Goal: Task Accomplishment & Management: Manage account settings

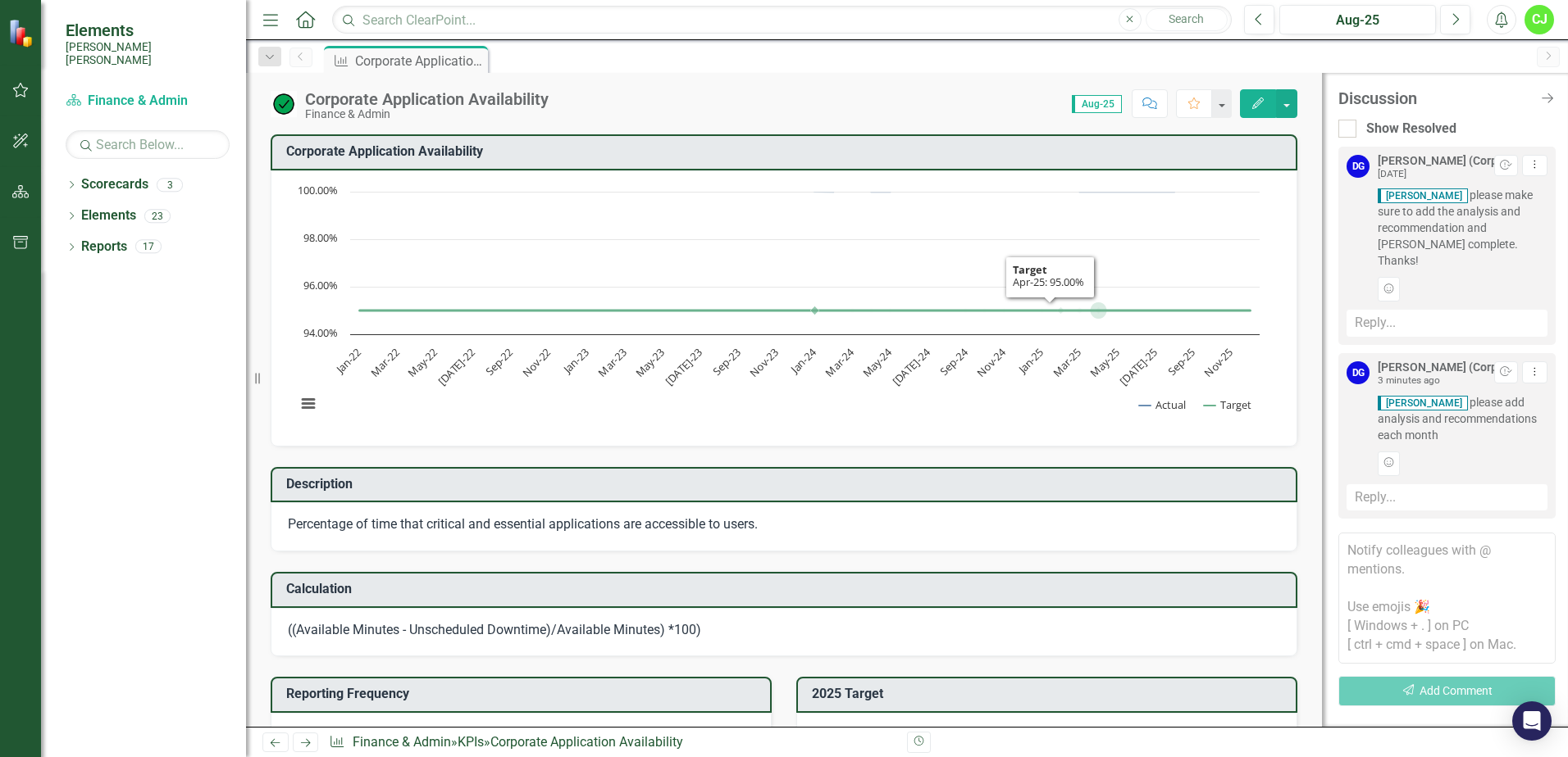
drag, startPoint x: 1084, startPoint y: 307, endPoint x: 1107, endPoint y: 348, distance: 47.0
drag, startPoint x: 1107, startPoint y: 348, endPoint x: 884, endPoint y: 265, distance: 237.9
click at [884, 269] on rect "Interactive chart" at bounding box center [778, 306] width 980 height 246
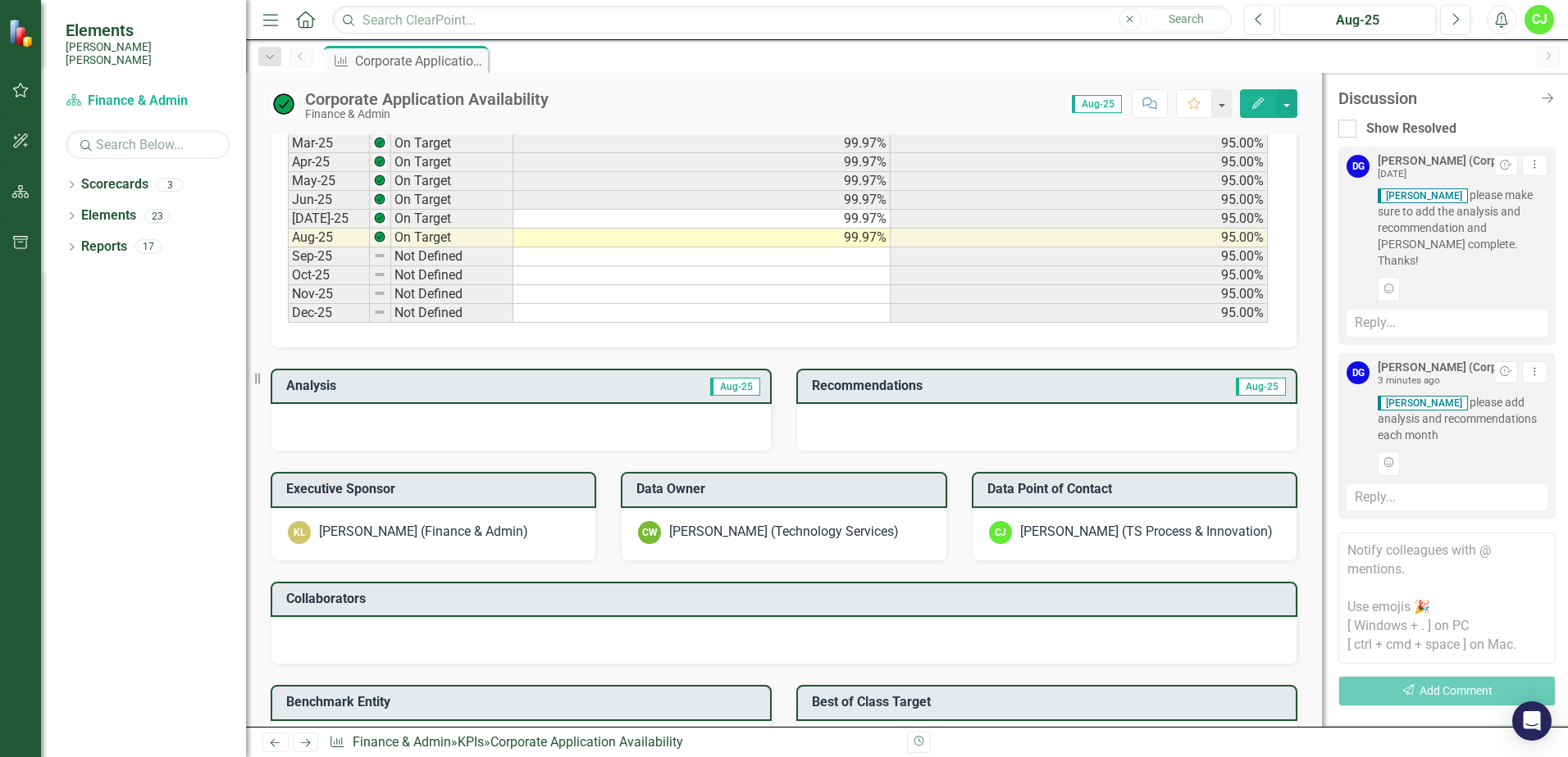
scroll to position [984, 0]
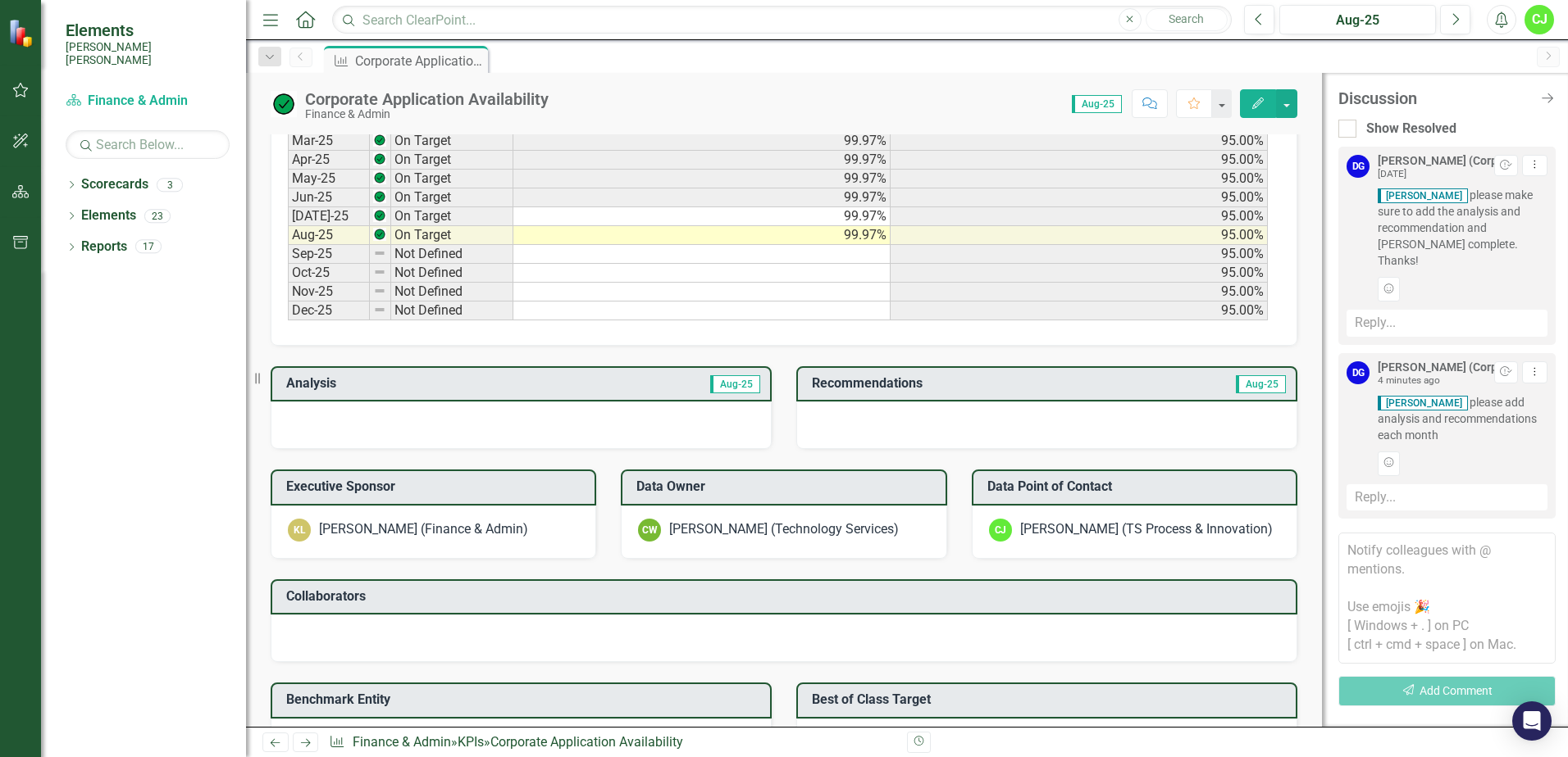
click at [546, 215] on td "99.97%" at bounding box center [702, 216] width 377 height 19
click at [541, 239] on td "99.97%" at bounding box center [702, 236] width 377 height 19
click at [540, 219] on td "99.97%" at bounding box center [702, 216] width 377 height 19
click at [325, 216] on td "[DATE]-25" at bounding box center [329, 216] width 82 height 19
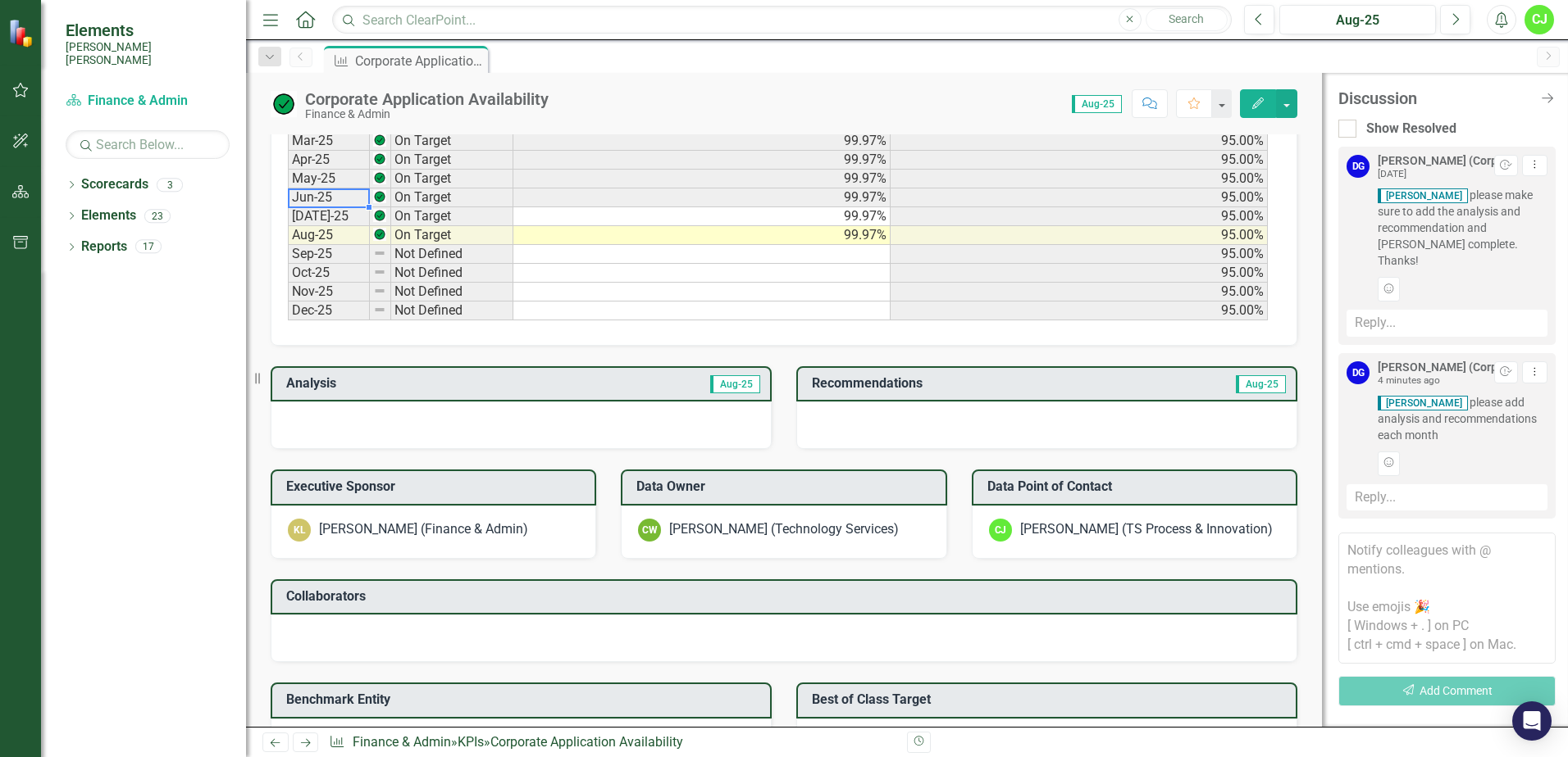
click at [288, 205] on div "Period Status Jan-24 On Target Feb-24 On Target Mar-24 Not Defined Apr-24 On Ta…" at bounding box center [288, 84] width 0 height 472
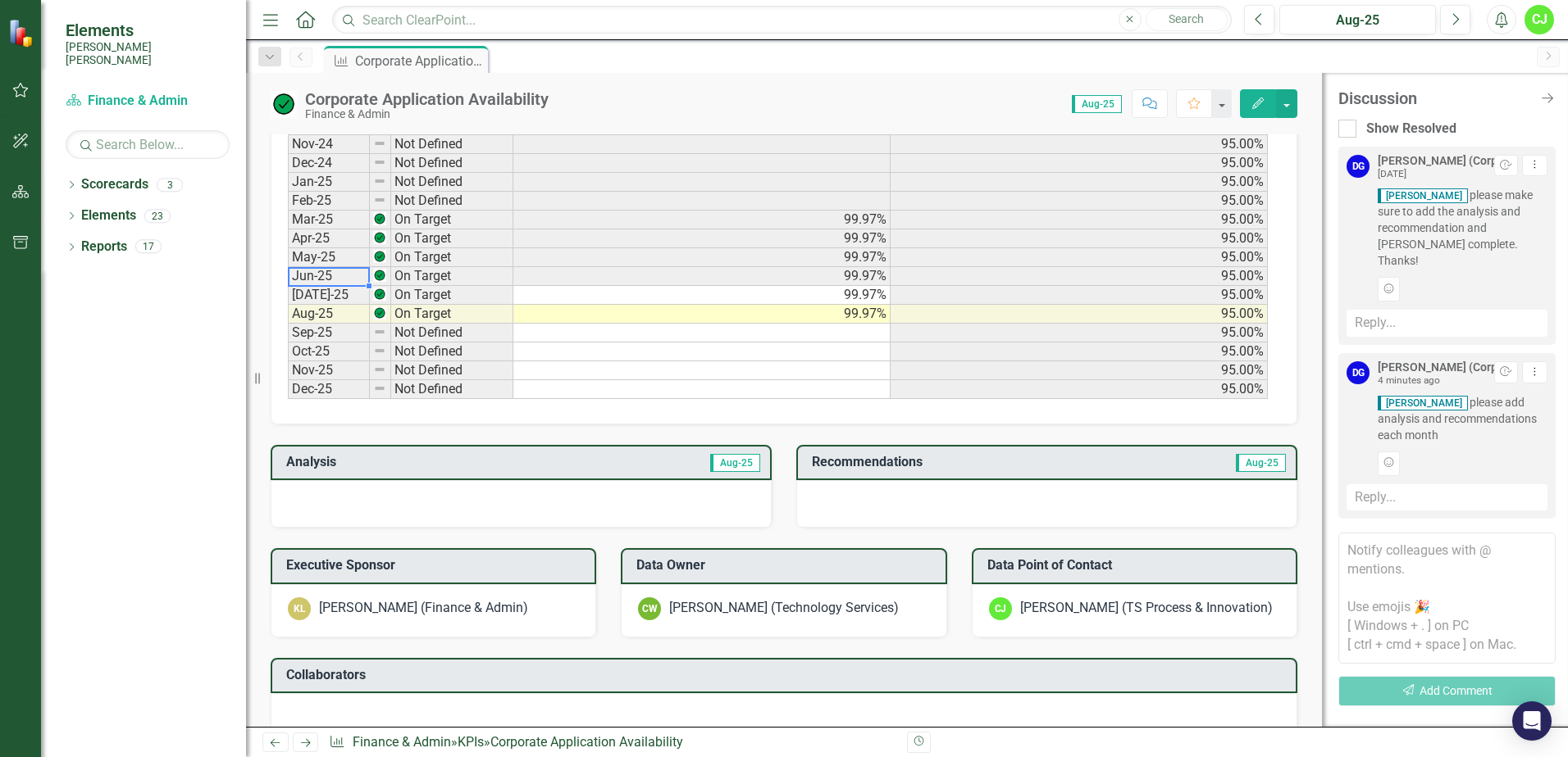
scroll to position [901, 0]
click at [361, 280] on td "Jun-25" at bounding box center [329, 280] width 82 height 19
click at [471, 281] on td "On Target" at bounding box center [453, 280] width 122 height 19
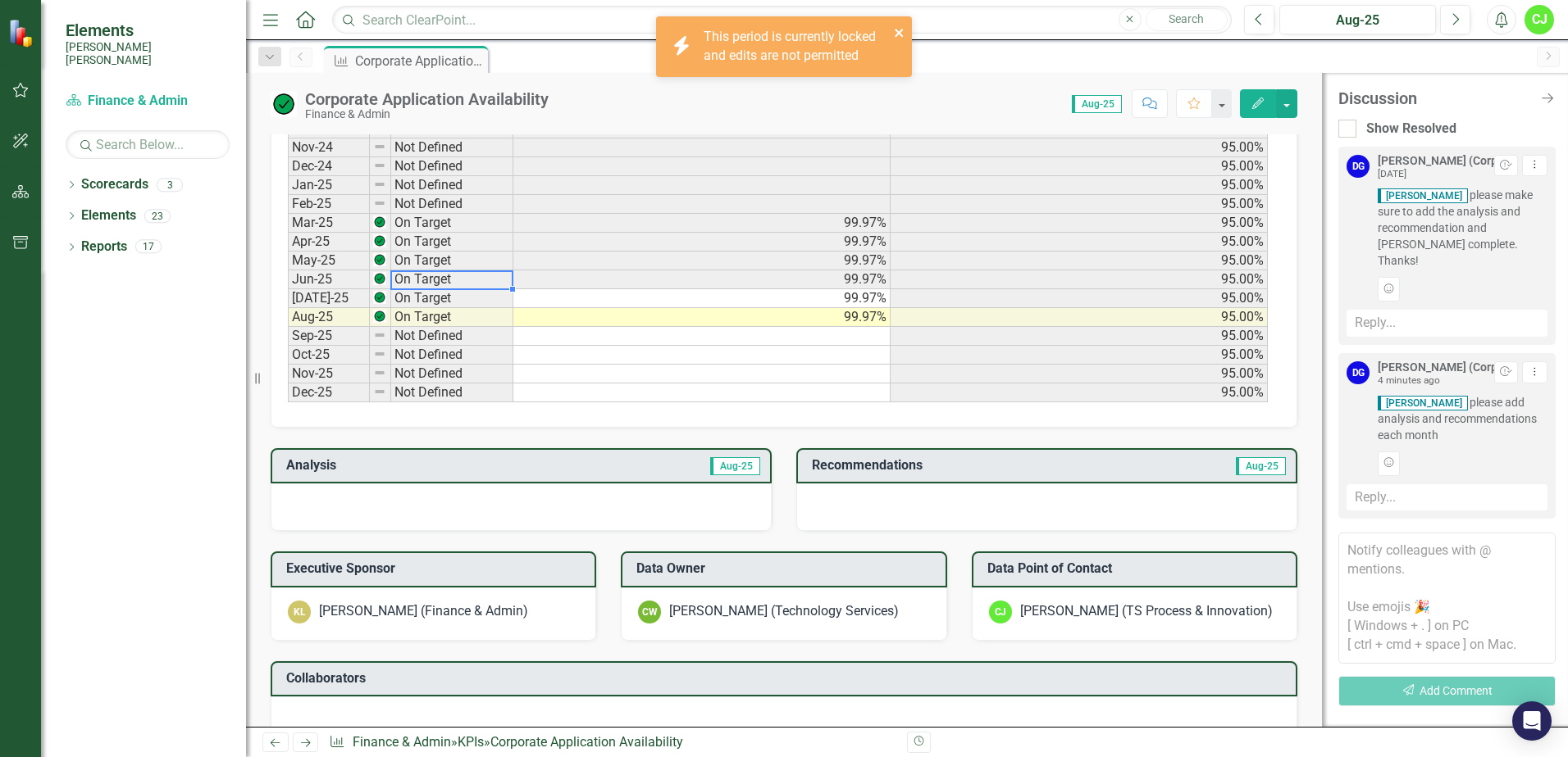
click at [901, 28] on icon "close" at bounding box center [899, 33] width 12 height 13
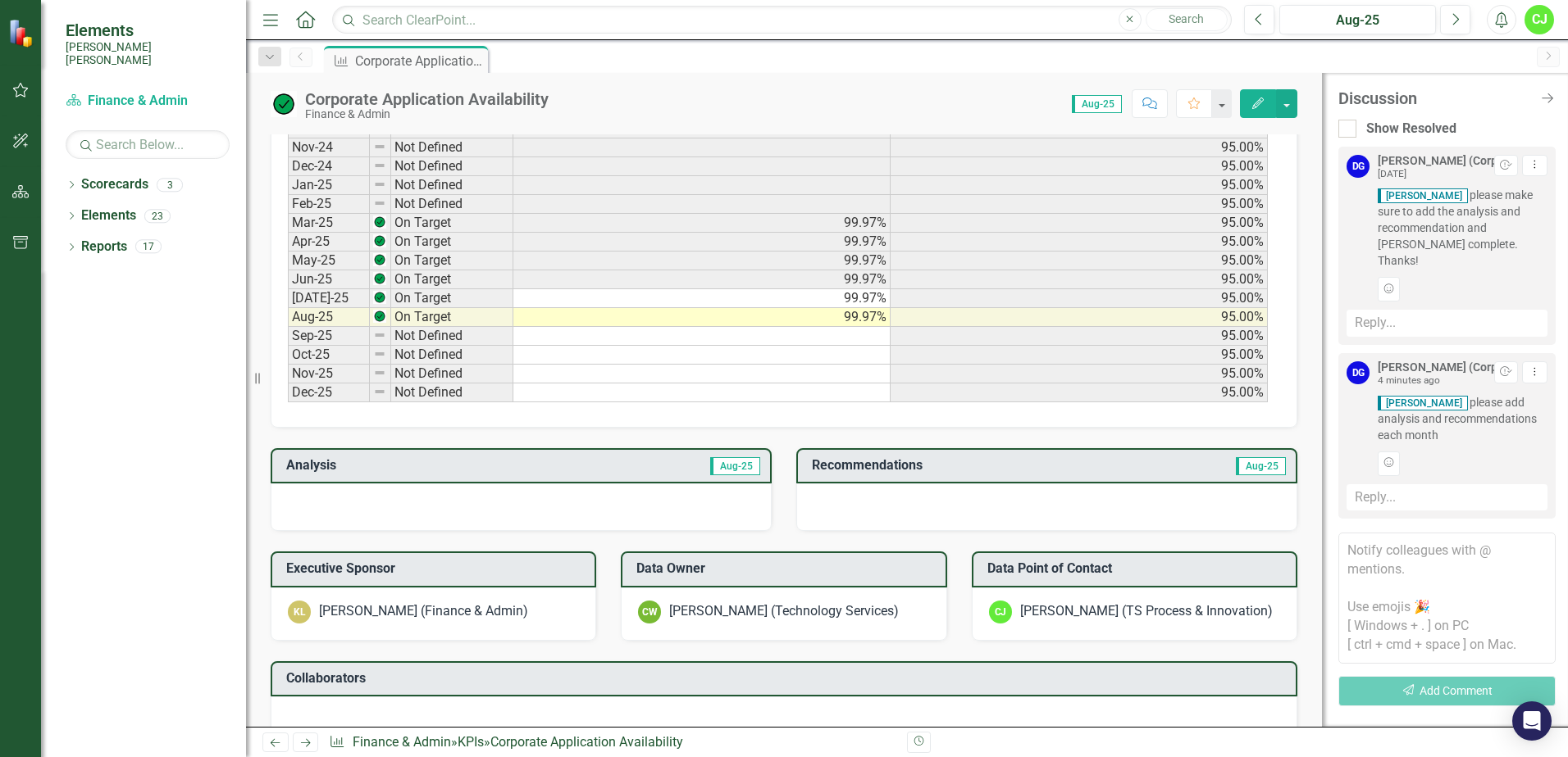
click at [322, 297] on td "[DATE]-25" at bounding box center [329, 298] width 82 height 19
click at [323, 297] on td "[DATE]-25" at bounding box center [329, 298] width 82 height 19
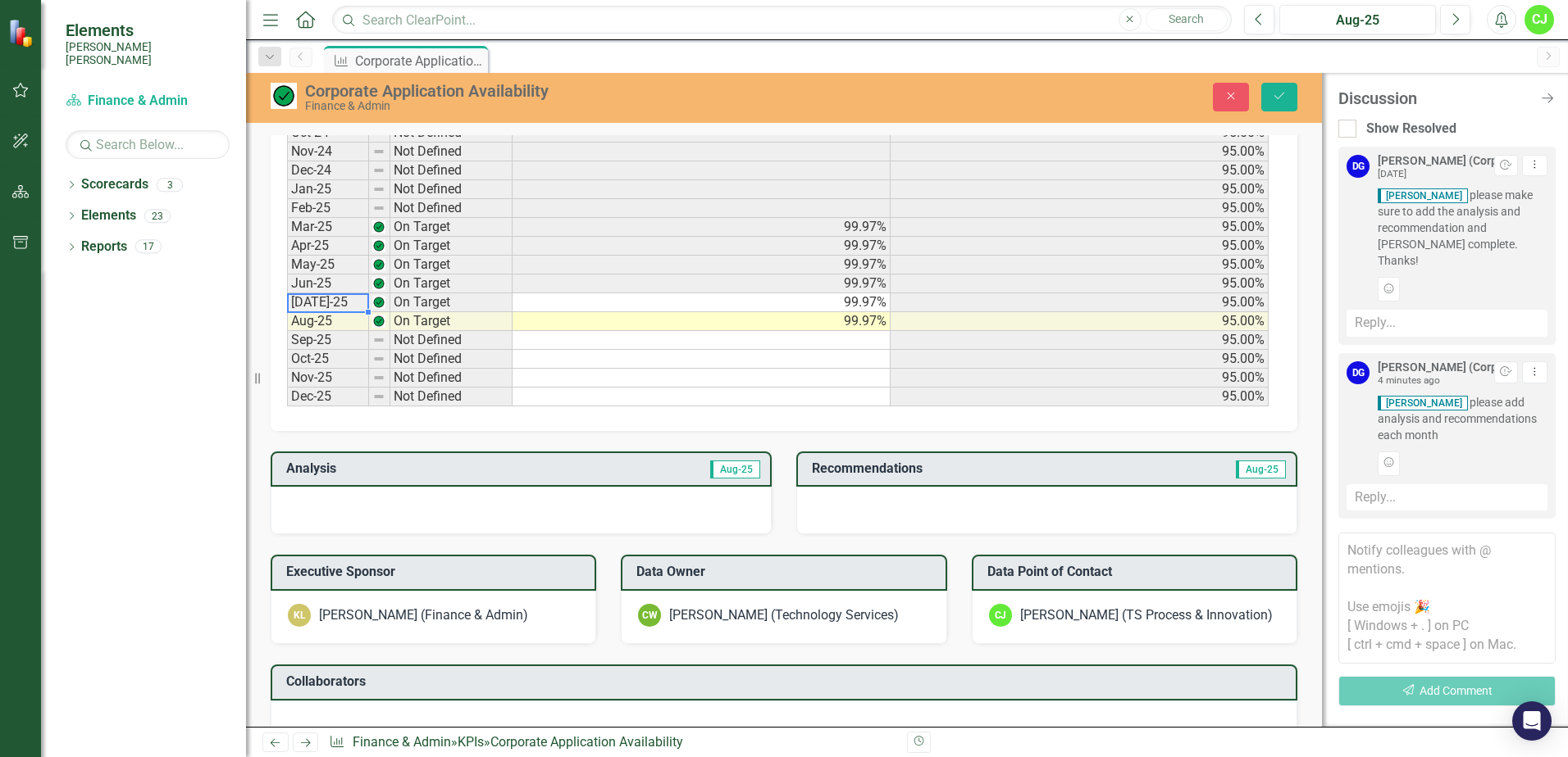
scroll to position [905, 0]
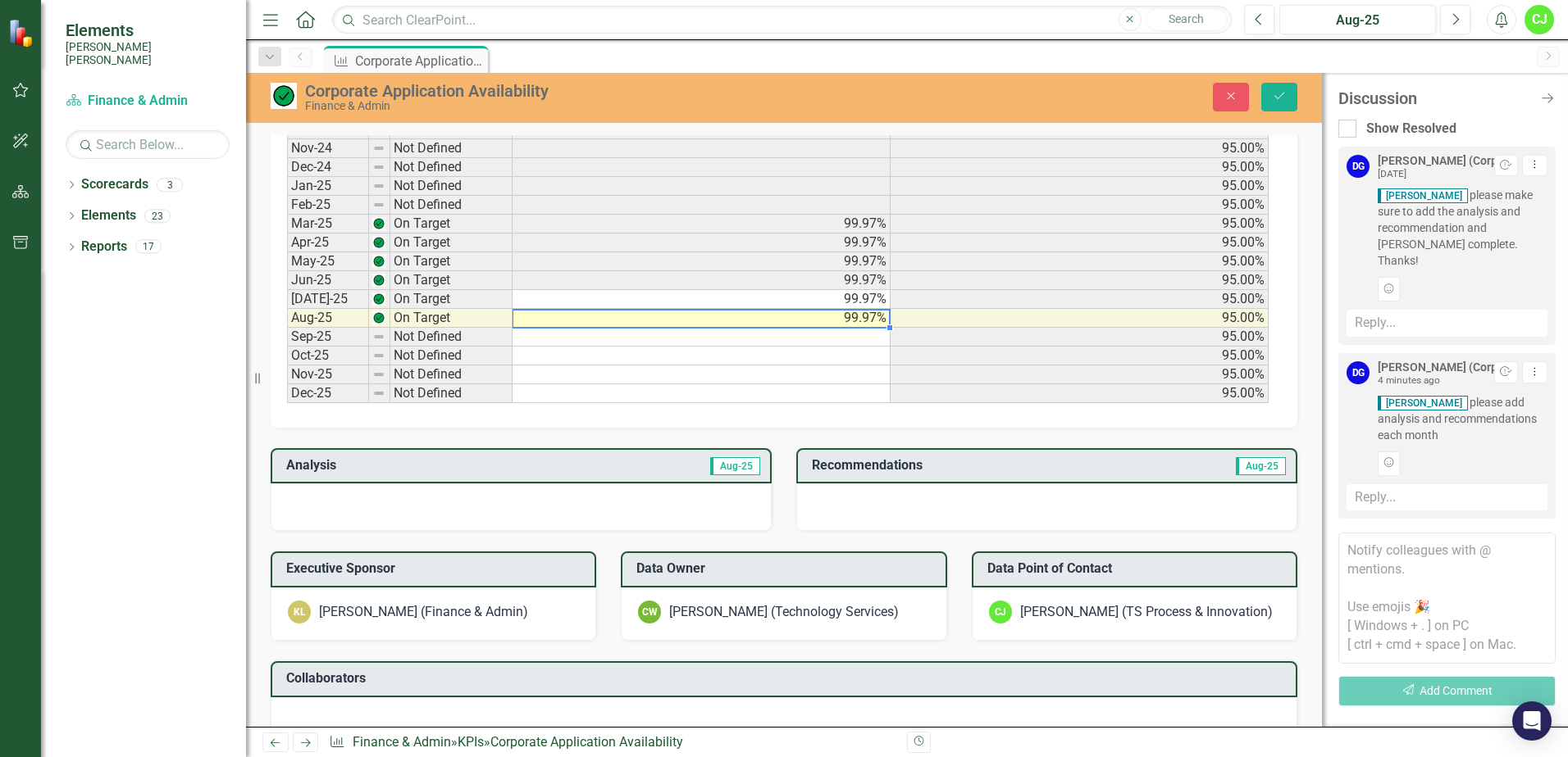
click at [721, 317] on td "99.97%" at bounding box center [702, 318] width 378 height 19
click at [362, 506] on div at bounding box center [522, 507] width 501 height 48
click at [373, 491] on div at bounding box center [522, 507] width 501 height 48
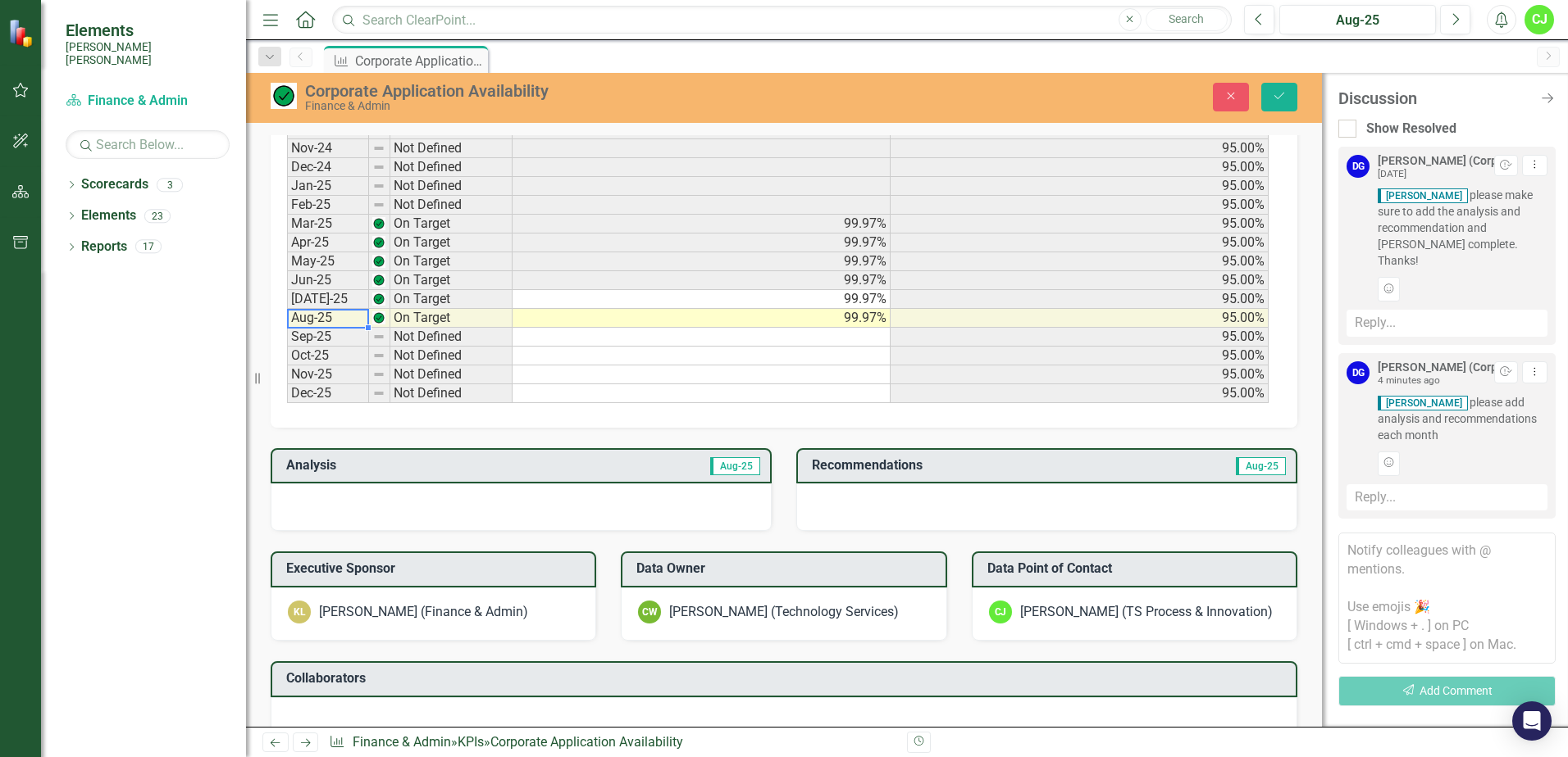
click at [326, 318] on td "Aug-25" at bounding box center [328, 318] width 82 height 19
click at [562, 509] on div at bounding box center [522, 507] width 501 height 48
click at [562, 508] on div at bounding box center [522, 507] width 501 height 48
click at [562, 506] on div at bounding box center [522, 507] width 501 height 48
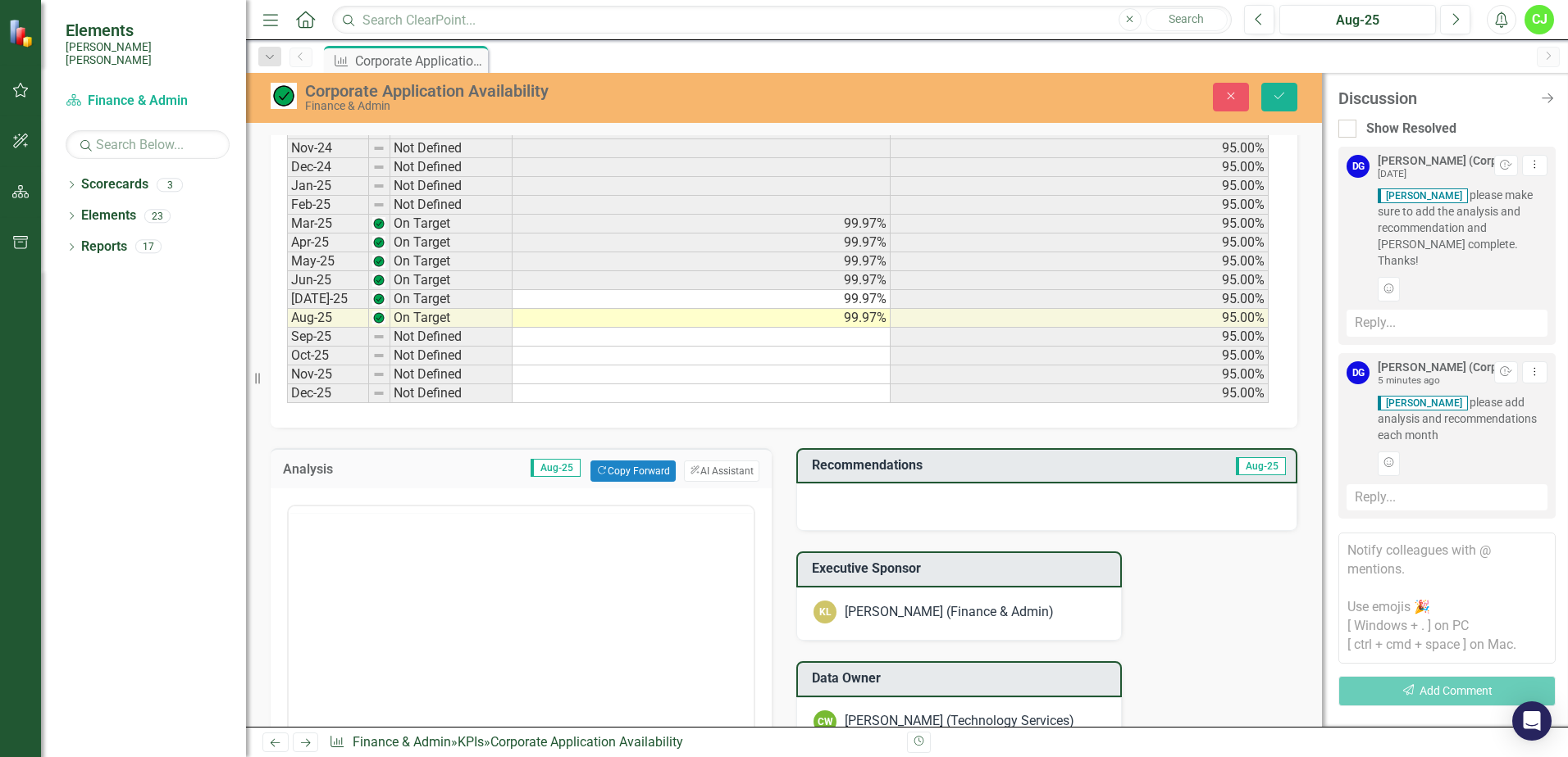
scroll to position [0, 0]
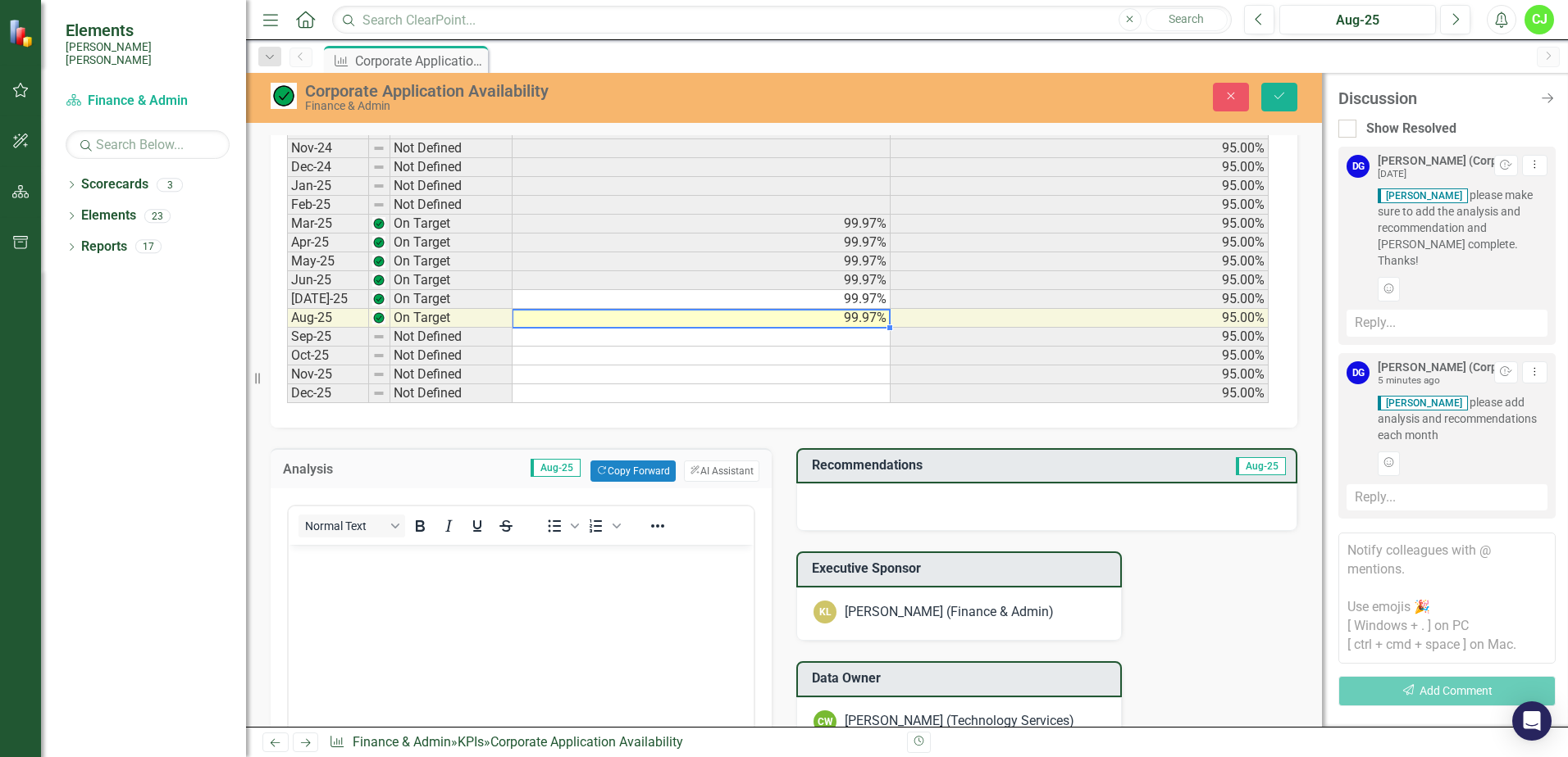
click at [729, 313] on td "99.97%" at bounding box center [702, 318] width 378 height 19
click at [852, 321] on td "99.97%" at bounding box center [702, 318] width 378 height 19
click at [869, 315] on textarea "99.97" at bounding box center [702, 319] width 379 height 19
type textarea "99.96"
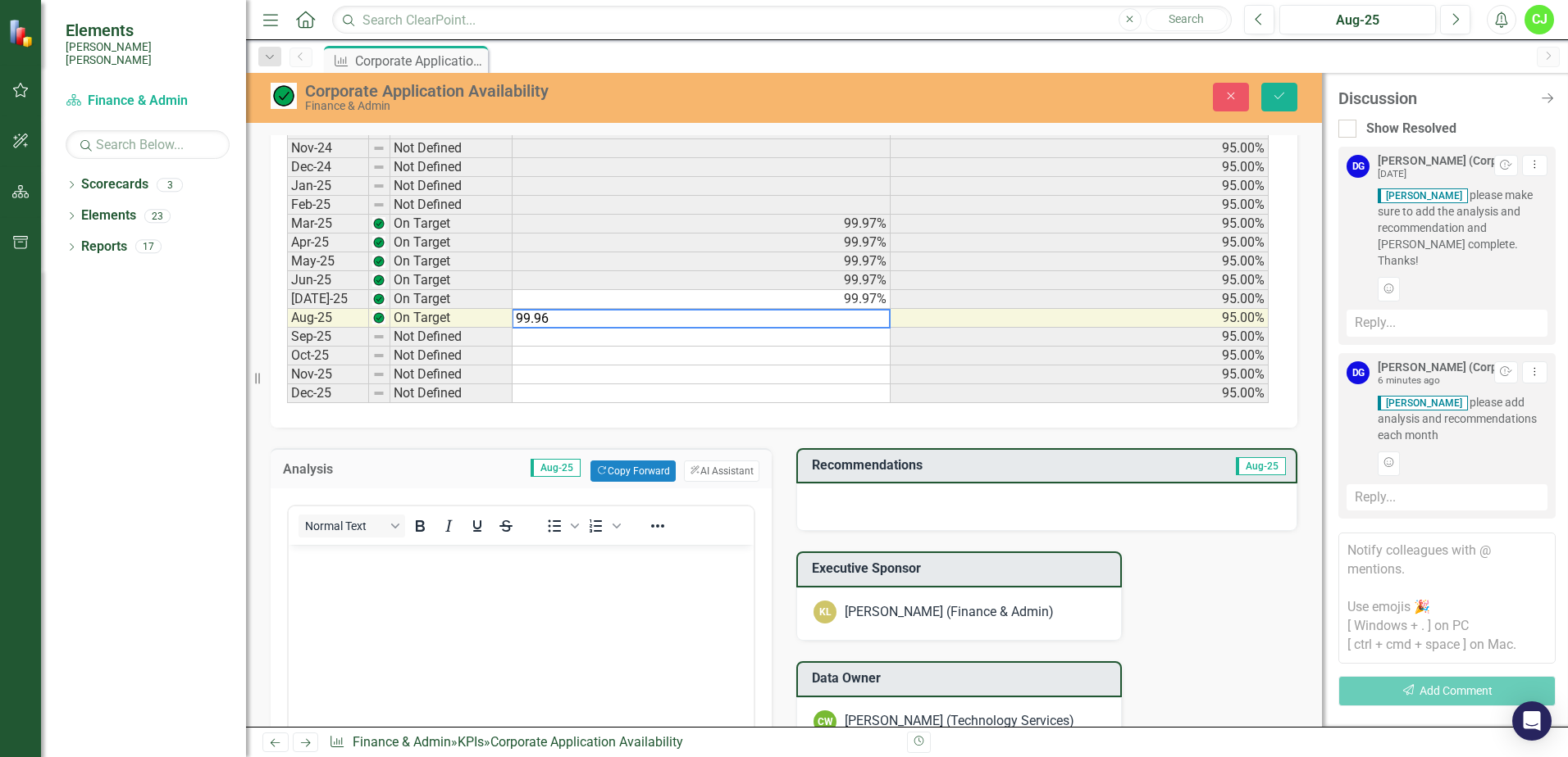
click at [705, 357] on td at bounding box center [702, 356] width 378 height 19
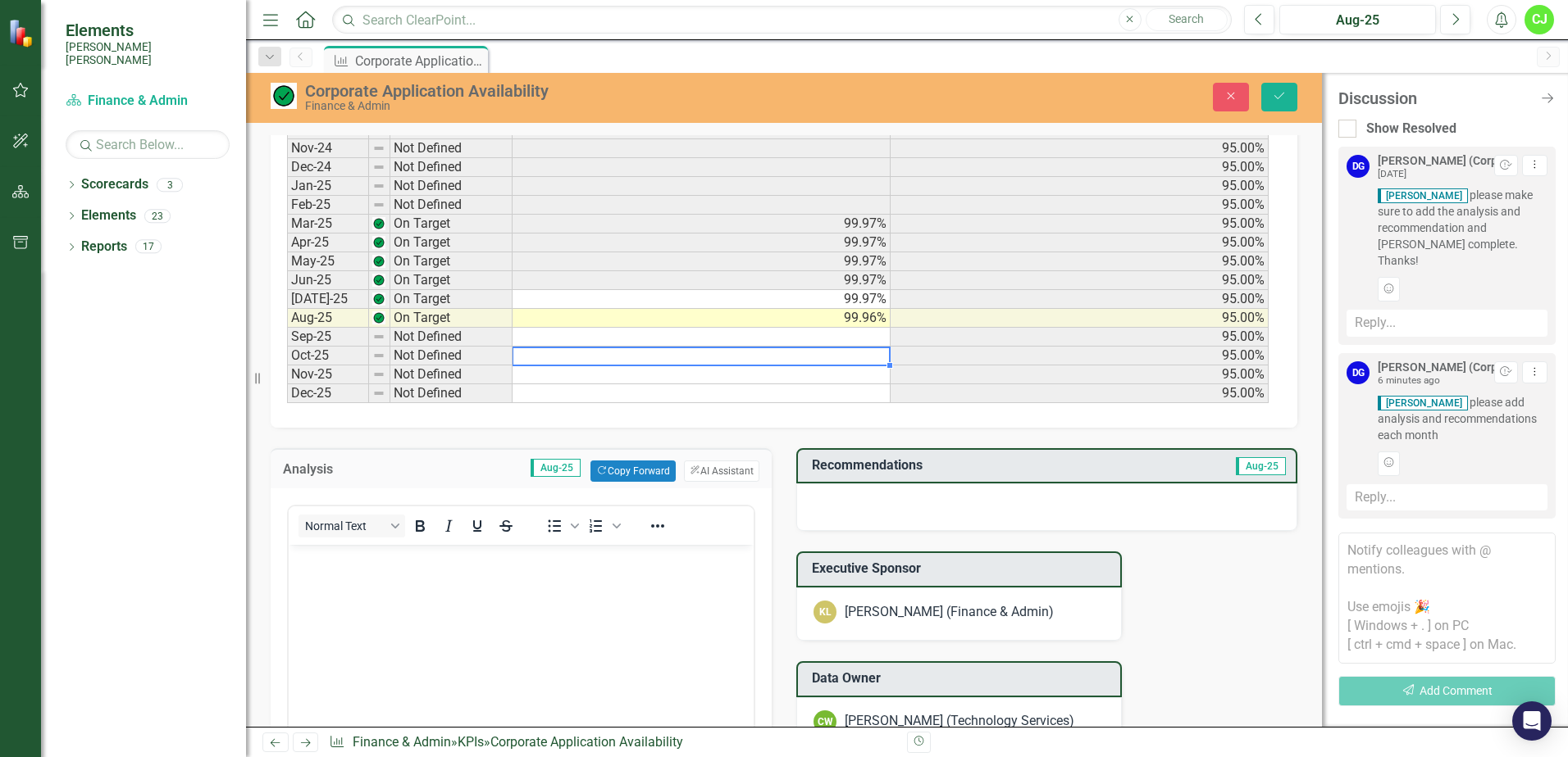
click at [316, 570] on body "Rich Text Area. Press ALT-0 for help." at bounding box center [521, 668] width 465 height 246
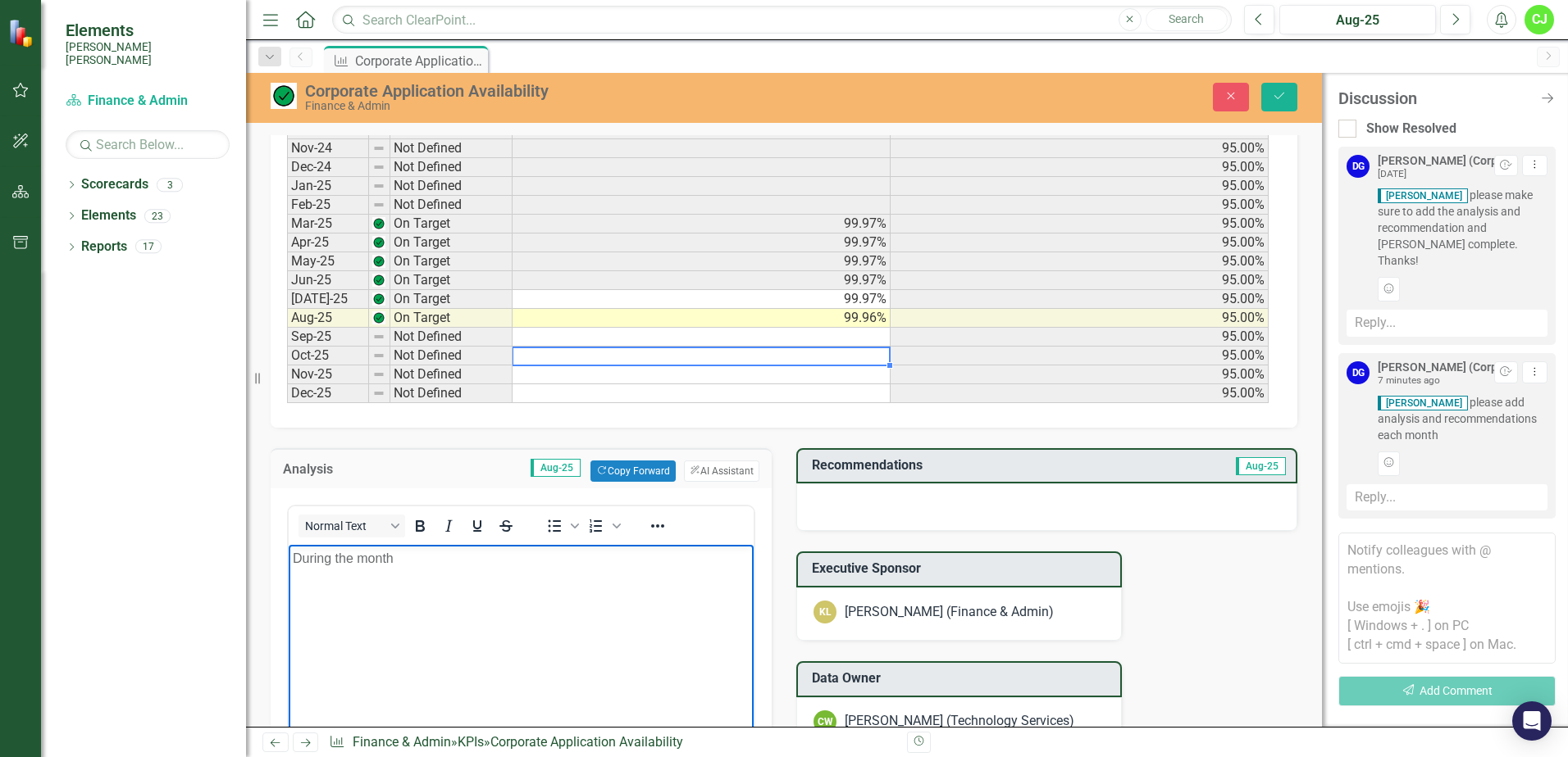
click at [466, 572] on body "During the month" at bounding box center [521, 668] width 465 height 246
drag, startPoint x: 435, startPoint y: 562, endPoint x: 562, endPoint y: 1111, distance: 563.5
click at [289, 567] on html "During the month" at bounding box center [521, 668] width 465 height 246
drag, startPoint x: 296, startPoint y: 552, endPoint x: 509, endPoint y: 716, distance: 268.8
click at [336, 598] on body "We had 3 unplanned outages (2 EBSP-VPN) in the month of August reducing out up …" at bounding box center [521, 668] width 465 height 246
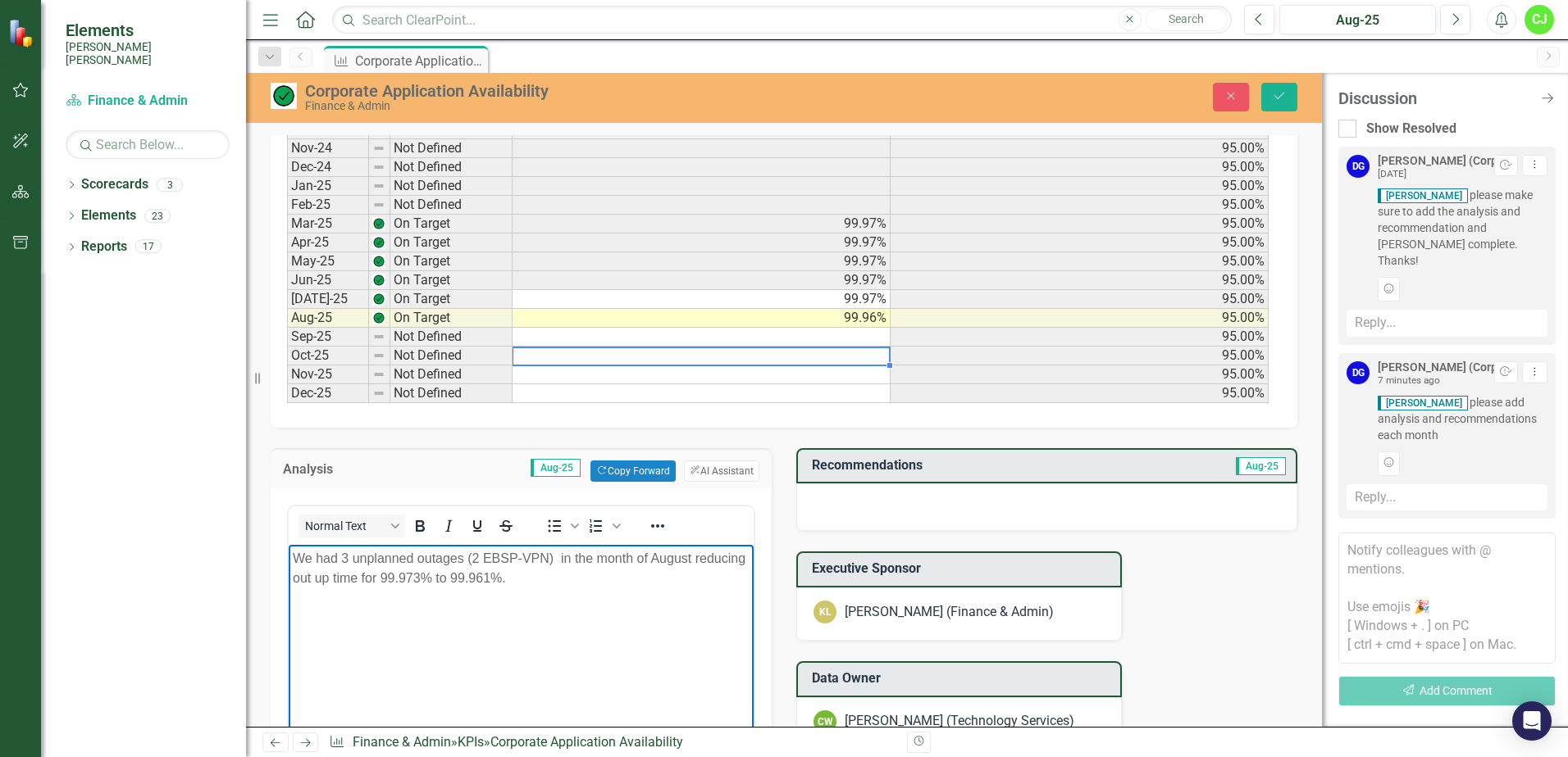
click at [654, 657] on body "We had 3 unplanned outages (2 EBSP-VPN) in the month of August reducing out up …" at bounding box center [521, 668] width 465 height 246
drag, startPoint x: 298, startPoint y: 558, endPoint x: 462, endPoint y: 698, distance: 215.6
click at [298, 559] on p "We had 3 unplanned outages (2 EBSP-VPN) in the month of August reducing out up …" at bounding box center [522, 568] width 457 height 39
drag, startPoint x: 518, startPoint y: 557, endPoint x: 608, endPoint y: 722, distance: 187.9
click at [519, 559] on p "We had 3 unplanned outages (2 EBSP-VPN) in the month of August reducing out up …" at bounding box center [522, 568] width 457 height 39
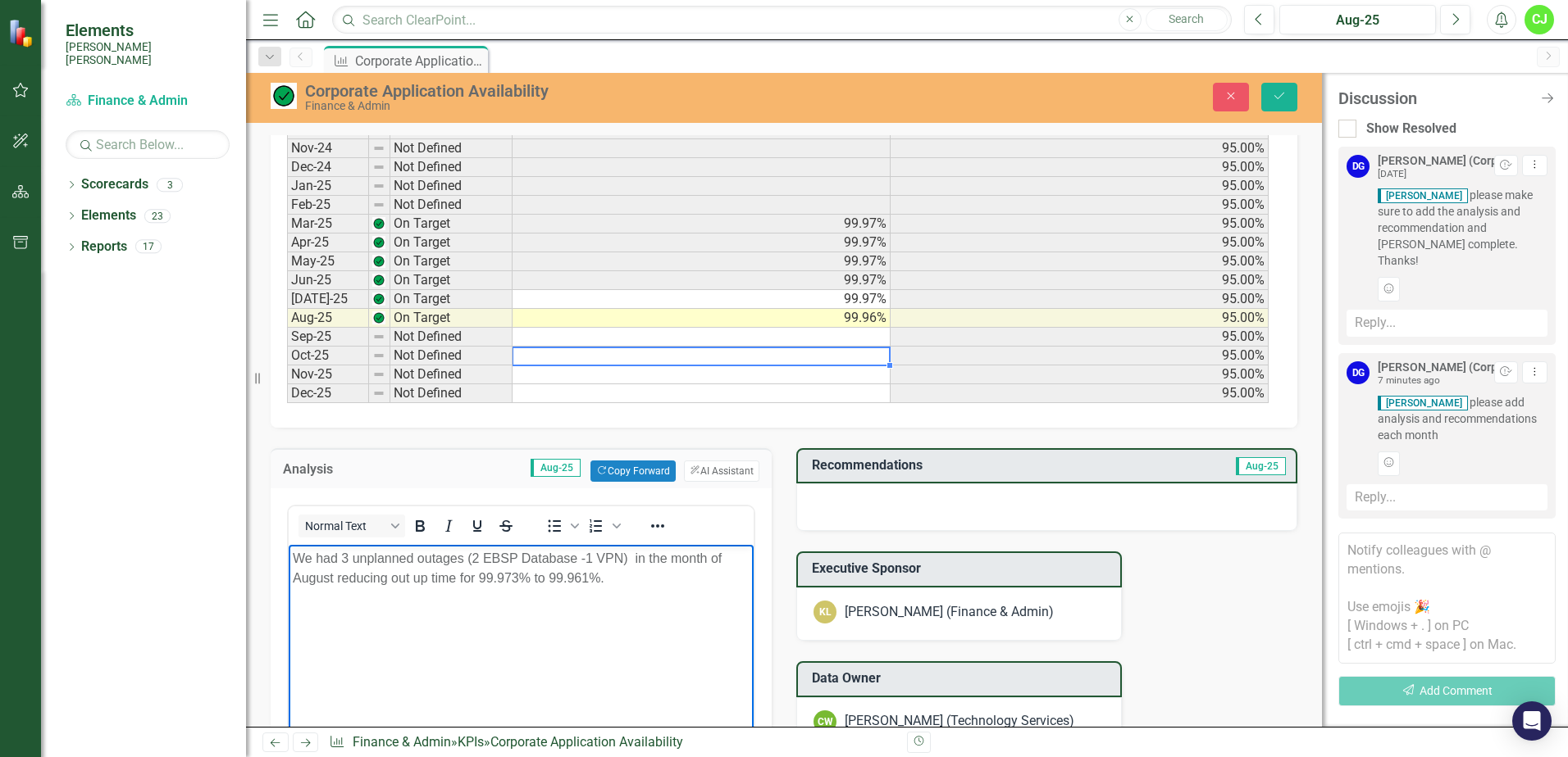
click at [640, 605] on body "We had 3 unplanned outages (2 EBSP Database -1 VPN) in the month of August redu…" at bounding box center [521, 668] width 465 height 246
click at [623, 580] on p "We had 3 unplanned outages (2 EBSP Database -1 VPN) in the month of August redu…" at bounding box center [522, 568] width 457 height 39
drag, startPoint x: 467, startPoint y: 558, endPoint x: 491, endPoint y: 614, distance: 60.9
click at [467, 558] on p "We had 3 unplanned outages (2 EBSP Database -1 VPN) in the month of August redu…" at bounding box center [522, 568] width 457 height 39
click at [595, 582] on p "We had 3 unplanned outages (2 EBSP Database -1 VPN) in the month of August redu…" at bounding box center [522, 568] width 457 height 39
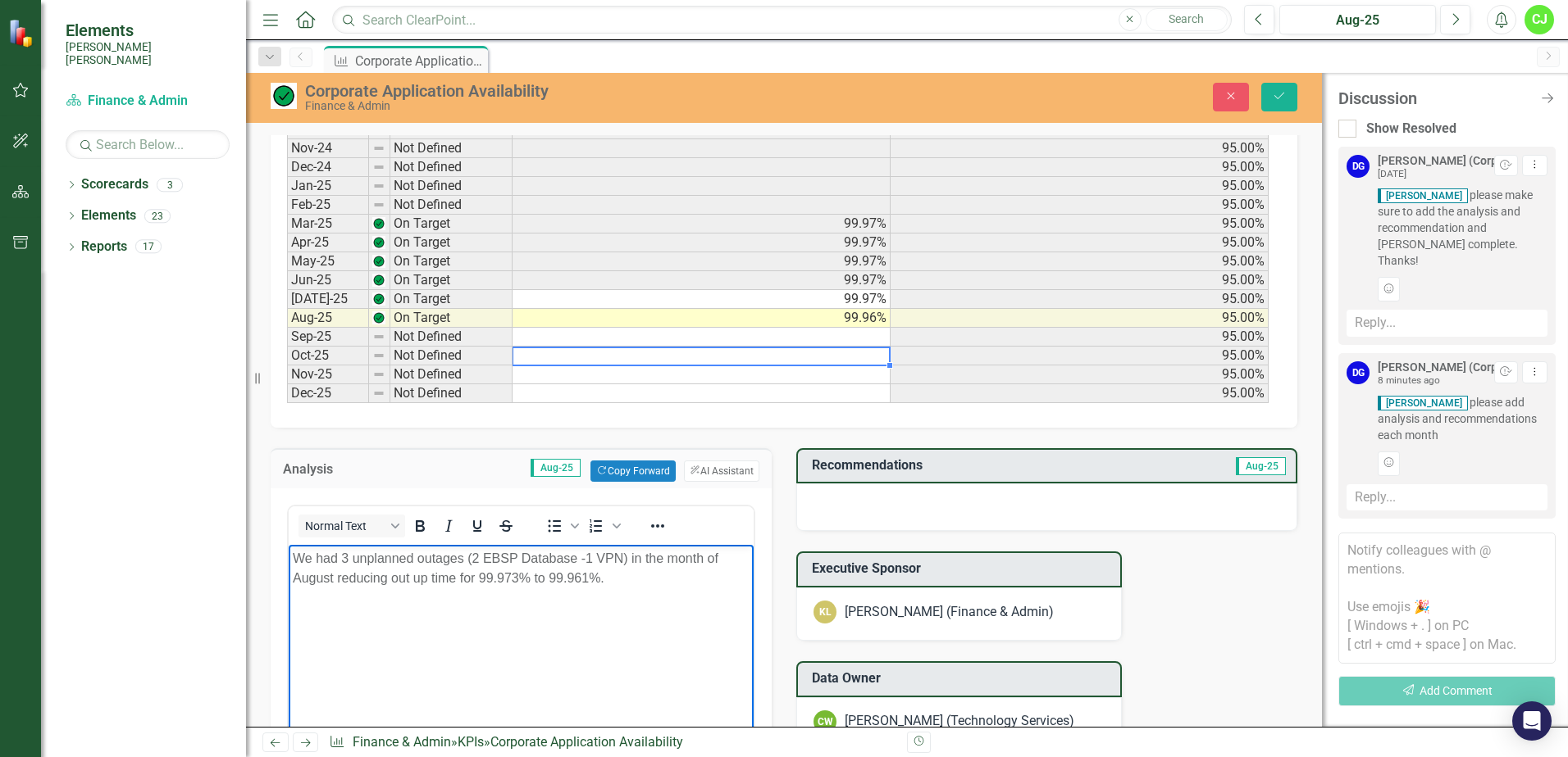
click at [608, 578] on p "We had 3 unplanned outages (2 EBSP Database -1 VPN) in the month of August redu…" at bounding box center [522, 568] width 457 height 39
click at [619, 572] on p "We had 3 unplanned outages (2 EBSP Database -1 VPN) in the month of August redu…" at bounding box center [522, 568] width 457 height 39
click at [640, 580] on p "We had 3 unplanned outages (2 EBSP Database -1 VPN) in the month of August redu…" at bounding box center [522, 568] width 457 height 39
drag, startPoint x: 608, startPoint y: 579, endPoint x: 693, endPoint y: 694, distance: 143.0
click at [609, 580] on p "We had 3 unplanned outages (2 EBSP Database -1 VPN) in the month of August redu…" at bounding box center [522, 568] width 457 height 39
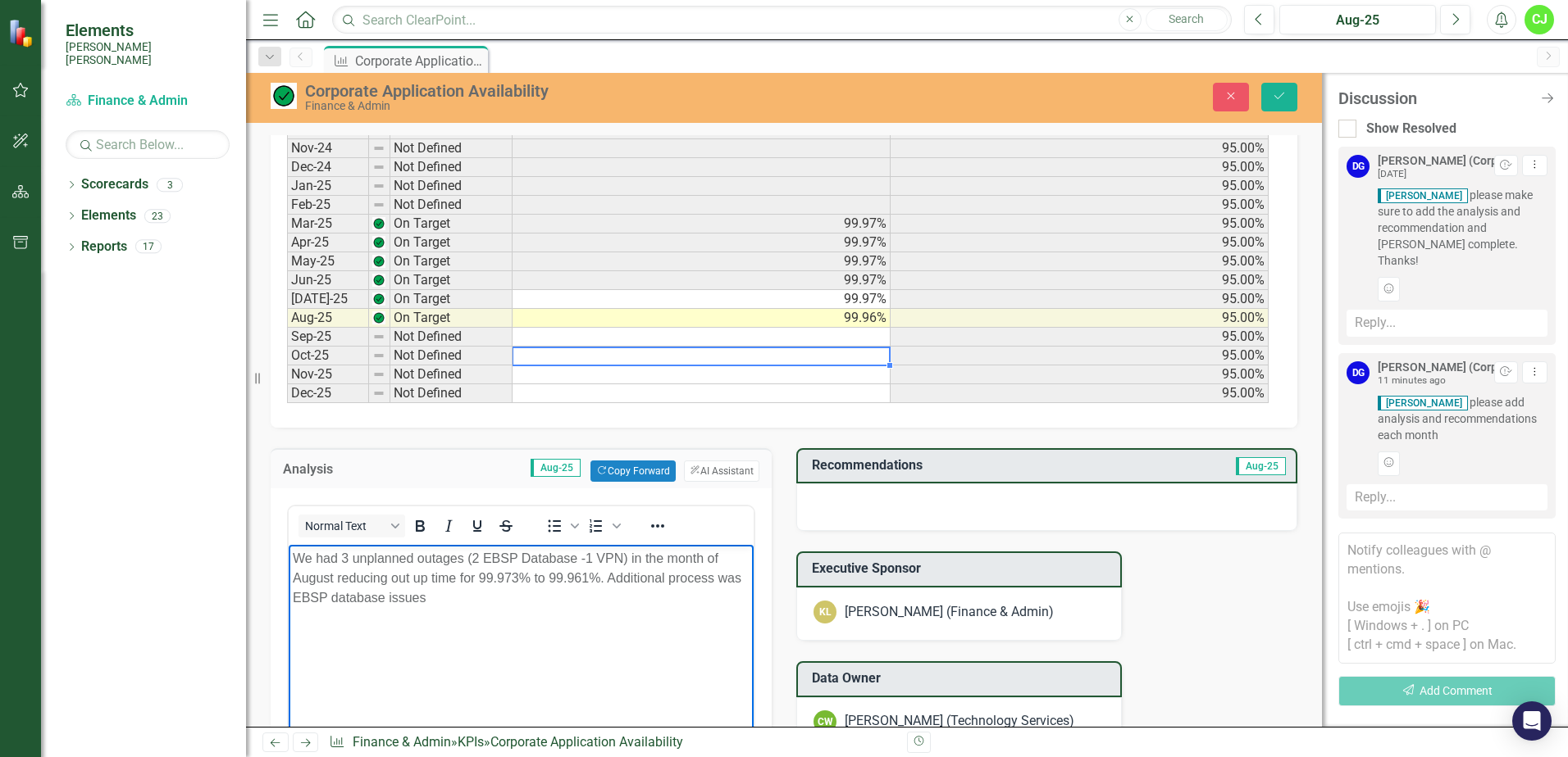
click at [710, 577] on p "We had 3 unplanned outages (2 EBSP Database -1 VPN) in the month of August redu…" at bounding box center [522, 577] width 457 height 59
click at [320, 598] on p "We had 3 unplanned outages (2 EBSP Database -1 VPN) in the month of August redu…" at bounding box center [522, 577] width 457 height 59
click at [542, 597] on p "We had 3 unplanned outages (2 EBSP Database -1 VPN) in the month of August redu…" at bounding box center [522, 577] width 457 height 59
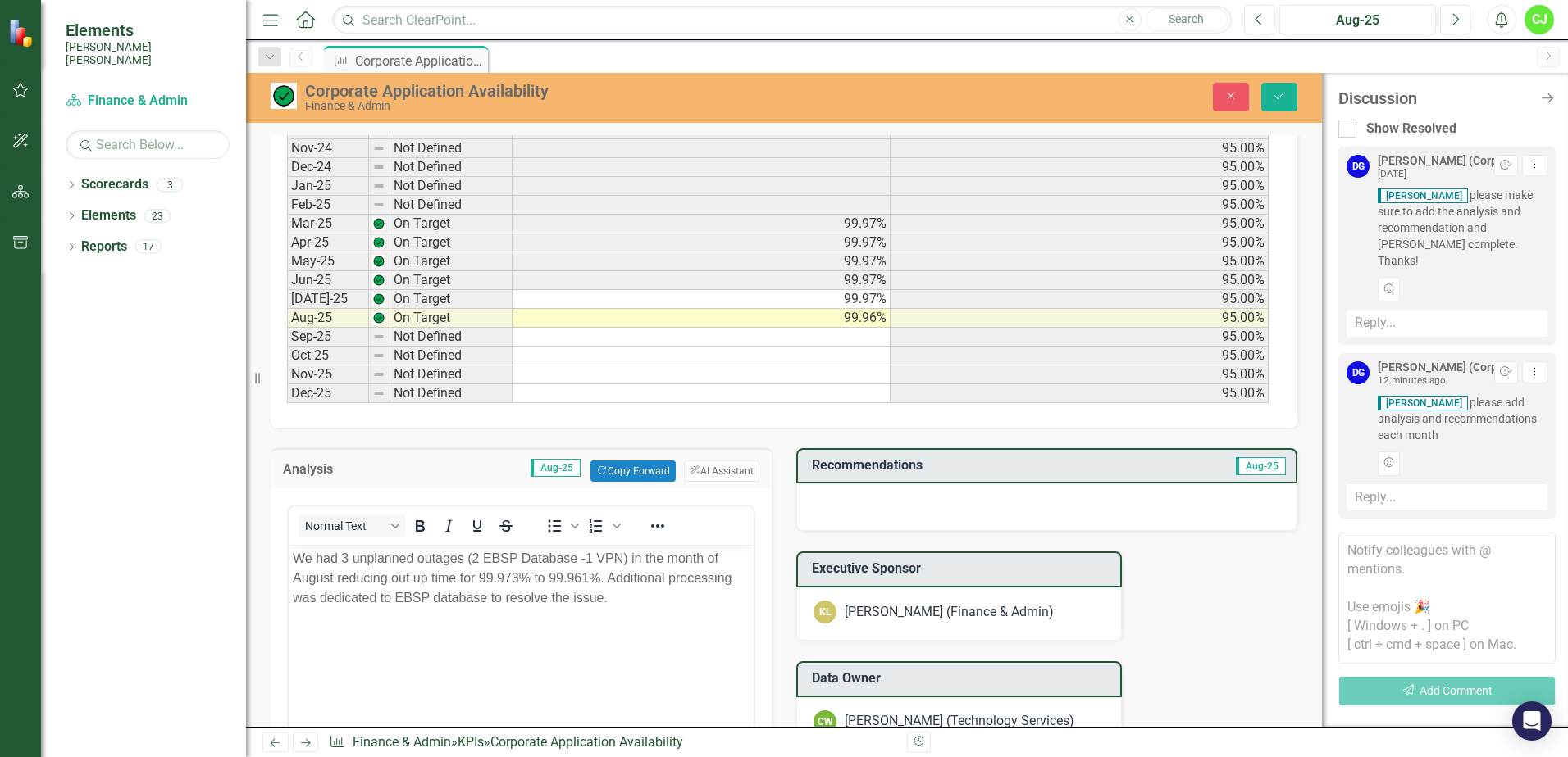
click at [944, 513] on div at bounding box center [1047, 507] width 501 height 48
click at [870, 501] on div at bounding box center [1047, 507] width 501 height 48
click at [874, 500] on div at bounding box center [1047, 507] width 501 height 48
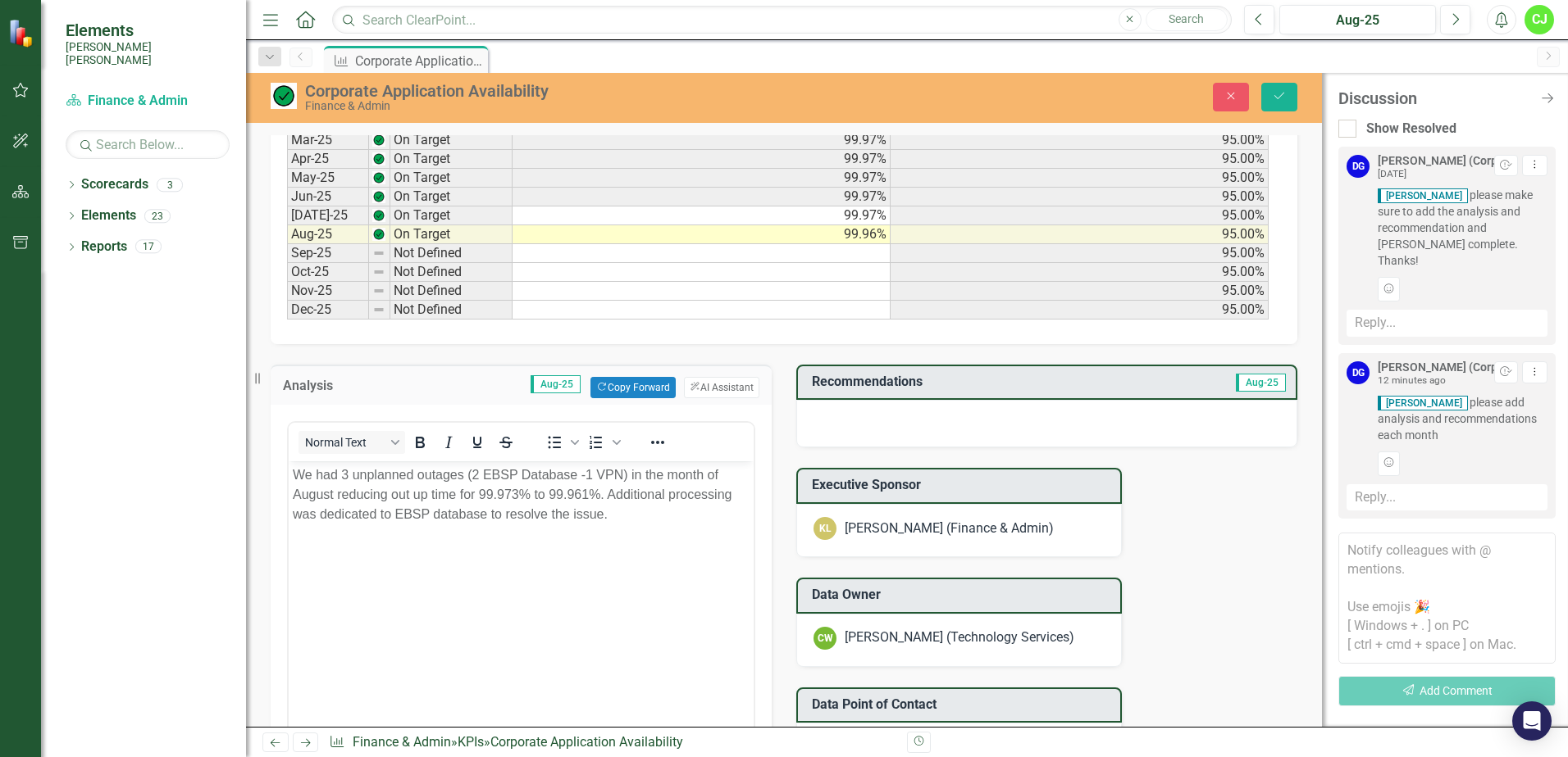
scroll to position [987, 0]
click at [691, 532] on body "We had 3 unplanned outages (2 EBSP Database -1 VPN) in the month of August redu…" at bounding box center [521, 585] width 465 height 246
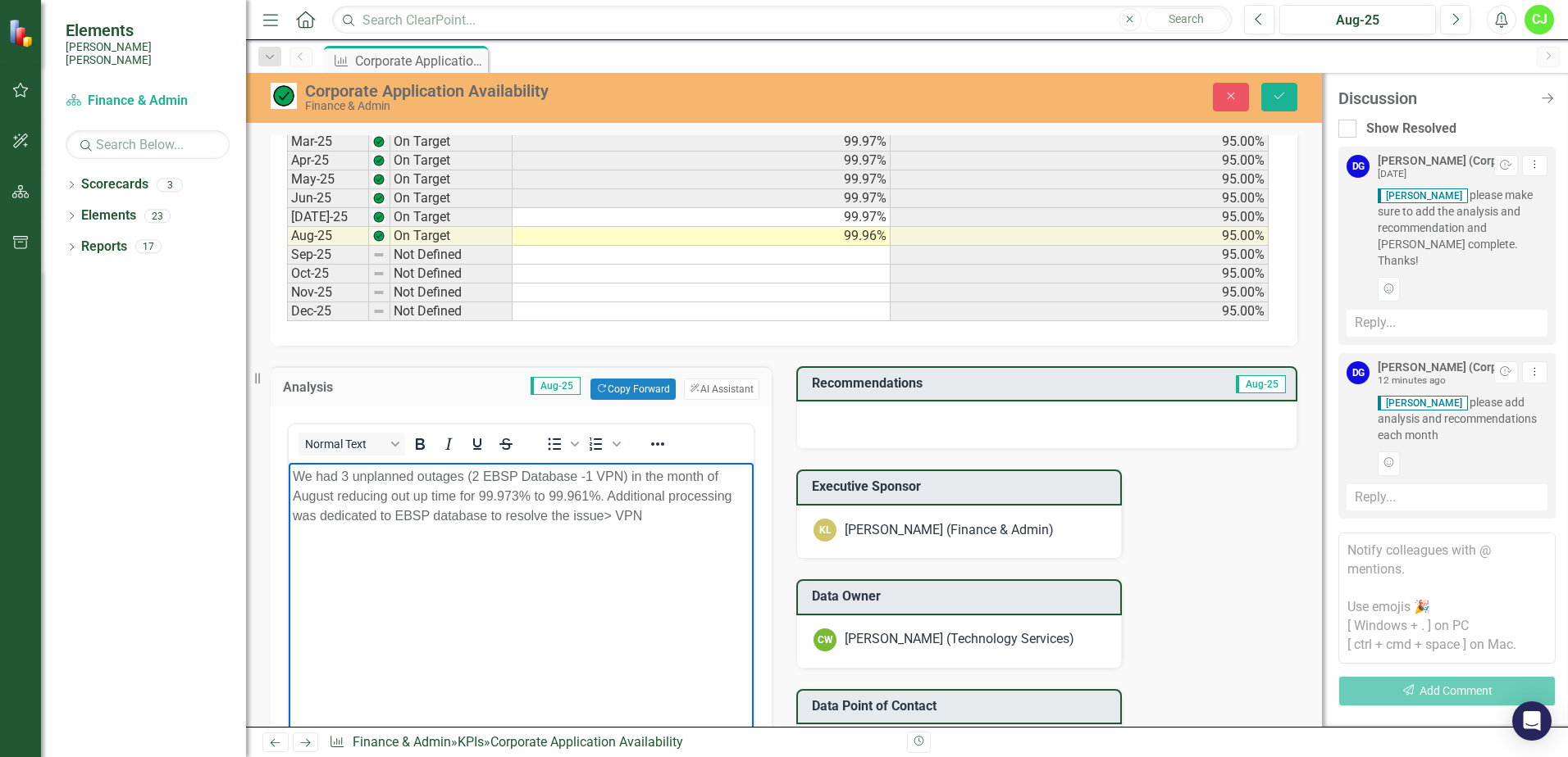
drag, startPoint x: 610, startPoint y: 511, endPoint x: 638, endPoint y: 579, distance: 73.5
click at [610, 513] on p "We had 3 unplanned outages (2 EBSP Database -1 VPN) in the month of August redu…" at bounding box center [522, 496] width 457 height 59
click at [670, 516] on p "We had 3 unplanned outages (2 EBSP Database -1 VPN) in the month of August redu…" at bounding box center [522, 496] width 457 height 59
click at [701, 517] on p "We had 3 unplanned outages (2 EBSP Database -1 VPN) in the month of August redu…" at bounding box center [522, 496] width 457 height 59
click at [703, 517] on p "We had 3 unplanned outages (2 EBSP Database -1 VPN) in the month of August redu…" at bounding box center [522, 496] width 457 height 59
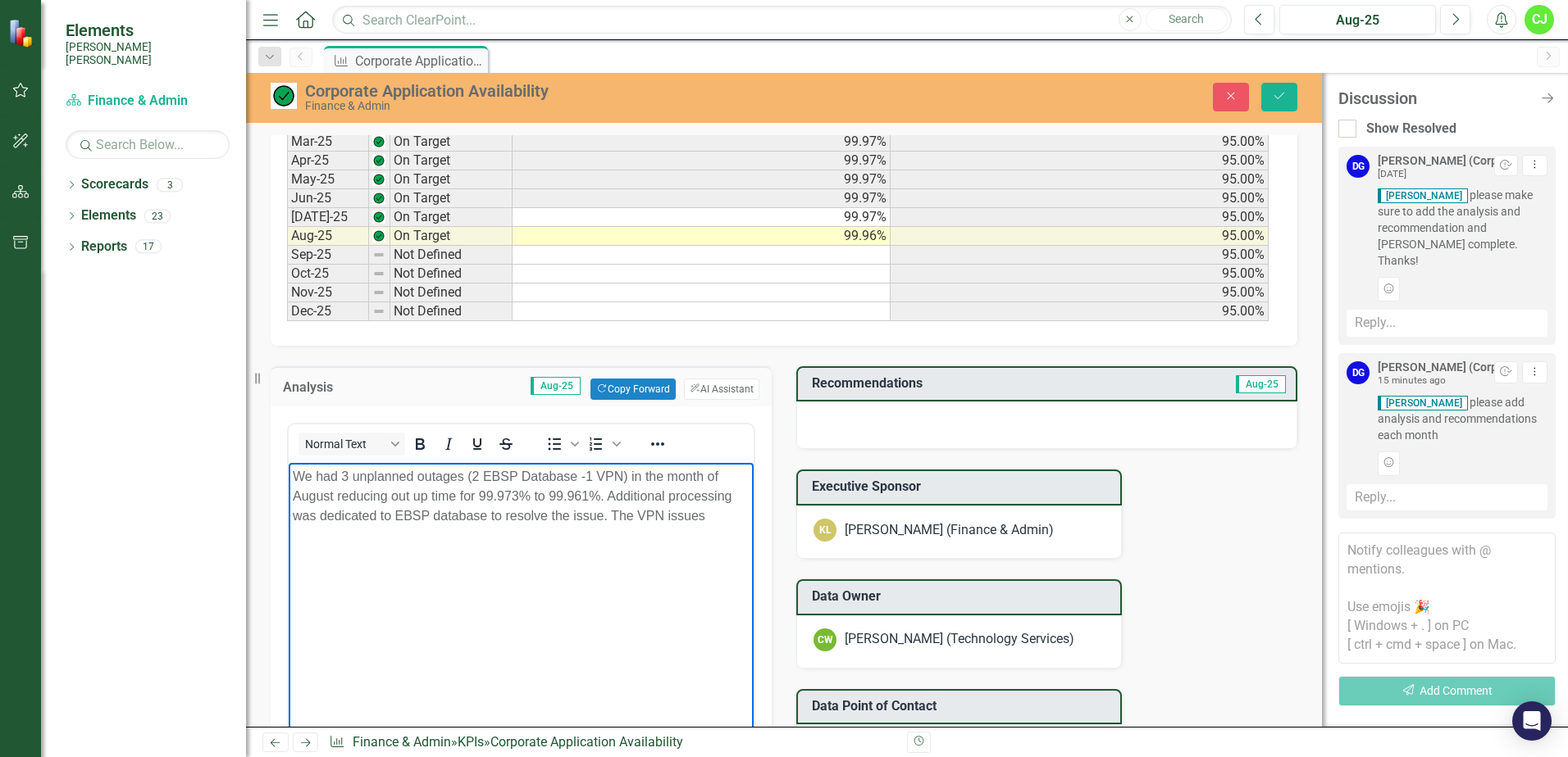
drag, startPoint x: 391, startPoint y: 489, endPoint x: 412, endPoint y: 523, distance: 40.0
click at [391, 489] on p "We had 3 unplanned outages (2 EBSP Database -1 VPN) in the month of August redu…" at bounding box center [522, 496] width 457 height 59
click at [1203, 419] on div at bounding box center [1047, 426] width 501 height 48
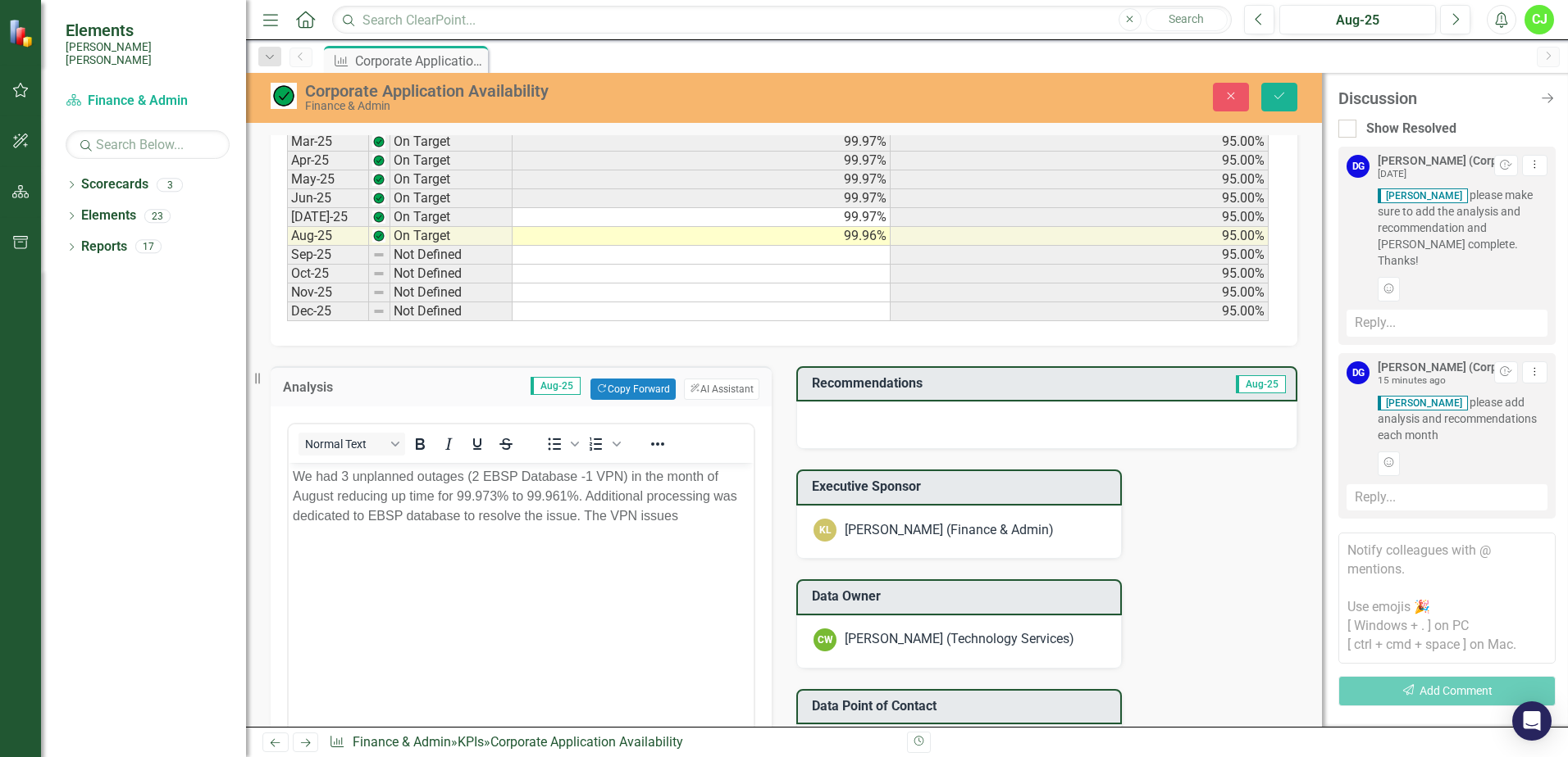
click at [984, 421] on div at bounding box center [1047, 426] width 501 height 48
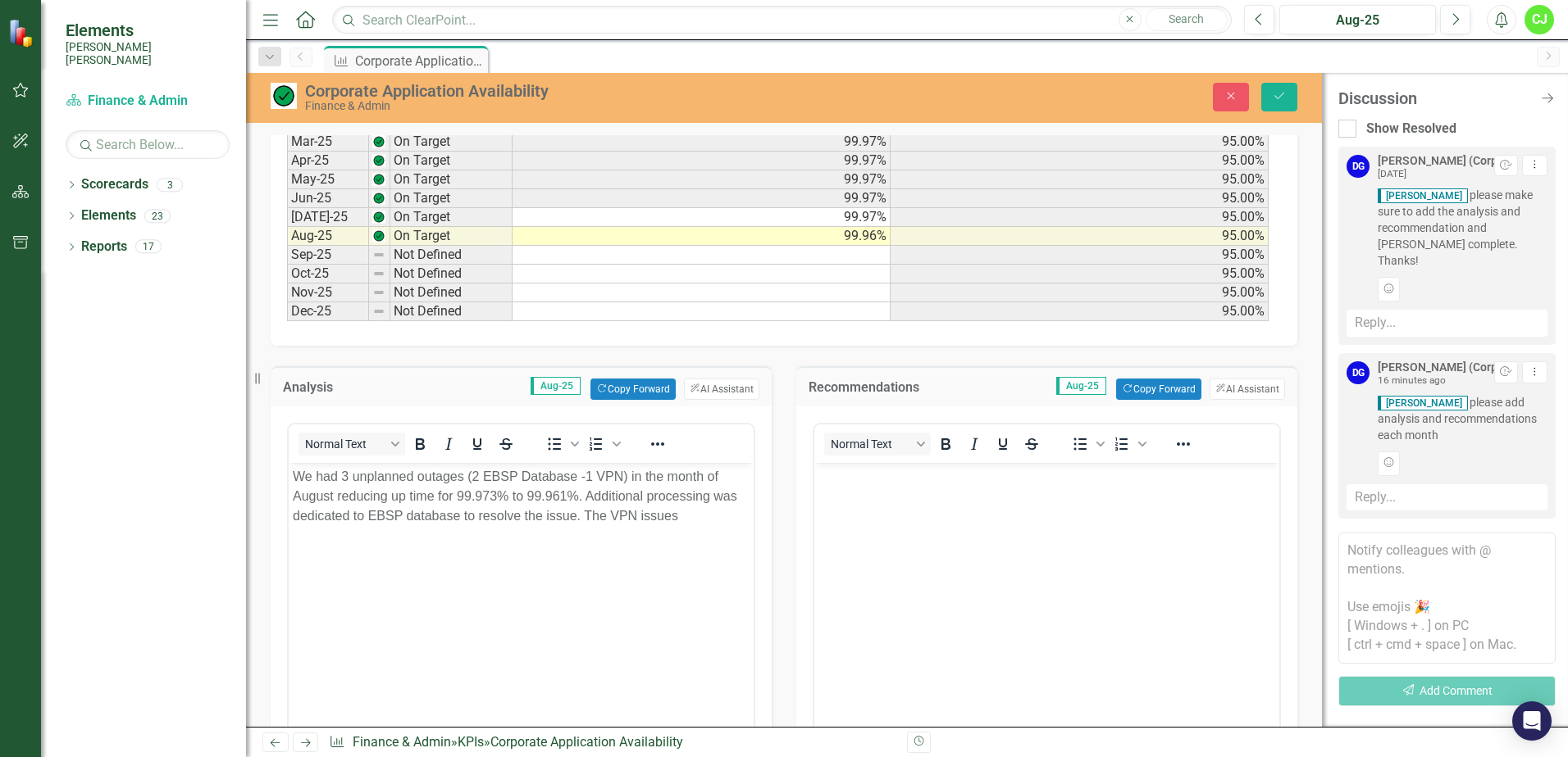
scroll to position [0, 0]
click at [935, 518] on body "Rich Text Area. Press ALT-0 for help." at bounding box center [1046, 585] width 465 height 246
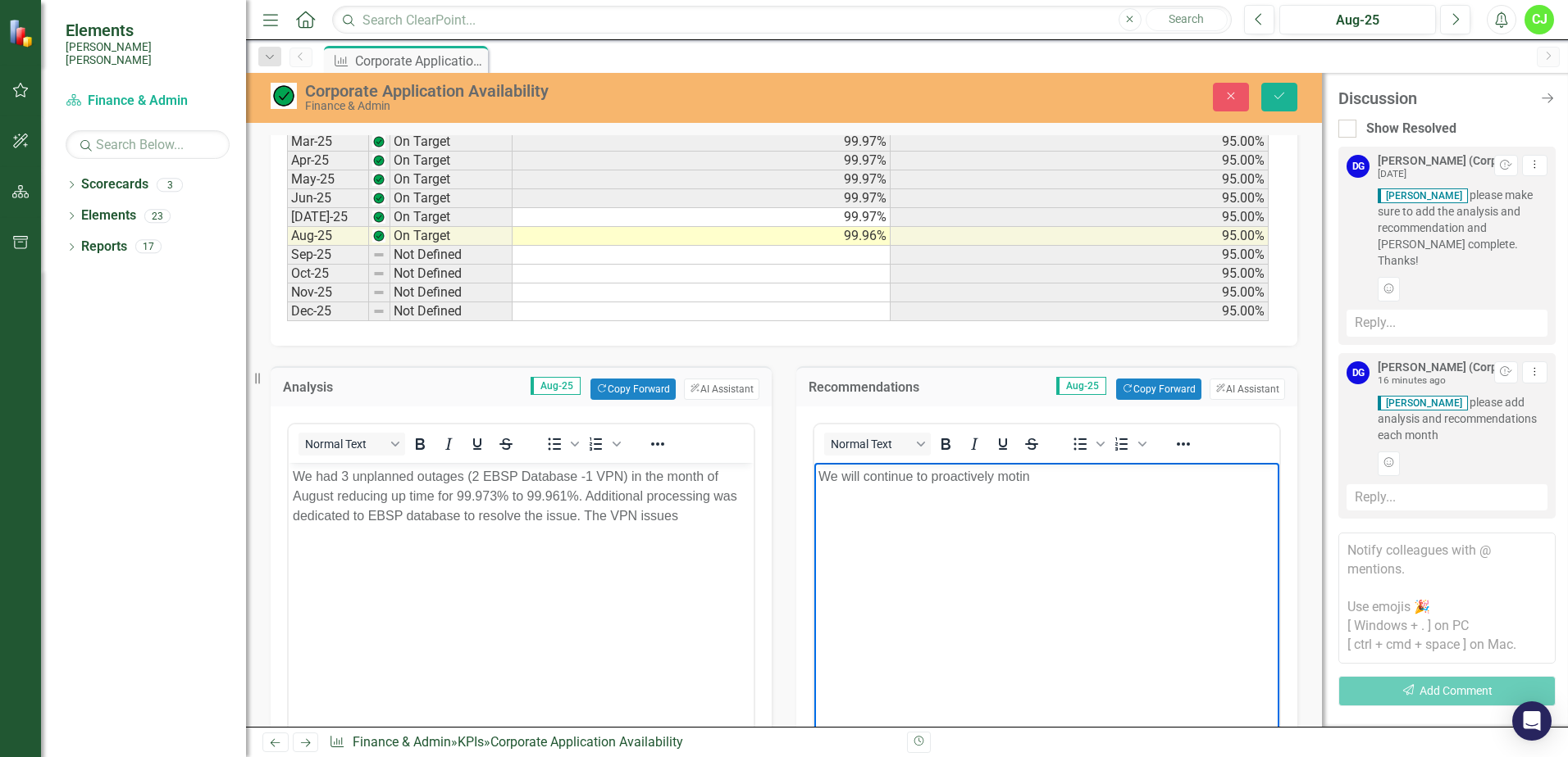
drag, startPoint x: 1029, startPoint y: 480, endPoint x: 1204, endPoint y: 513, distance: 178.1
drag, startPoint x: 1141, startPoint y: 584, endPoint x: 1111, endPoint y: 581, distance: 30.1
click at [1138, 584] on body "We will continue to proactively monitor the appropriate environments" at bounding box center [1046, 585] width 465 height 246
drag, startPoint x: 1215, startPoint y: 474, endPoint x: 1272, endPoint y: 494, distance: 60.4
click at [1216, 474] on p "We will continue to proactively monitor the appropriate environments" at bounding box center [1047, 476] width 457 height 19
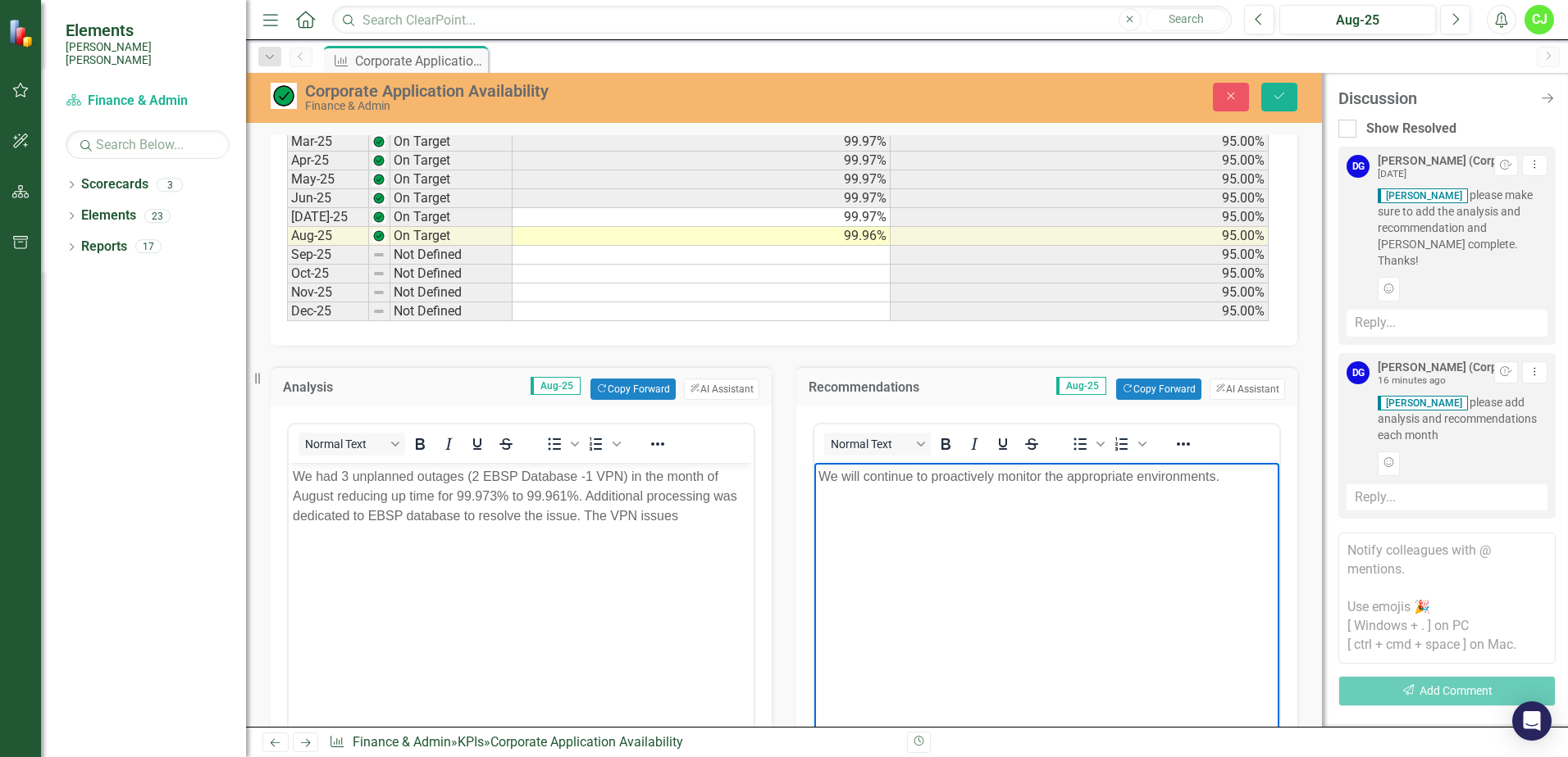
click at [496, 583] on body "We had 3 unplanned outages (2 EBSP Database -1 VPN) in the month of August redu…" at bounding box center [521, 585] width 465 height 246
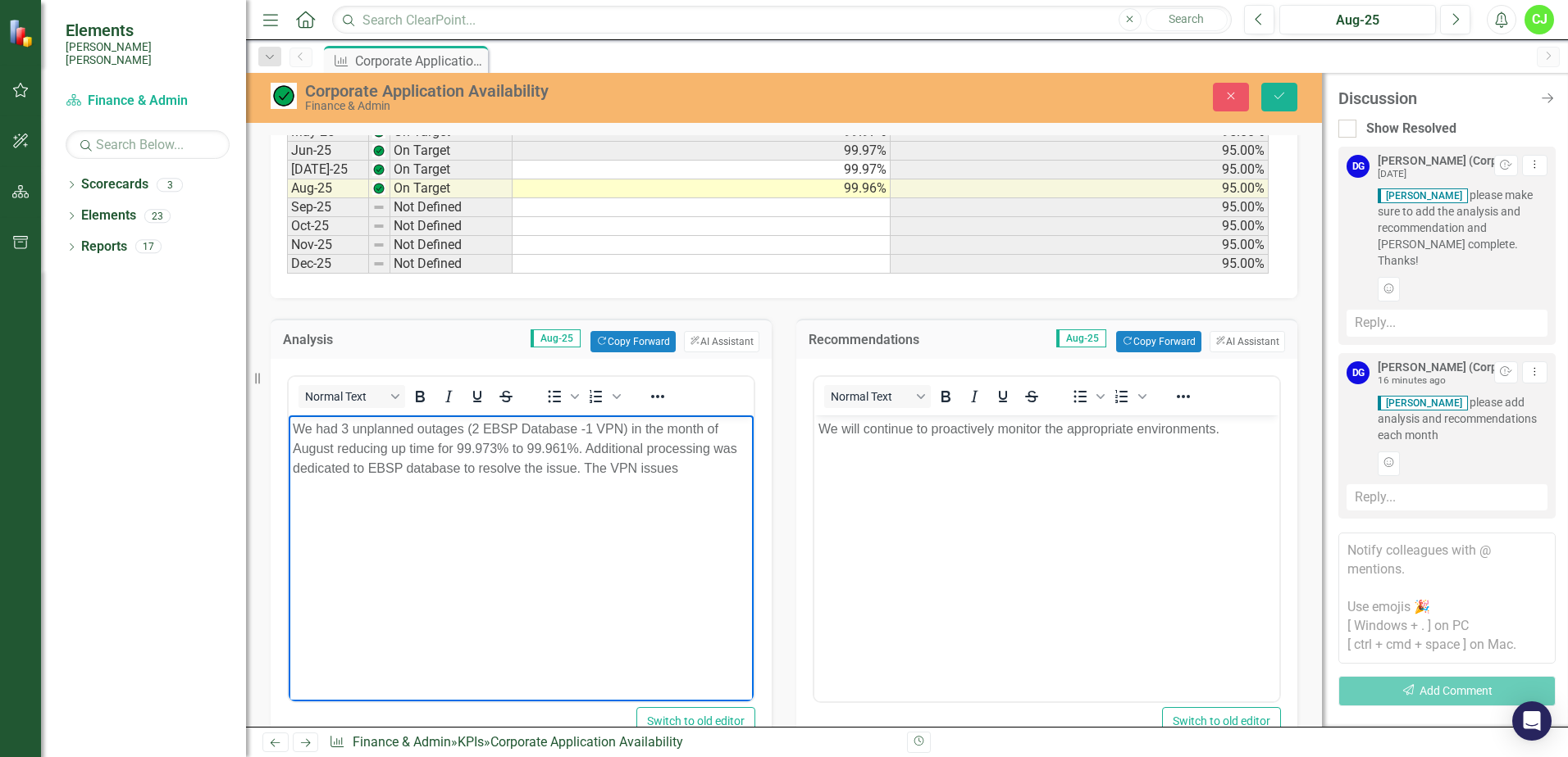
scroll to position [987, 0]
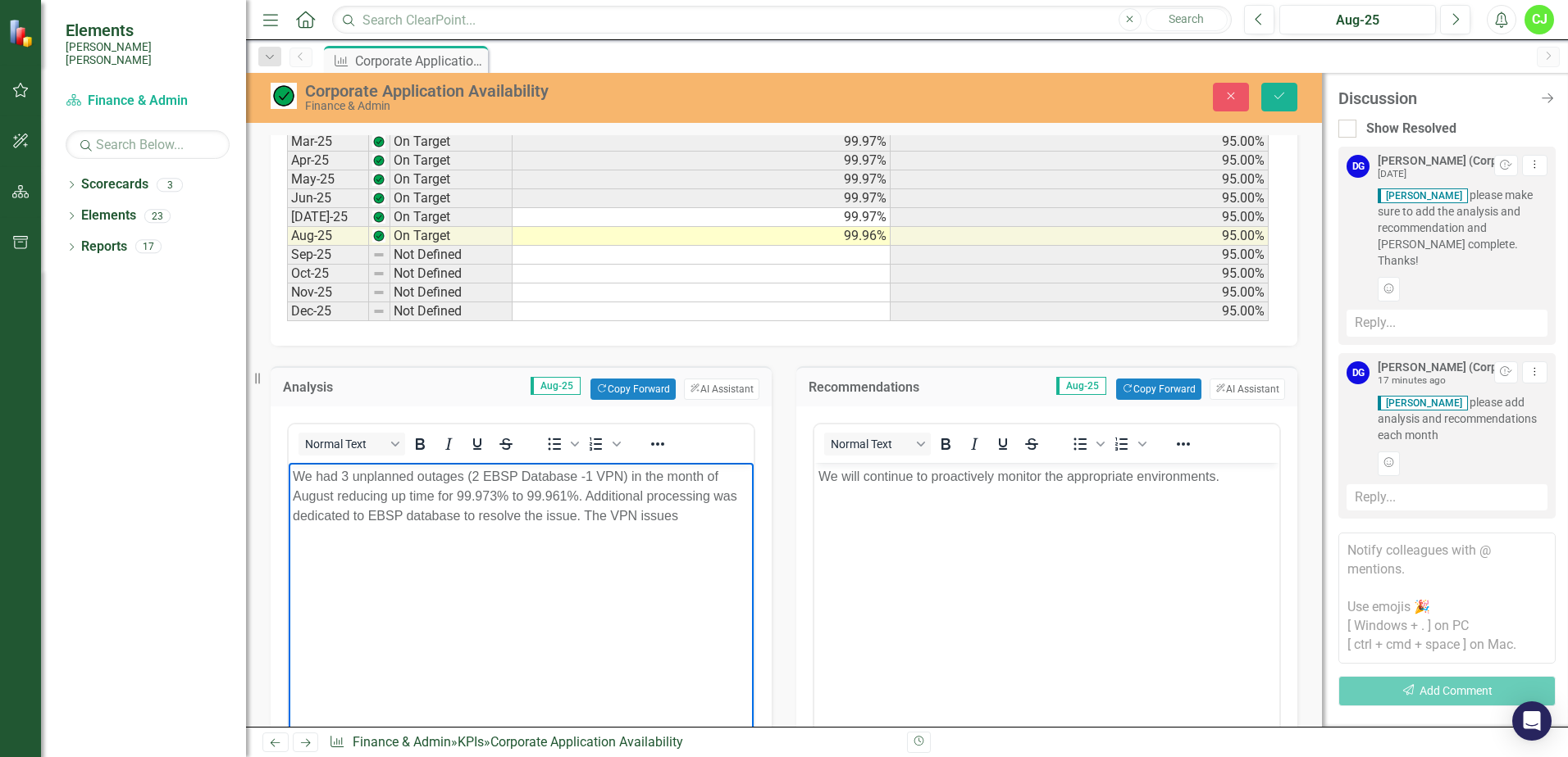
click at [460, 507] on p "We had 3 unplanned outages (2 EBSP Database -1 VPN) in the month of August redu…" at bounding box center [522, 496] width 457 height 59
click at [727, 522] on p "We had 3 unplanned outages (2 EBSP Database -1 VPN) in the month of August redu…" at bounding box center [522, 496] width 457 height 59
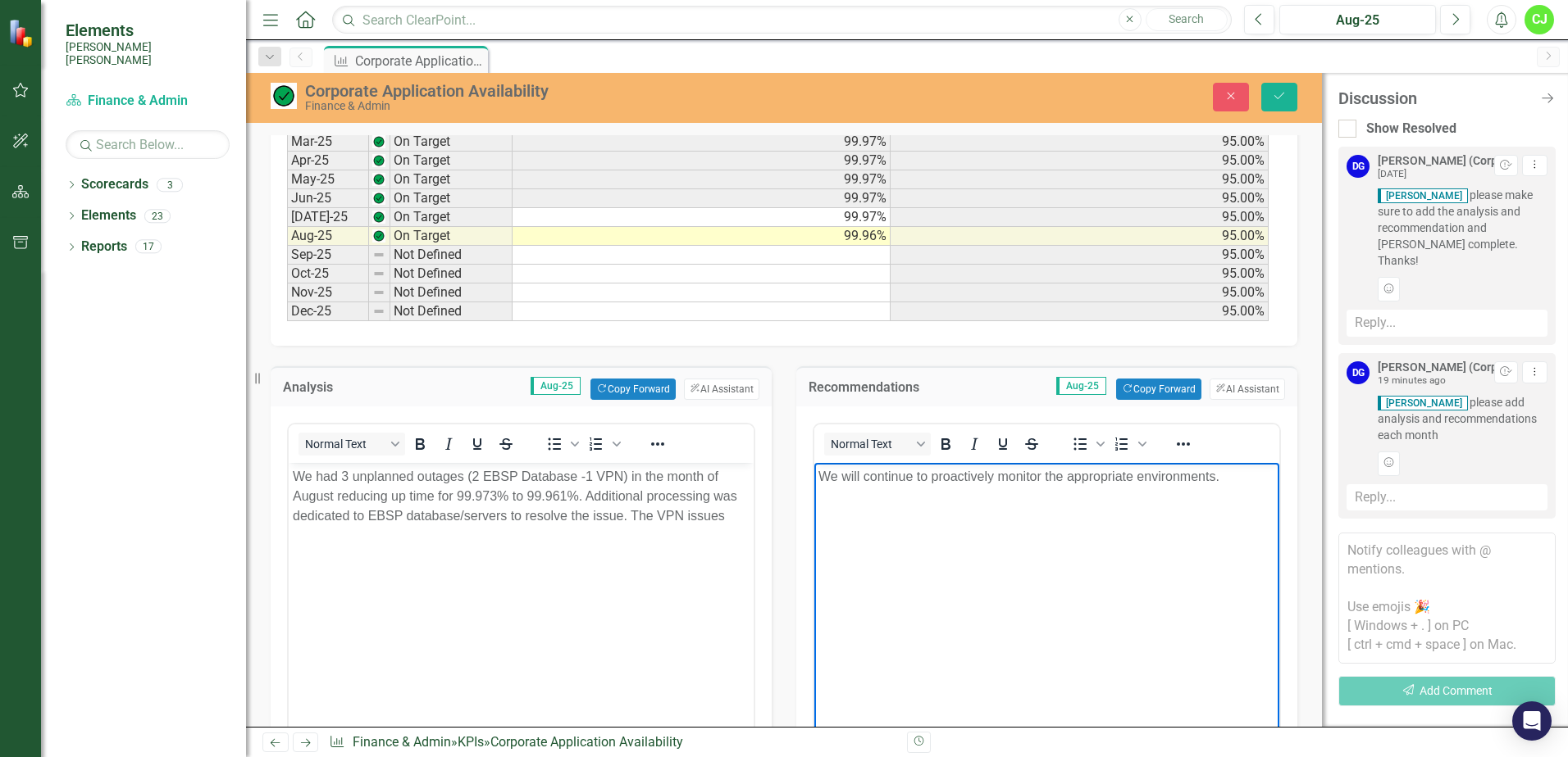
click at [1222, 482] on p "We will continue to proactively monitor the appropriate environments." at bounding box center [1047, 476] width 457 height 19
click at [729, 520] on p "We had 3 unplanned outages (2 EBSP Database -1 VPN) in the month of August redu…" at bounding box center [522, 496] width 457 height 59
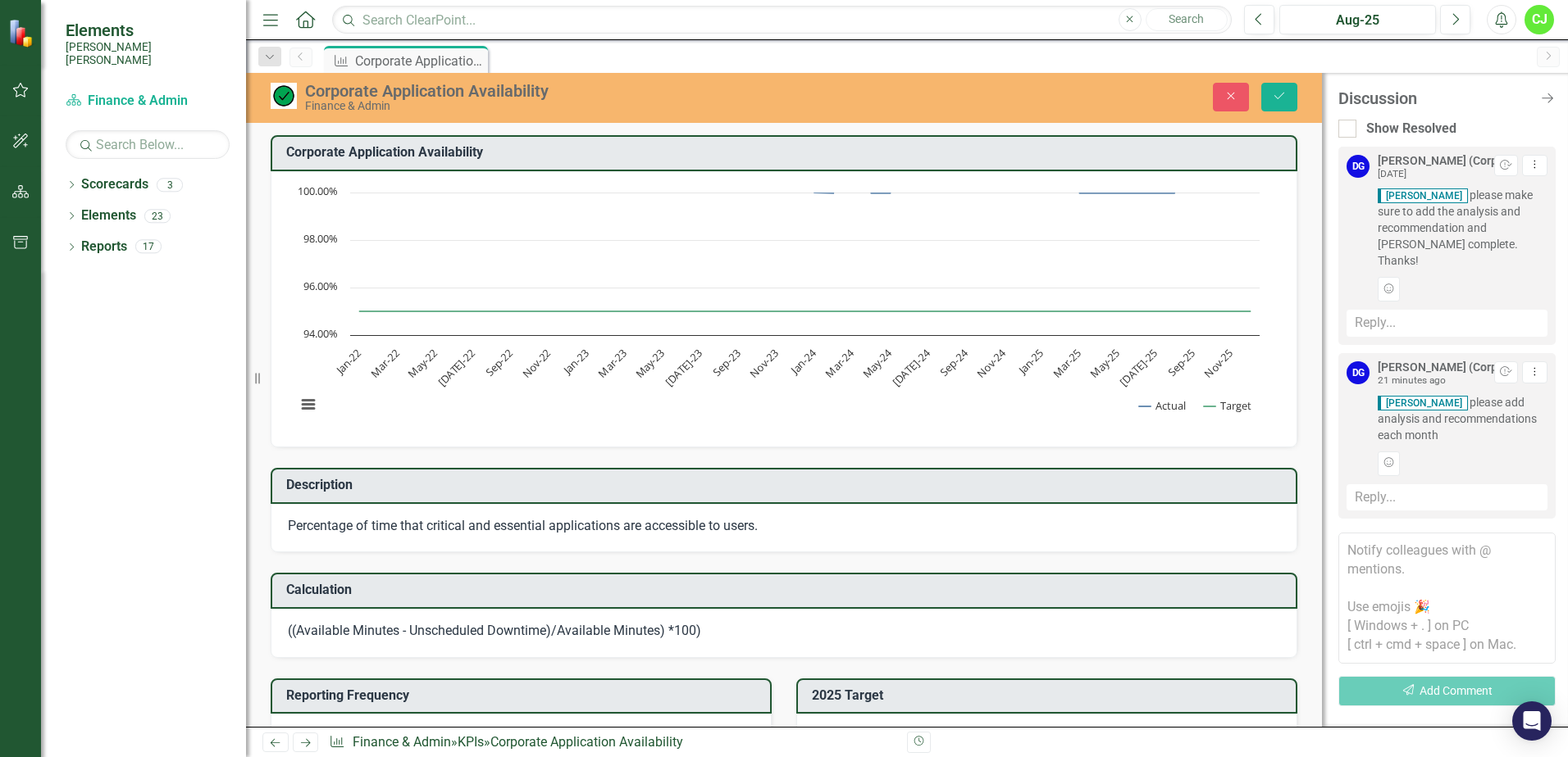
scroll to position [987, 0]
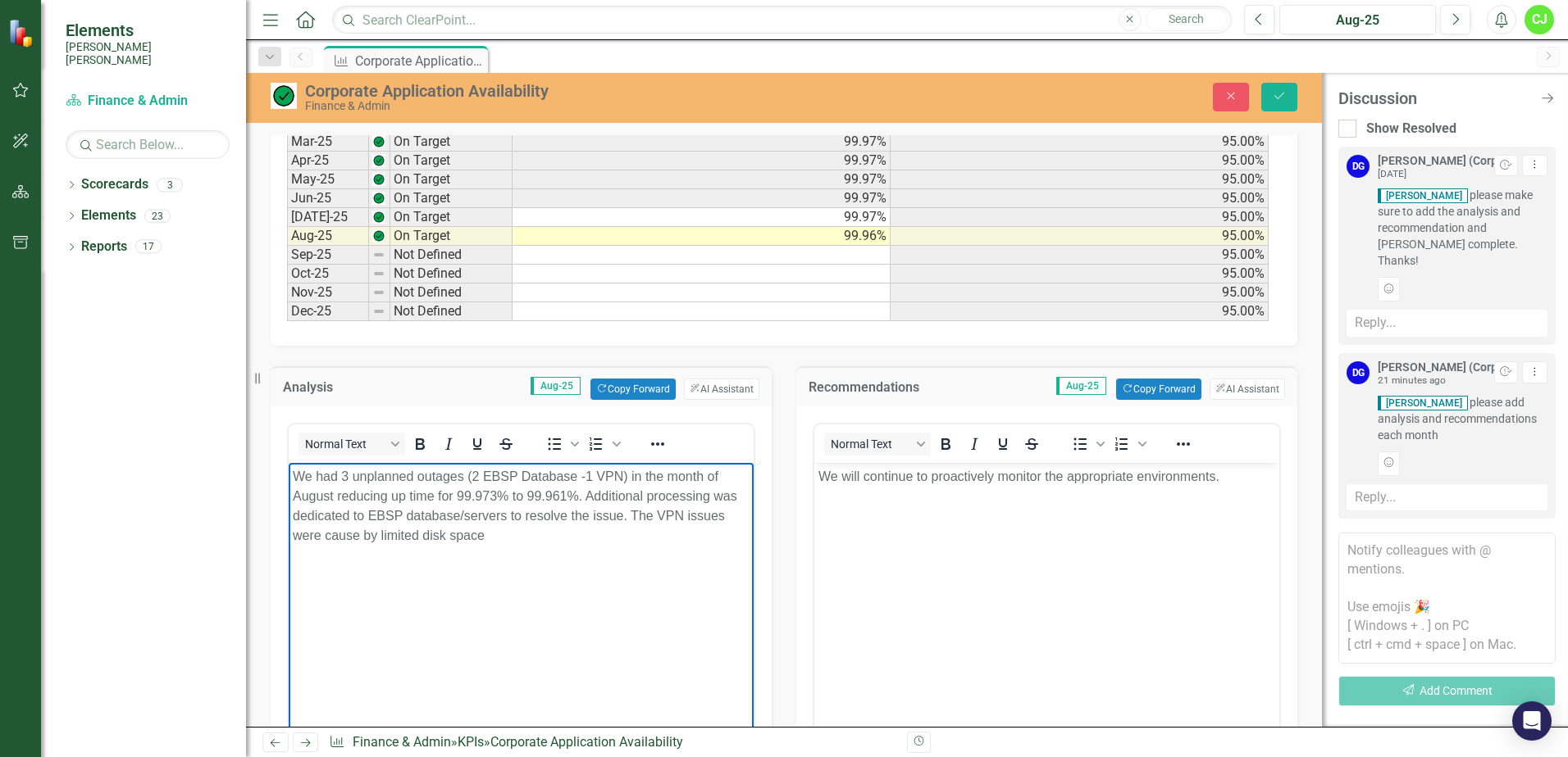
click at [480, 529] on p "We had 3 unplanned outages (2 EBSP Database -1 VPN) in the month of August redu…" at bounding box center [522, 506] width 457 height 79
click at [490, 532] on p "We had 3 unplanned outages (2 EBSP Database -1 VPN) in the month of August redu…" at bounding box center [522, 506] width 457 height 79
drag, startPoint x: 501, startPoint y: 533, endPoint x: 695, endPoint y: 595, distance: 203.7
click at [695, 595] on body "We had 3 unplanned outages (2 EBSP Database -1 VPN) in the month of August redu…" at bounding box center [521, 585] width 465 height 246
drag, startPoint x: 580, startPoint y: 531, endPoint x: 481, endPoint y: 533, distance: 99.0
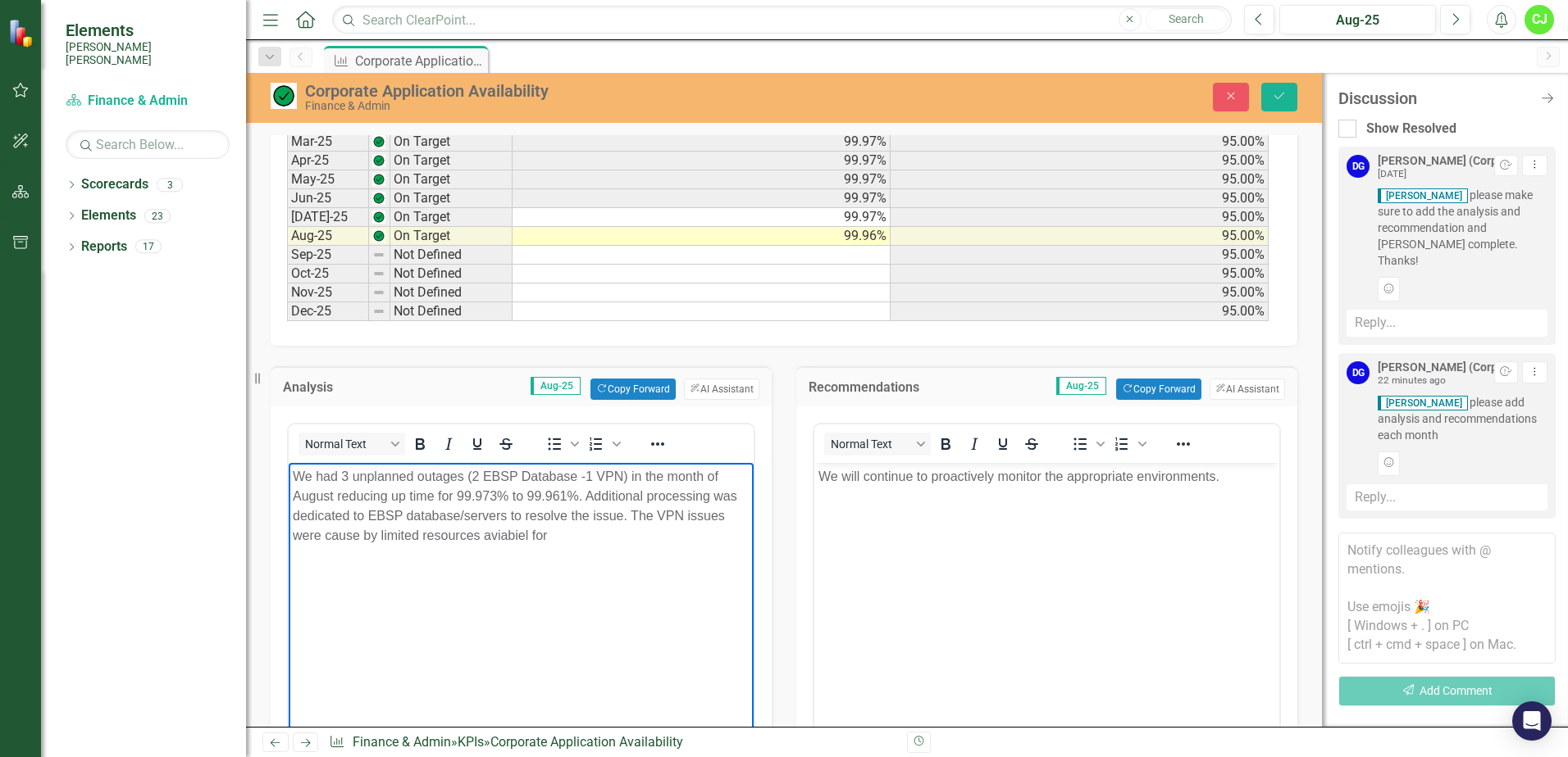
click at [481, 533] on p "We had 3 unplanned outages (2 EBSP Database -1 VPN) in the month of August redu…" at bounding box center [522, 506] width 457 height 79
drag, startPoint x: 1005, startPoint y: 500, endPoint x: 1037, endPoint y: 482, distance: 36.7
click at [1005, 500] on body "We will continue to proactively monitor the appropriate environments." at bounding box center [1046, 585] width 465 height 246
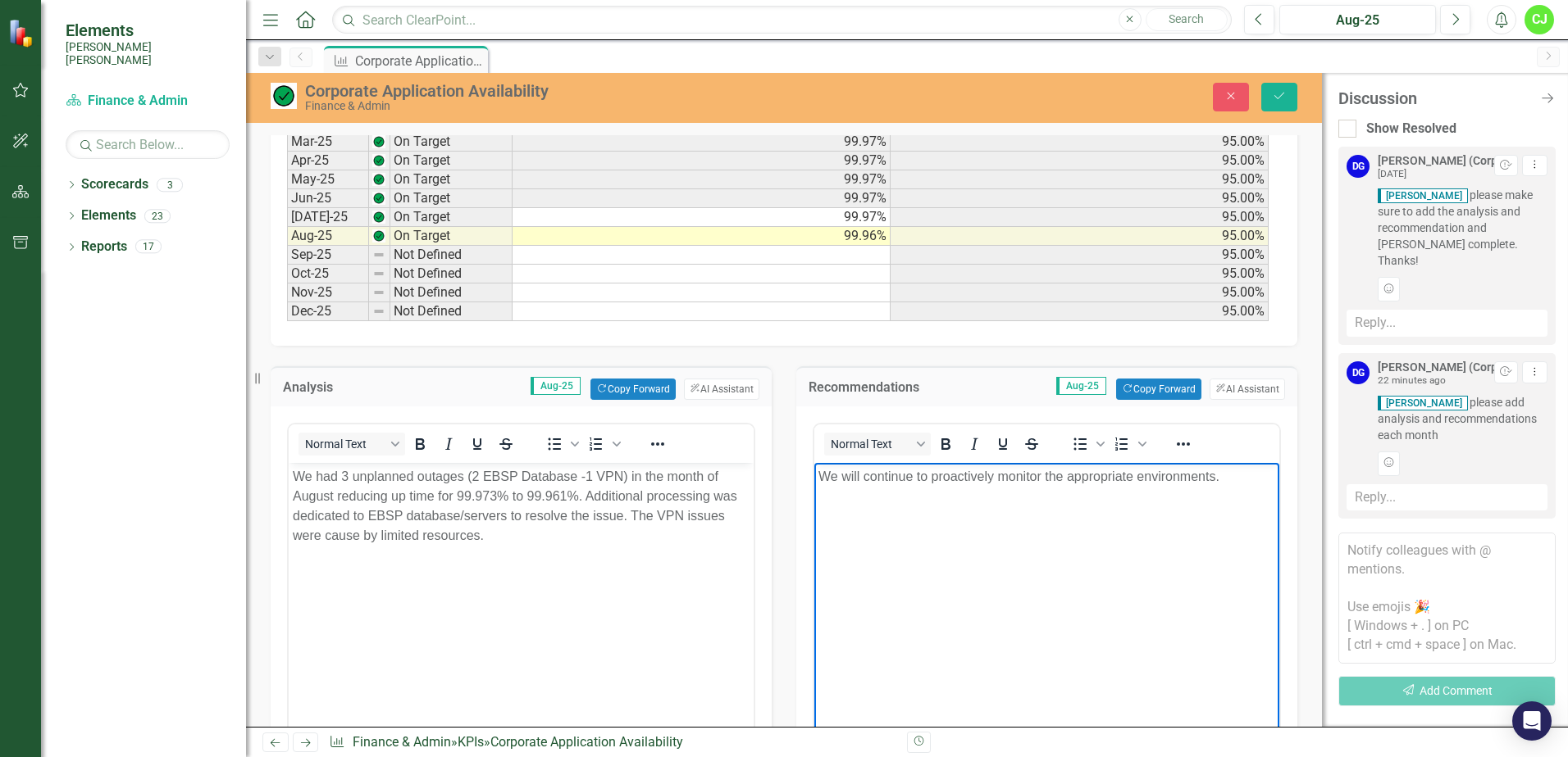
click at [1224, 480] on p "We will continue to proactively monitor the appropriate environments." at bounding box center [1047, 476] width 457 height 19
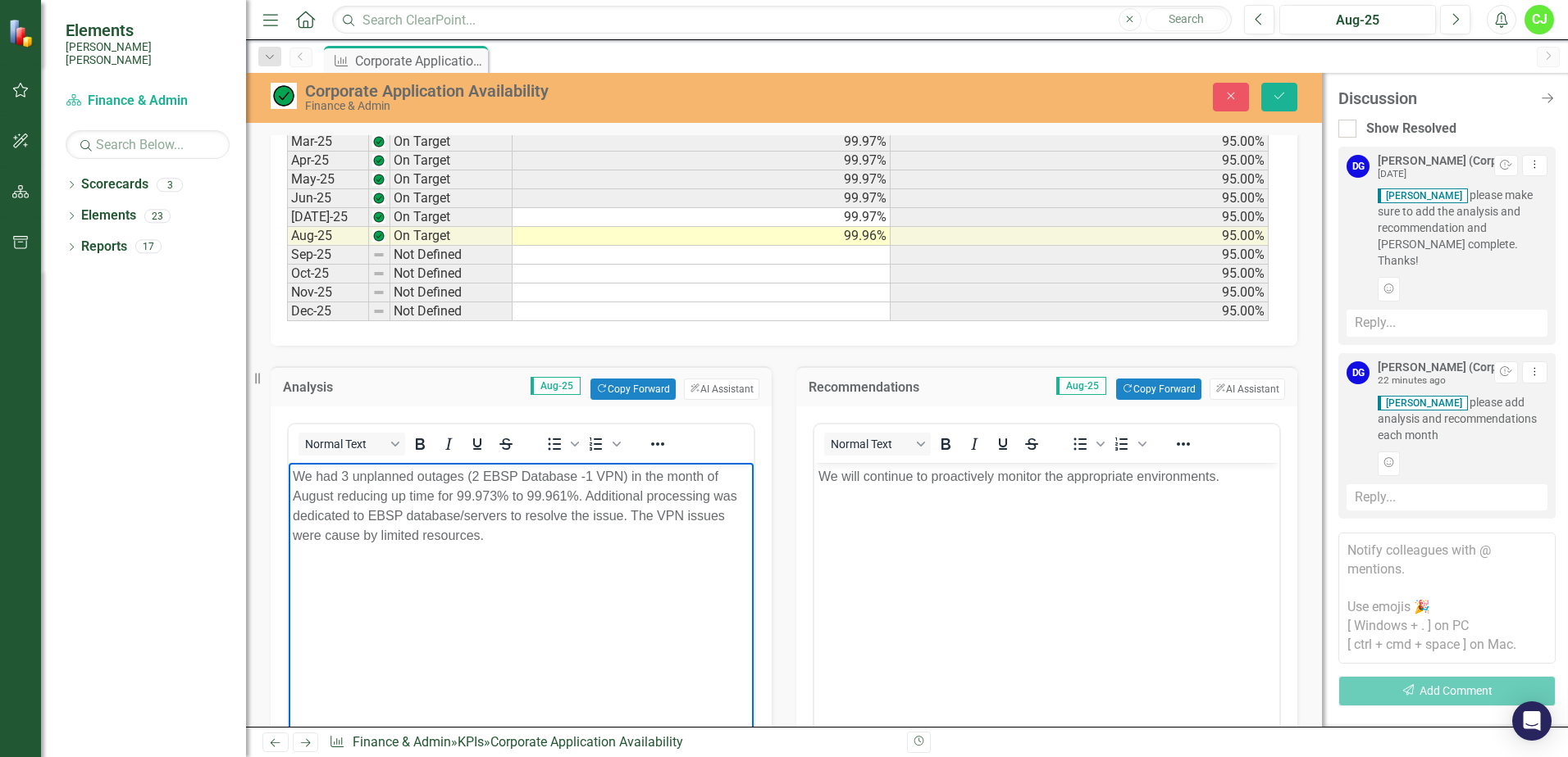
click at [502, 534] on p "We had 3 unplanned outages (2 EBSP Database -1 VPN) in the month of August redu…" at bounding box center [522, 506] width 457 height 79
click at [552, 537] on p "We had 3 unplanned outages (2 EBSP Database -1 VPN) in the month of August redu…" at bounding box center [522, 506] width 457 height 79
click at [538, 535] on p "We had 3 unplanned outages (2 EBSP Database -1 VPN) in the month of August redu…" at bounding box center [522, 506] width 457 height 79
click at [692, 621] on body "We had 3 unplanned outages (2 EBSP Database -1 VPN) in the month of August redu…" at bounding box center [521, 585] width 465 height 246
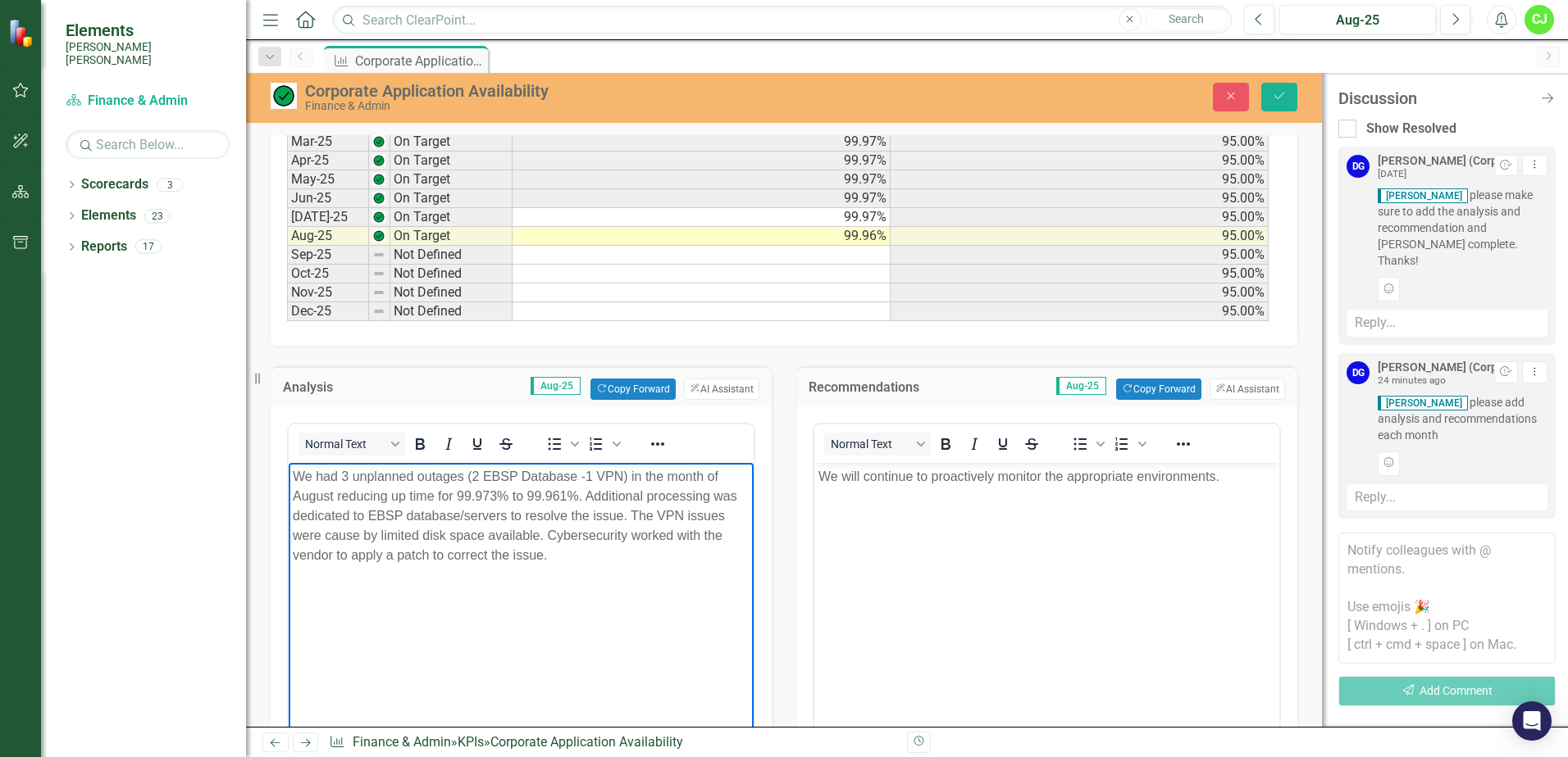
click at [596, 570] on body "We had 3 unplanned outages (2 EBSP Database -1 VPN) in the month of August redu…" at bounding box center [521, 585] width 465 height 246
click at [635, 514] on p "We had 3 unplanned outages (2 EBSP Database -1 VPN) in the month of August redu…" at bounding box center [522, 515] width 457 height 98
click at [630, 516] on p "We had 3 unplanned outages (2 EBSP Database -1 VPN) in the month of August redu…" at bounding box center [522, 515] width 457 height 98
click at [381, 531] on p "We had 3 unplanned outages (2 EBSP Database -1 VPN) in the month of August redu…" at bounding box center [522, 515] width 457 height 98
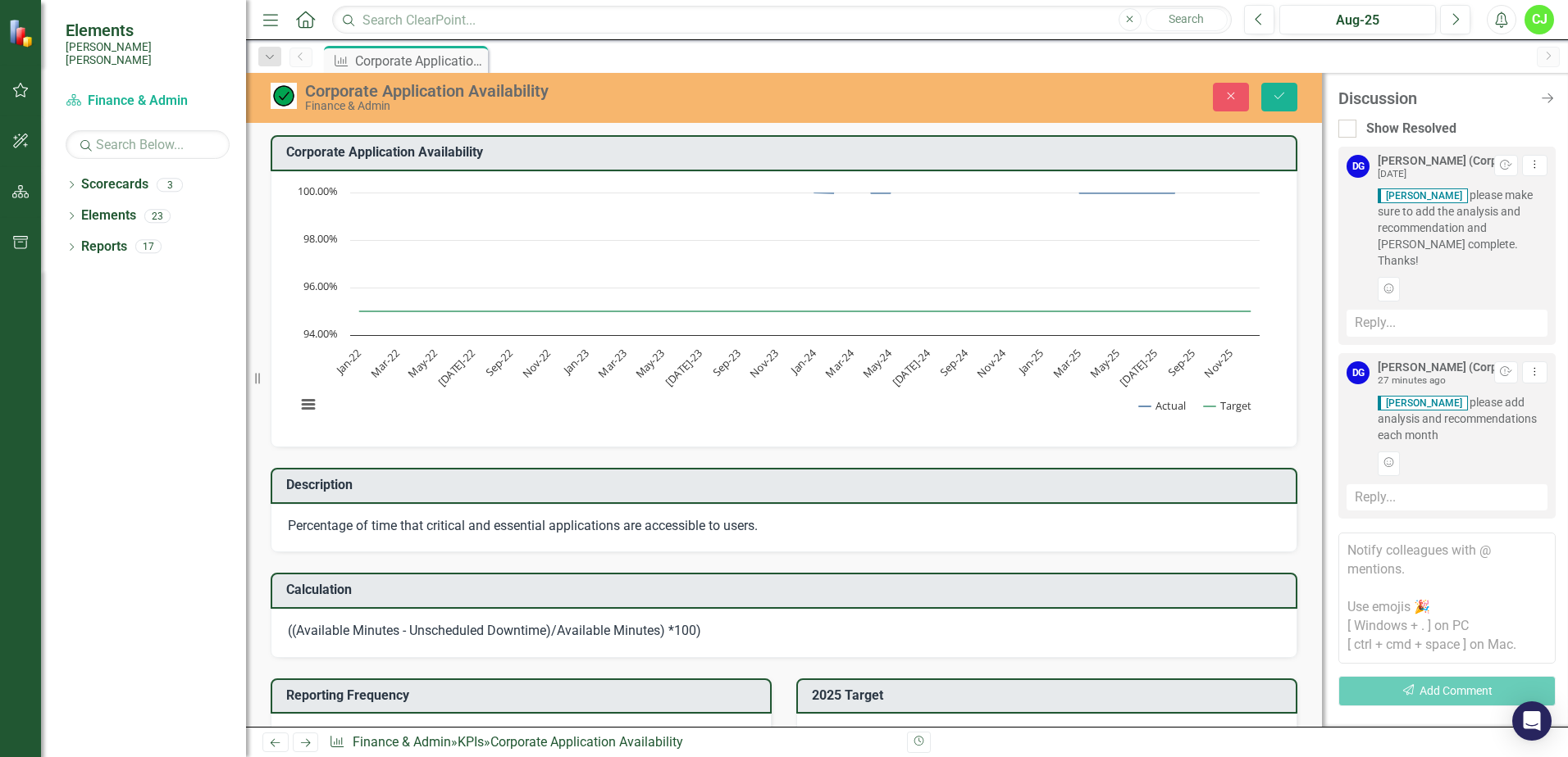
scroll to position [987, 0]
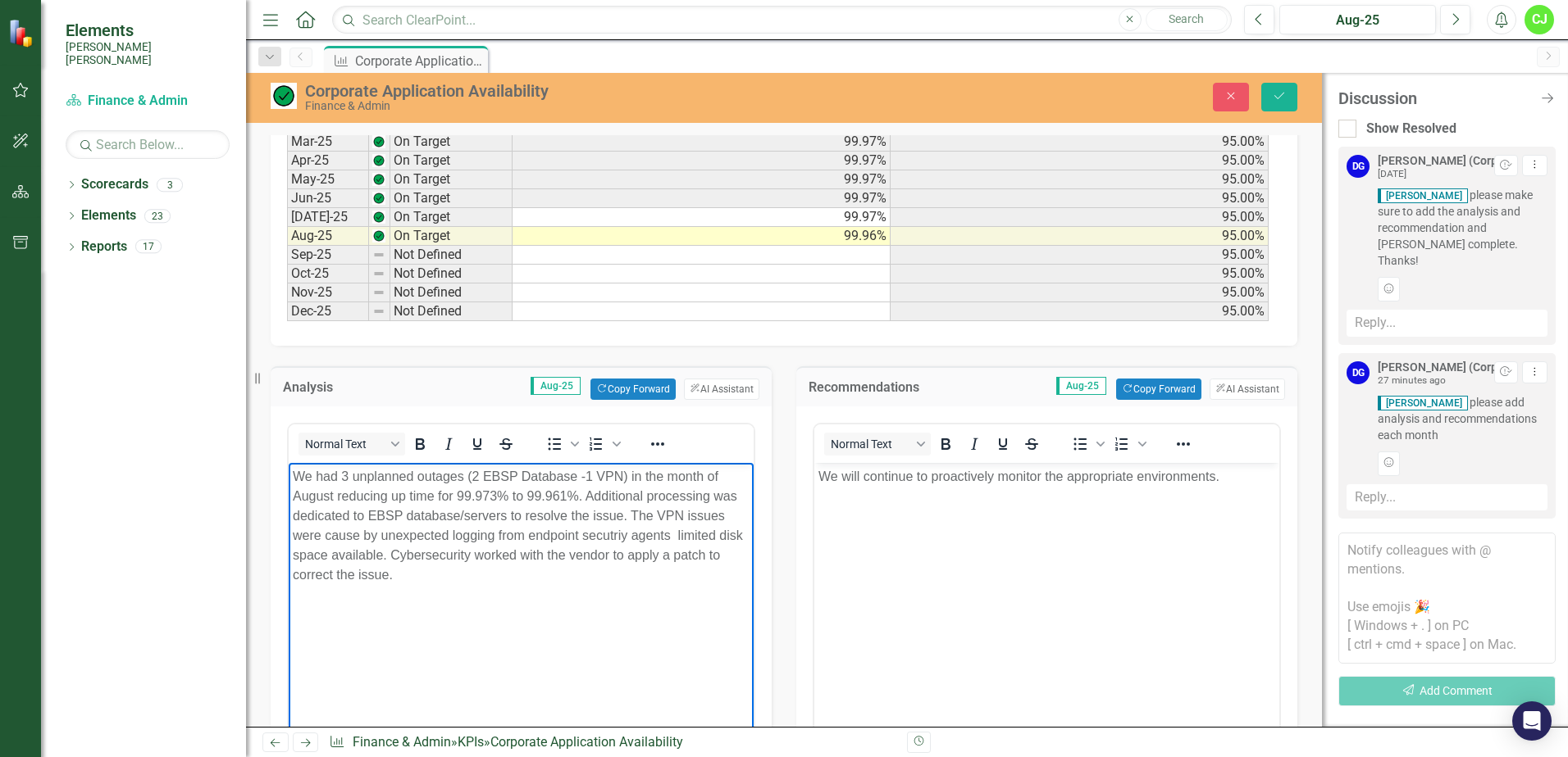
click at [527, 534] on p "We had 3 unplanned outages (2 EBSP Database -1 VPN) in the month of August redu…" at bounding box center [522, 525] width 457 height 118
click at [701, 531] on p "We had 3 unplanned outages (2 EBSP Database -1 VPN) in the month of August redu…" at bounding box center [522, 525] width 457 height 118
click at [525, 535] on p "We had 3 unplanned outages (2 EBSP Database -1 VPN) in the month of August redu…" at bounding box center [522, 525] width 457 height 118
click at [728, 531] on p "We had 3 unplanned outages (2 EBSP Database -1 VPN) in the month of August redu…" at bounding box center [522, 525] width 457 height 118
click at [730, 533] on p "We had 3 unplanned outages (2 EBSP Database -1 VPN) in the month of August redu…" at bounding box center [522, 525] width 457 height 118
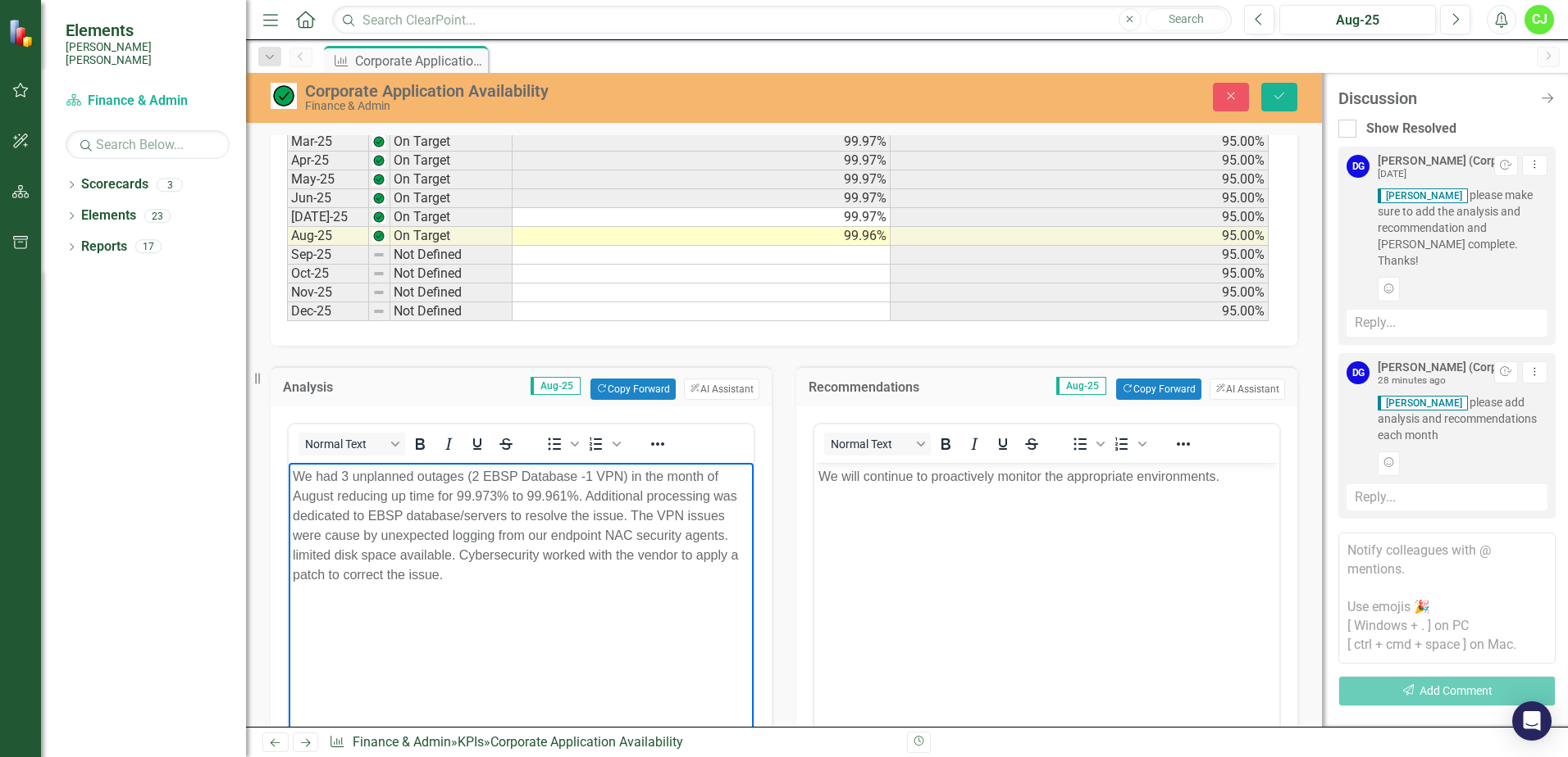
drag, startPoint x: 602, startPoint y: 532, endPoint x: 615, endPoint y: 699, distance: 167.5
click at [602, 541] on p "We had 3 unplanned outages (2 EBSP Database -1 VPN) in the month of August redu…" at bounding box center [522, 525] width 457 height 118
click at [381, 553] on p "We had 3 unplanned outages (2 EBSP Database -1 VPN) in the month of August redu…" at bounding box center [522, 525] width 457 height 118
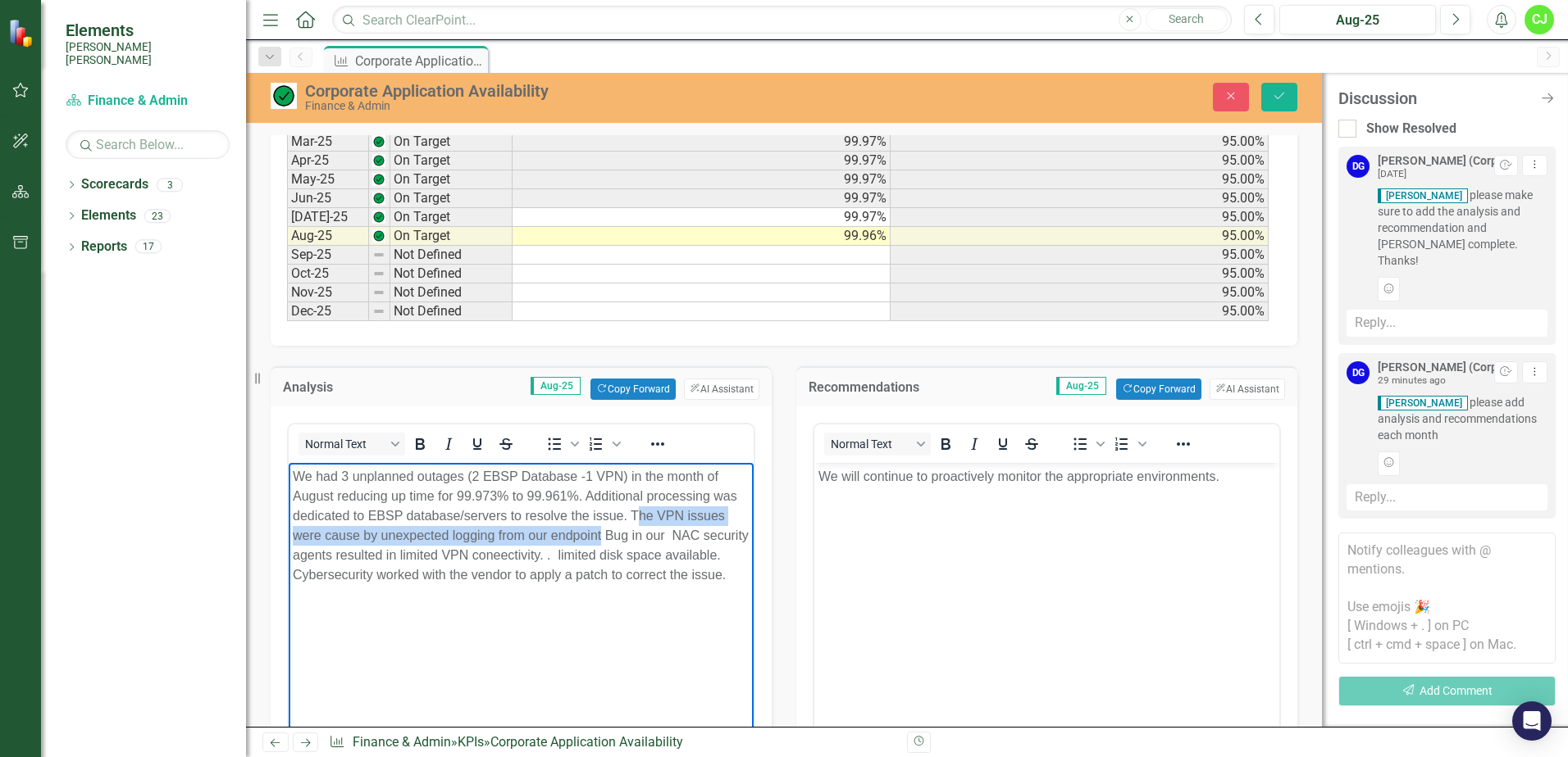
drag, startPoint x: 637, startPoint y: 508, endPoint x: 603, endPoint y: 537, distance: 44.7
click at [603, 537] on p "We had 3 unplanned outages (2 EBSP Database -1 VPN) in the month of August redu…" at bounding box center [522, 525] width 457 height 118
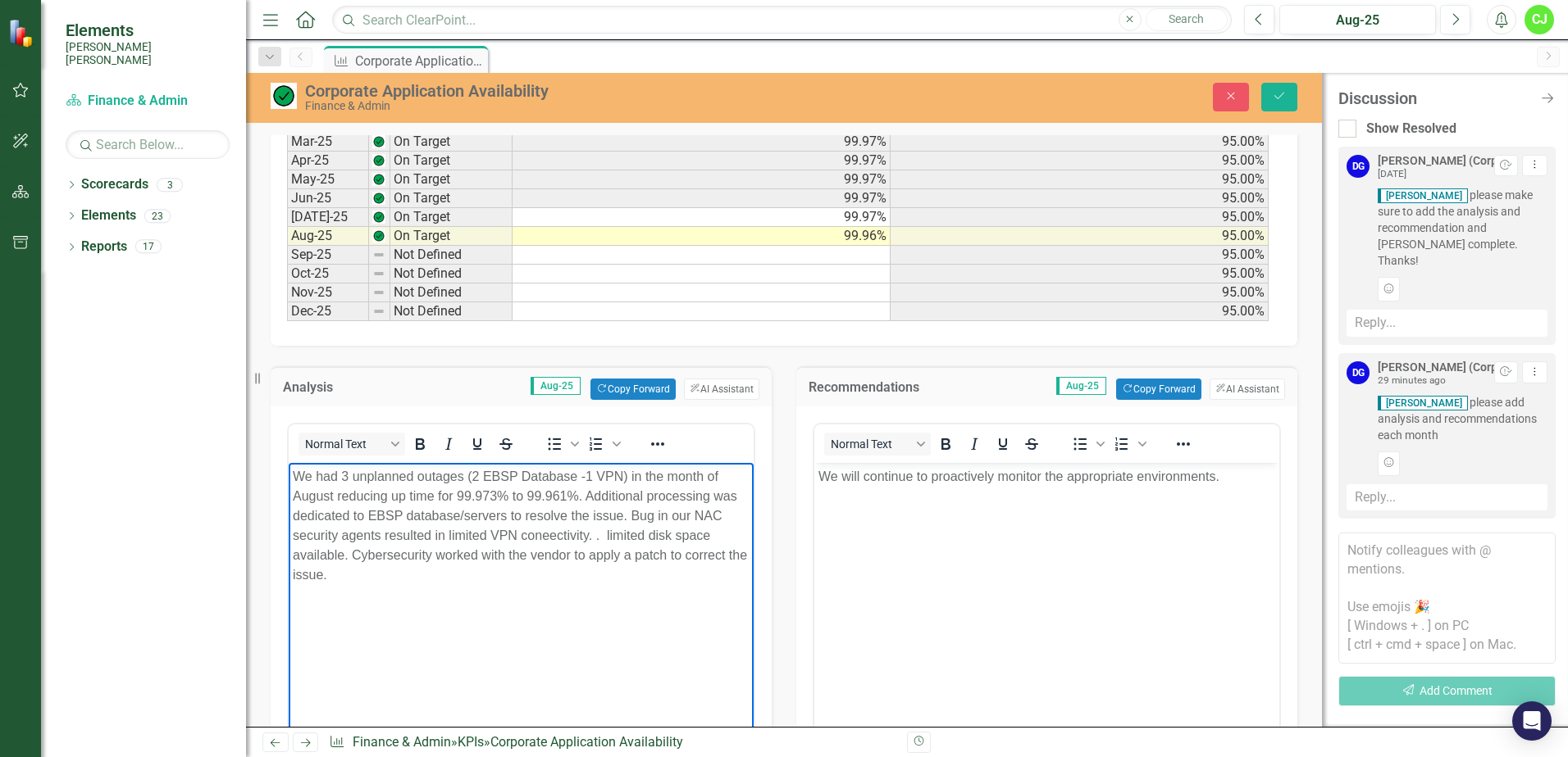
click at [479, 649] on body "We had 3 unplanned outages (2 EBSP Database -1 VPN) in the month of August redu…" at bounding box center [521, 585] width 465 height 246
drag, startPoint x: 488, startPoint y: 691, endPoint x: 421, endPoint y: 616, distance: 100.6
click at [462, 671] on body "We had 3 unplanned outages (2 EBSP Database -1 VPN) in the month of August redu…" at bounding box center [521, 585] width 465 height 246
drag, startPoint x: 353, startPoint y: 552, endPoint x: 596, endPoint y: 537, distance: 243.5
click at [596, 537] on p "We had 3 unplanned outages (2 EBSP Database -1 VPN) in the month of August redu…" at bounding box center [522, 525] width 457 height 118
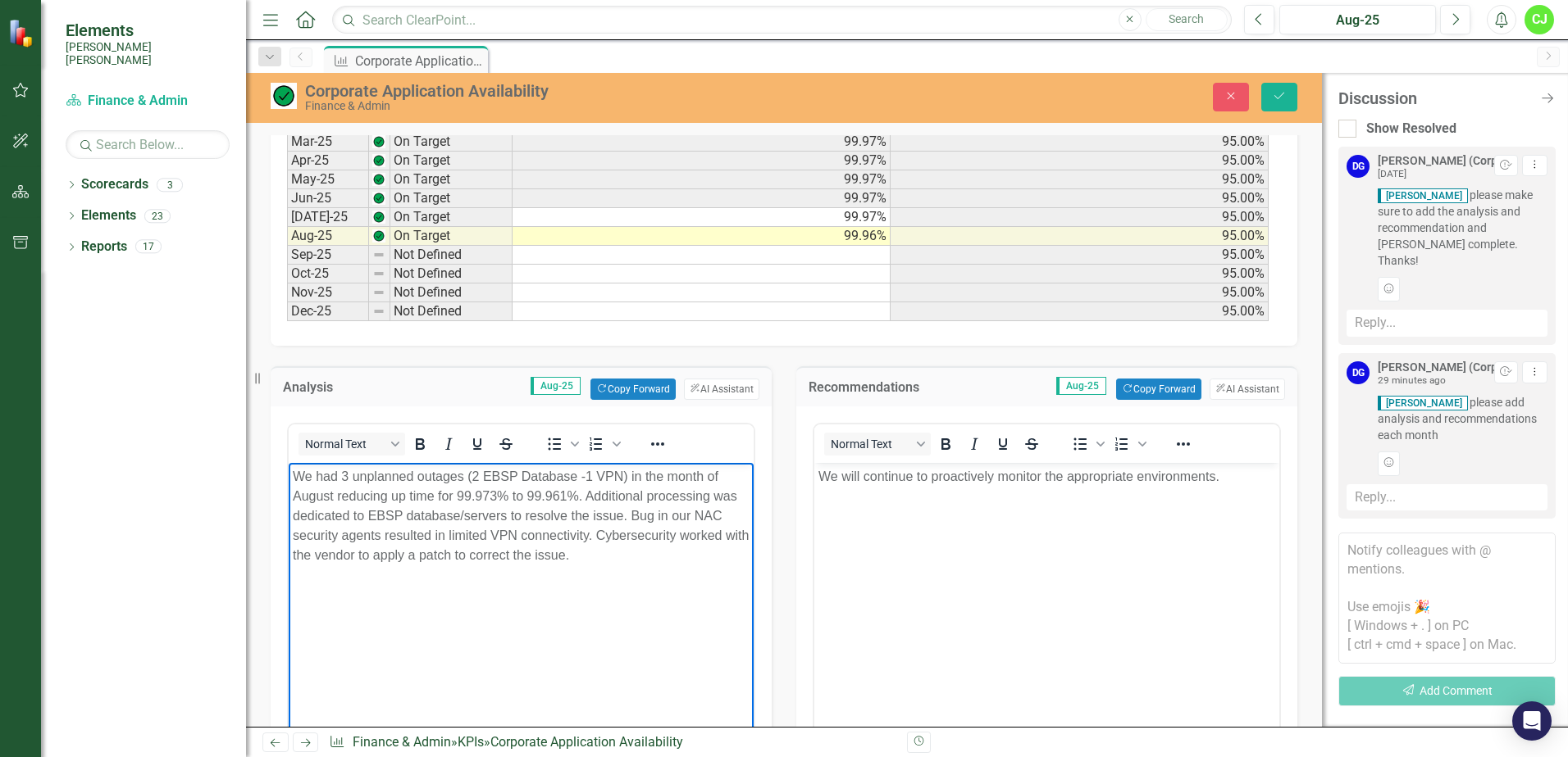
click at [625, 599] on body "We had 3 unplanned outages (2 EBSP Database -1 VPN) in the month of August redu…" at bounding box center [521, 585] width 465 height 246
click at [674, 579] on body "We had 3 unplanned outages (2 EBSP Database -1 VPN) in the month of August redu…" at bounding box center [521, 585] width 465 height 246
click at [1020, 540] on body "We will continue to proactively monitor the appropriate environments." at bounding box center [1046, 585] width 465 height 246
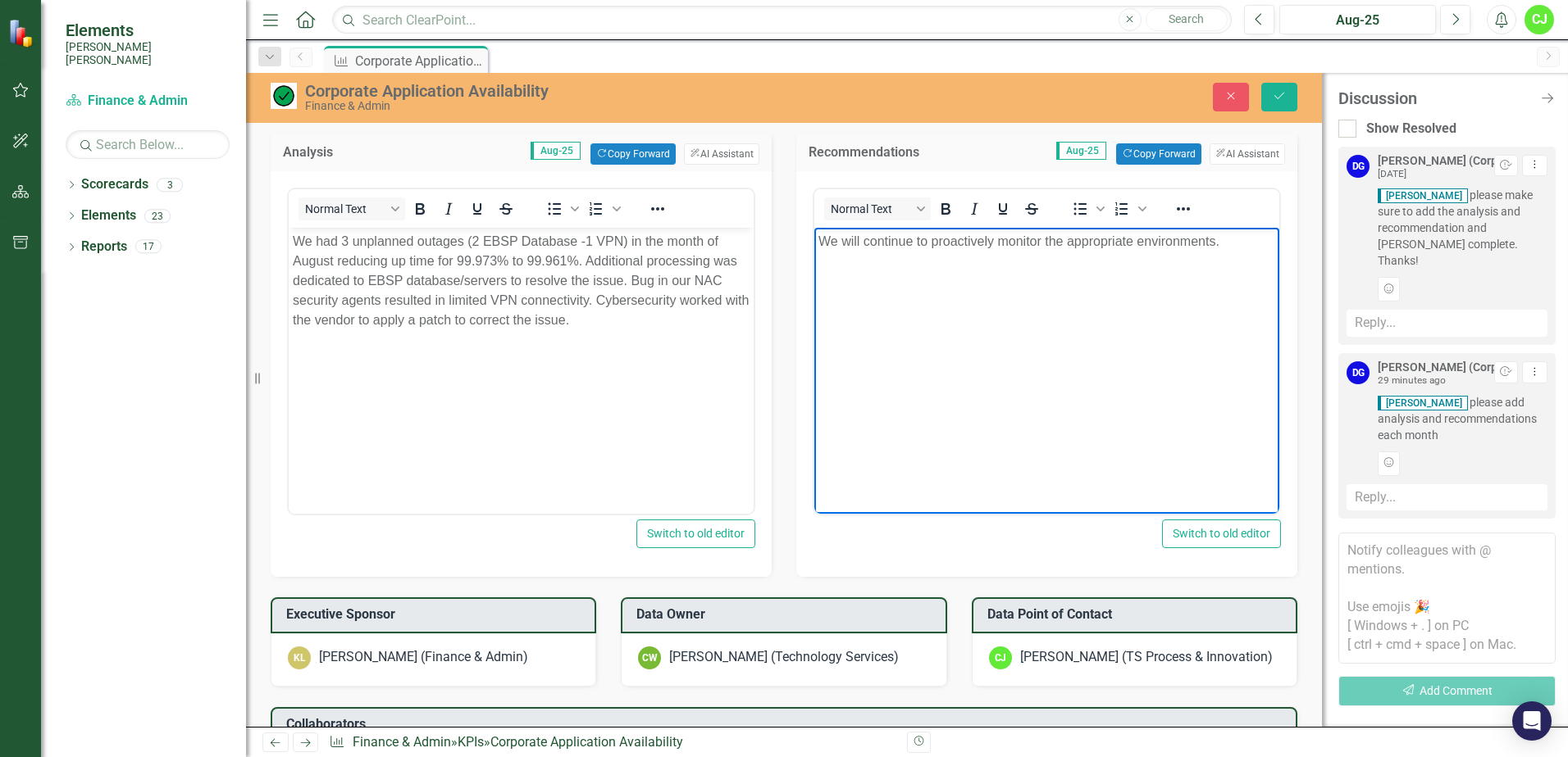
scroll to position [1232, 0]
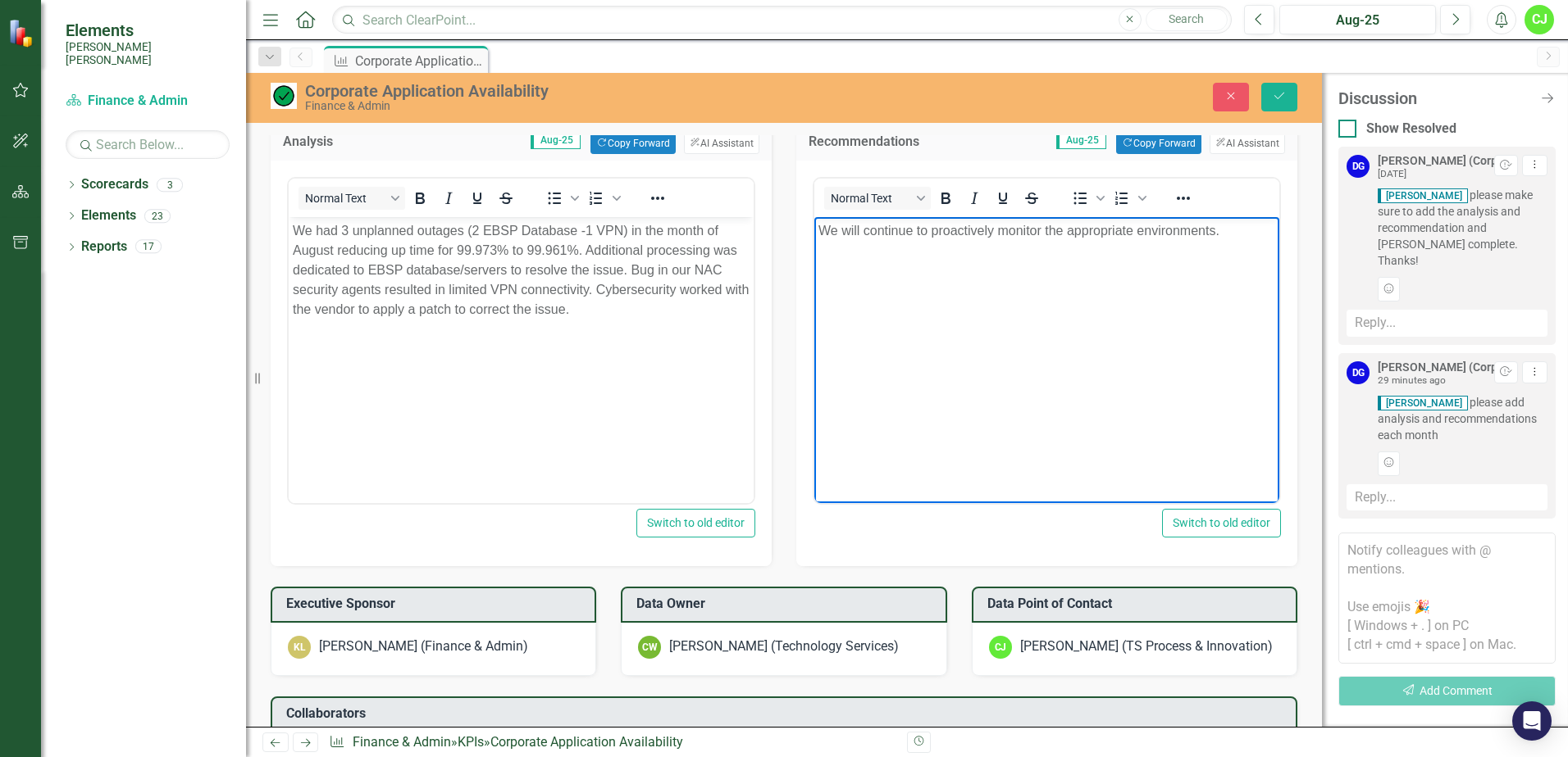
click at [1355, 130] on div at bounding box center [1347, 128] width 18 height 18
click at [1349, 130] on input "Show Resolved" at bounding box center [1344, 125] width 11 height 11
checkbox input "true"
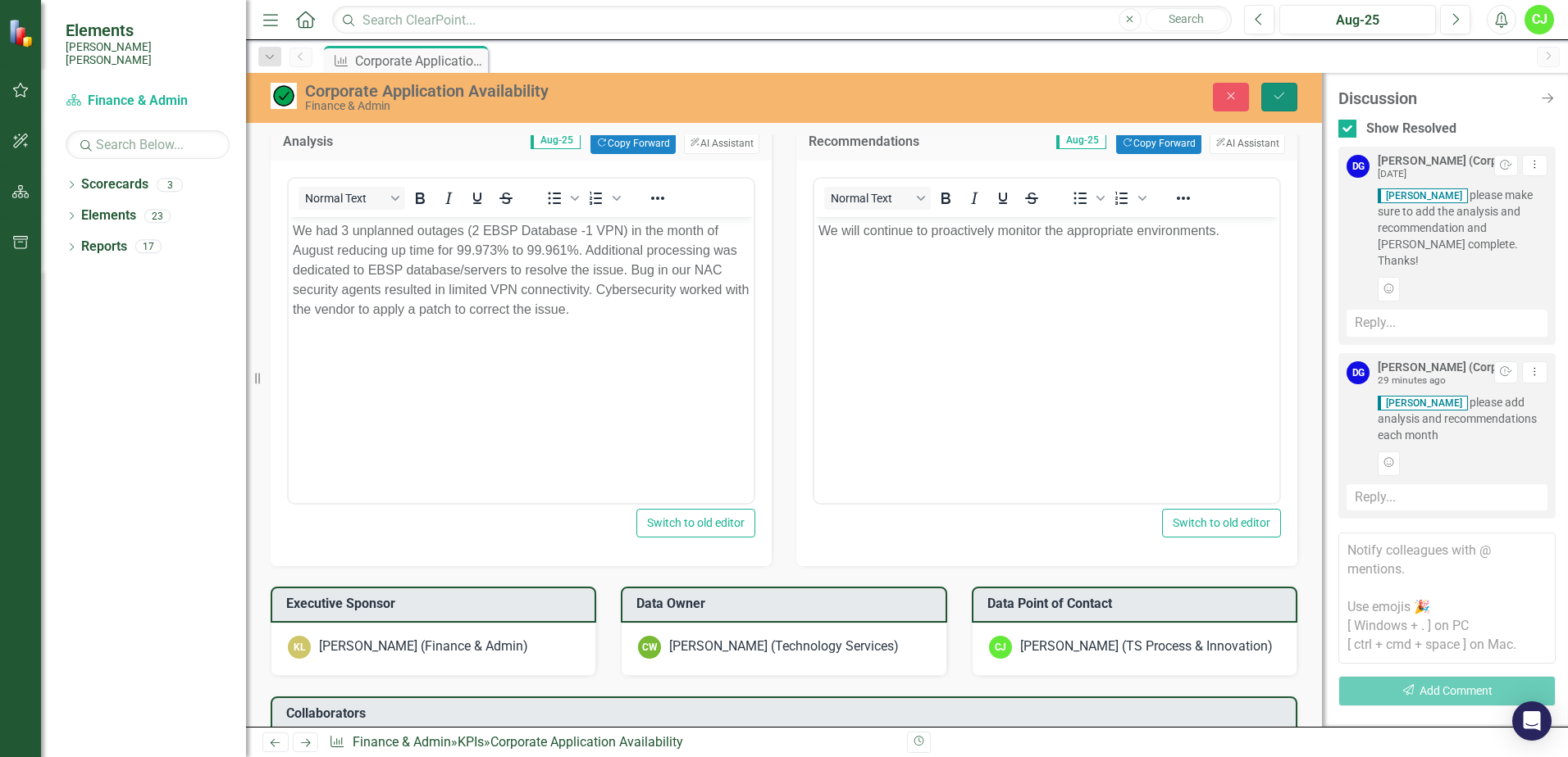
click at [1294, 99] on button "Save" at bounding box center [1279, 97] width 36 height 28
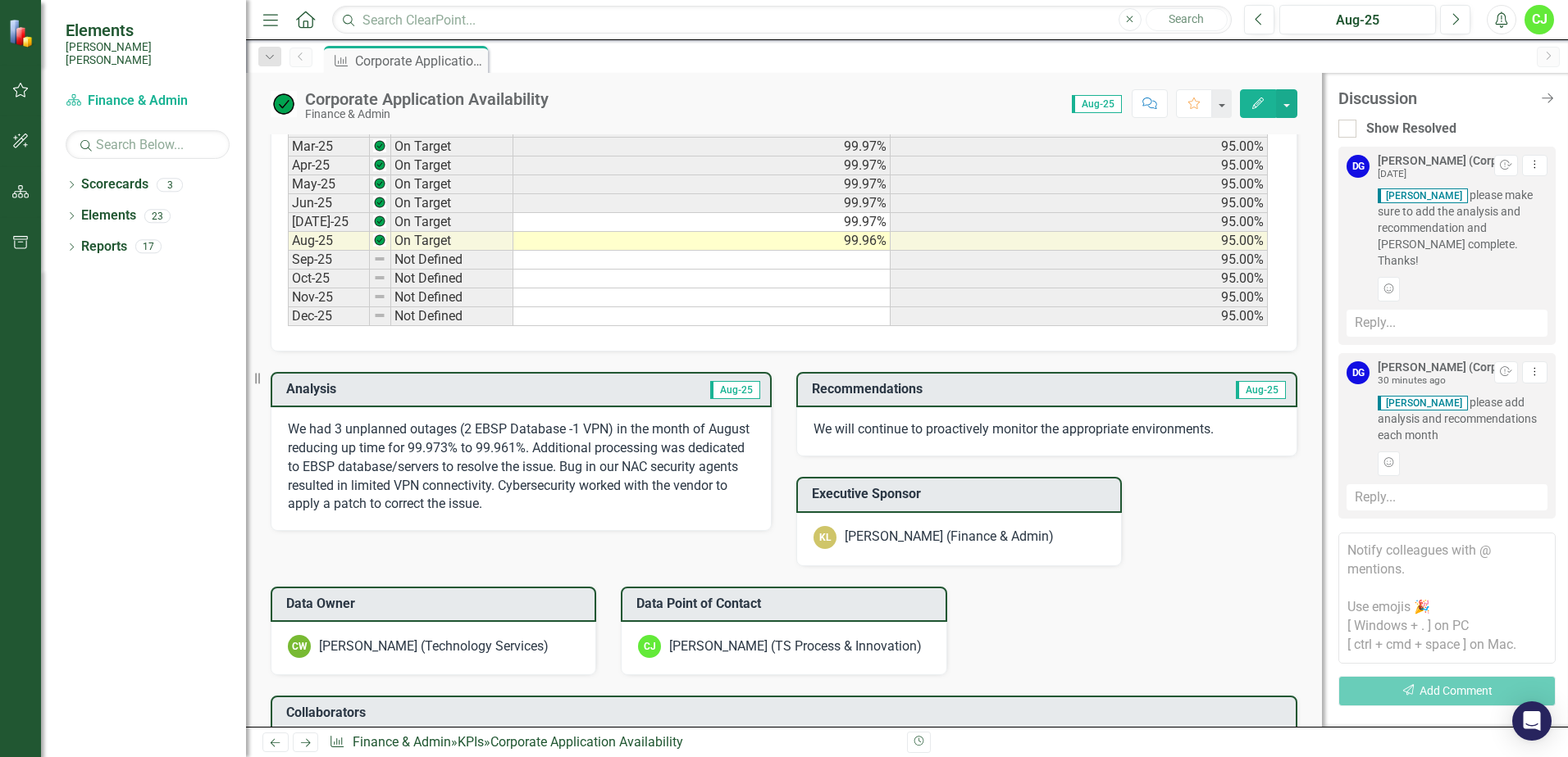
scroll to position [984, 0]
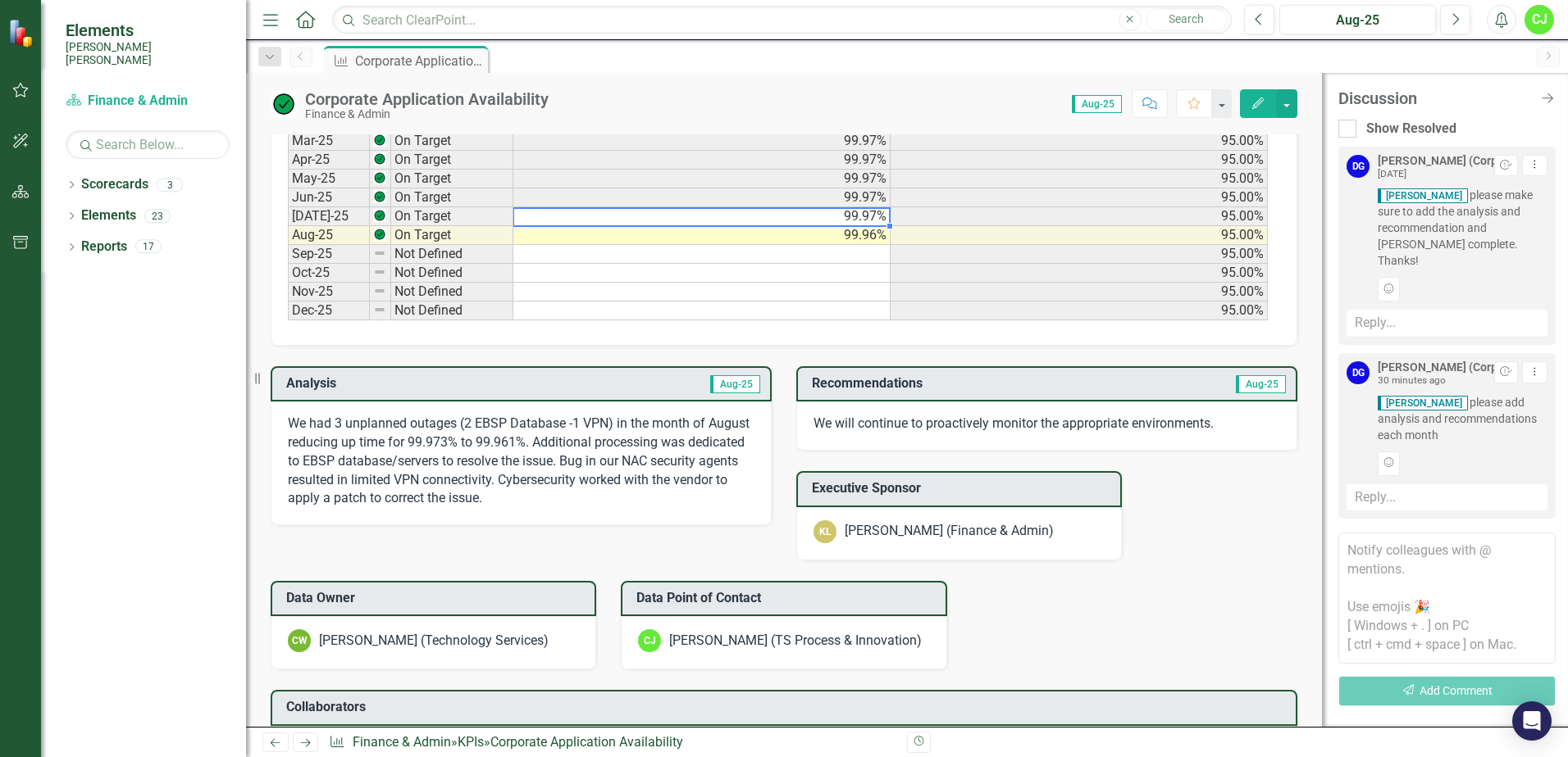
click at [288, 225] on div "Period Status Actual Target Jan-24 On Target 100.00% 95.00% Feb-24 On Target 99…" at bounding box center [288, 84] width 0 height 472
click at [710, 215] on td "99.97%" at bounding box center [702, 216] width 377 height 19
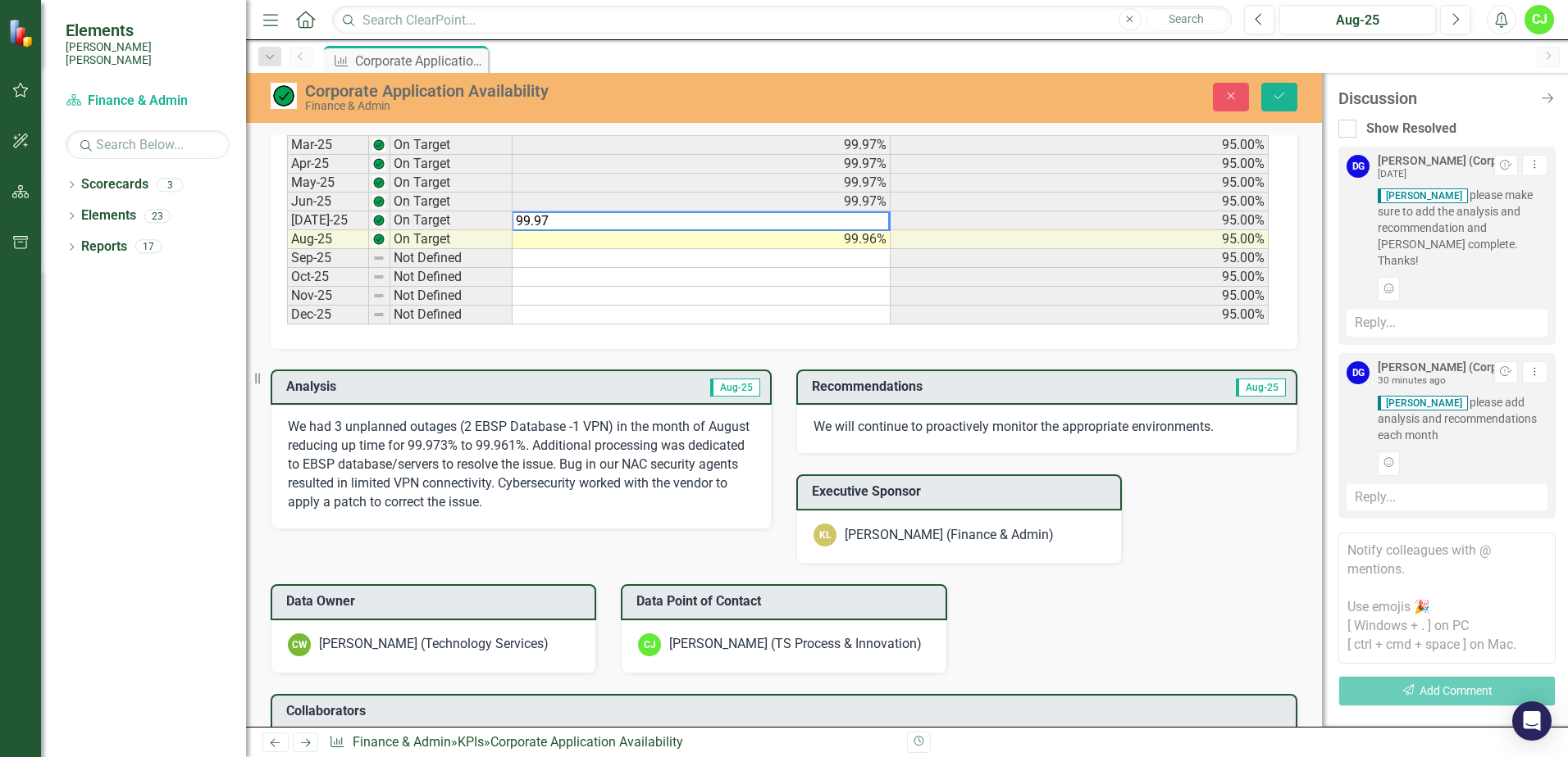
scroll to position [987, 0]
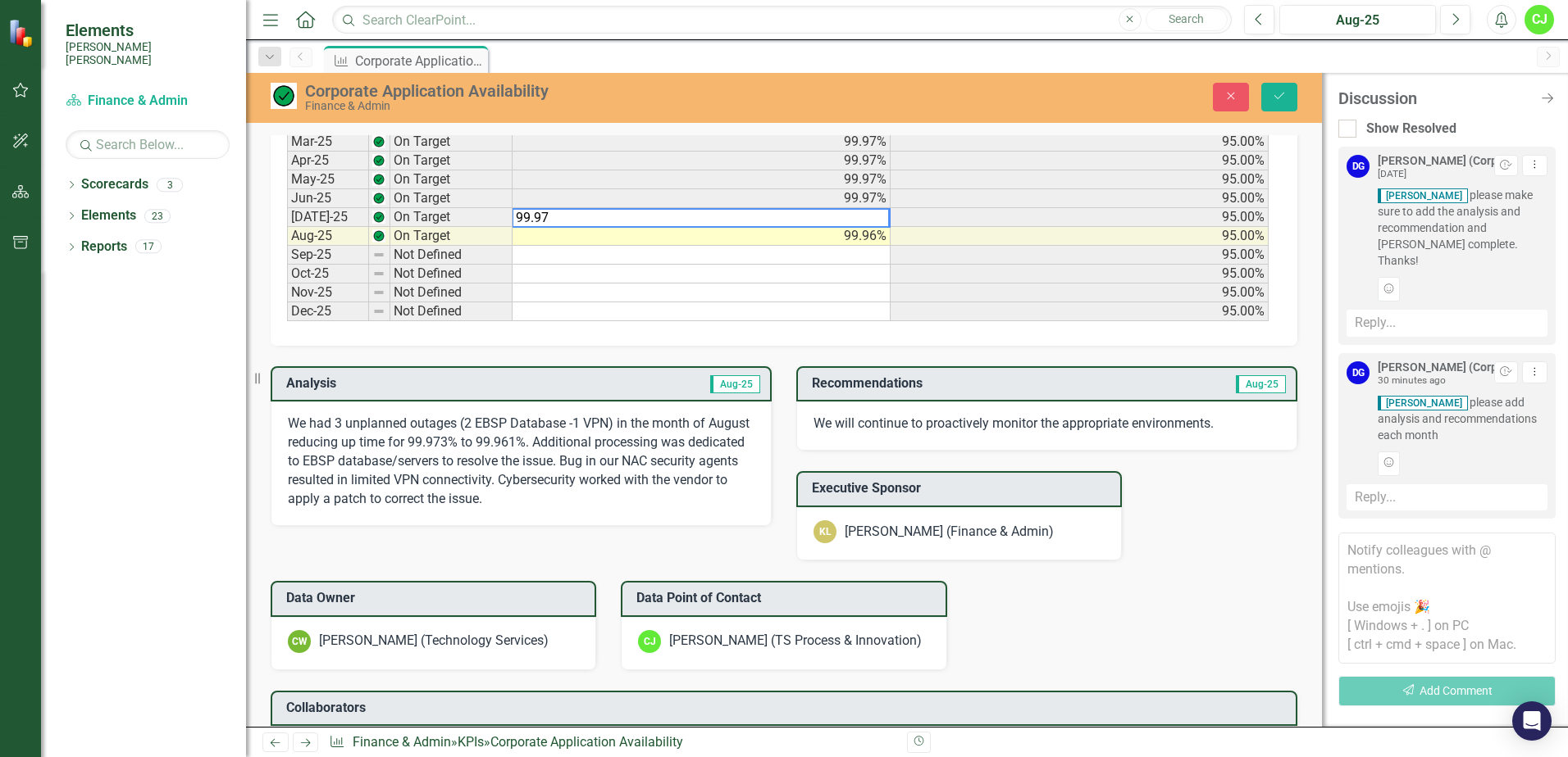
click at [577, 459] on p "We had 3 unplanned outages (2 EBSP Database -1 VPN) in the month of August redu…" at bounding box center [521, 461] width 467 height 94
click at [506, 469] on p "We had 3 unplanned outages (2 EBSP Database -1 VPN) in the month of August redu…" at bounding box center [521, 461] width 467 height 94
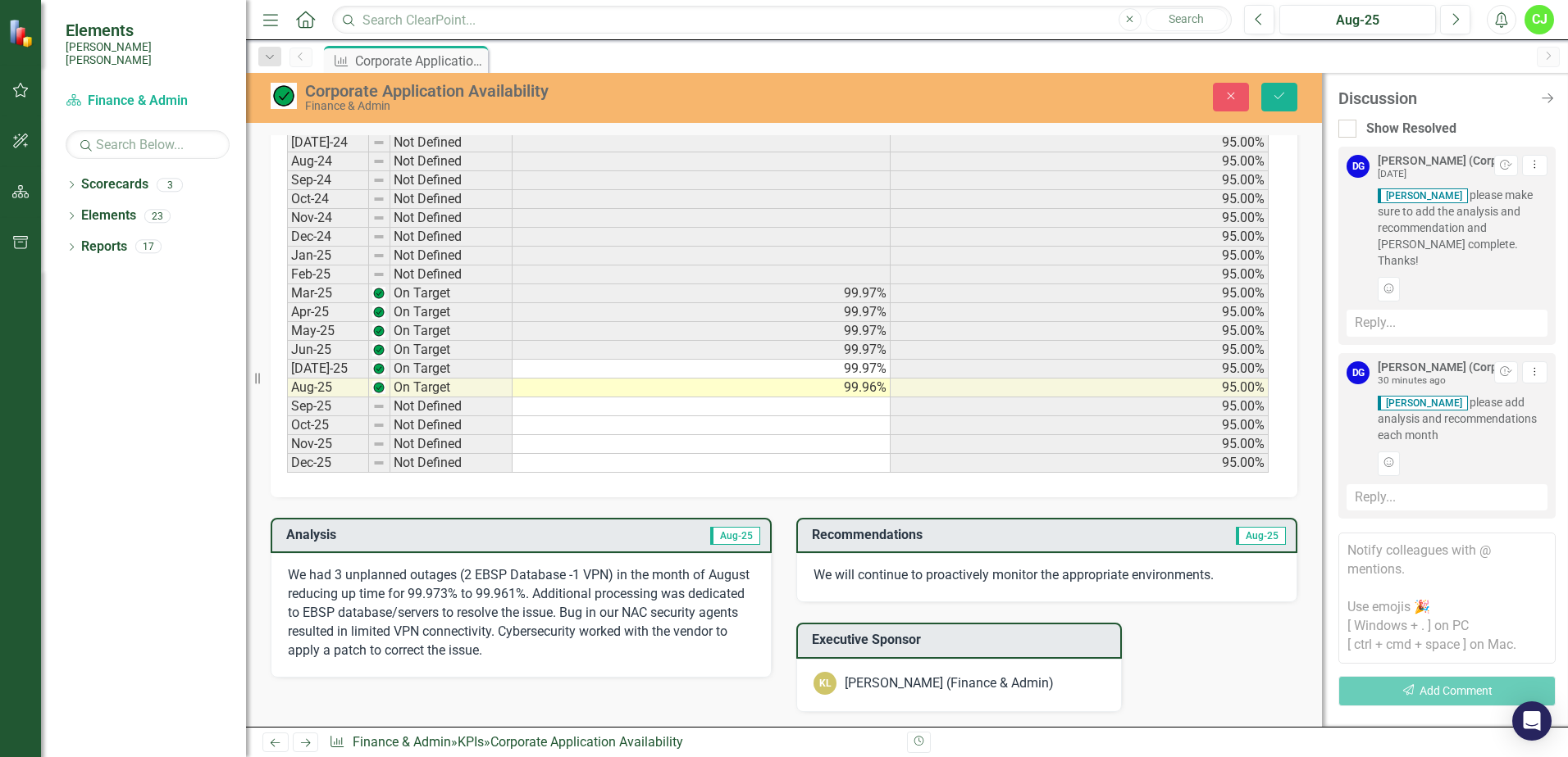
scroll to position [823, 0]
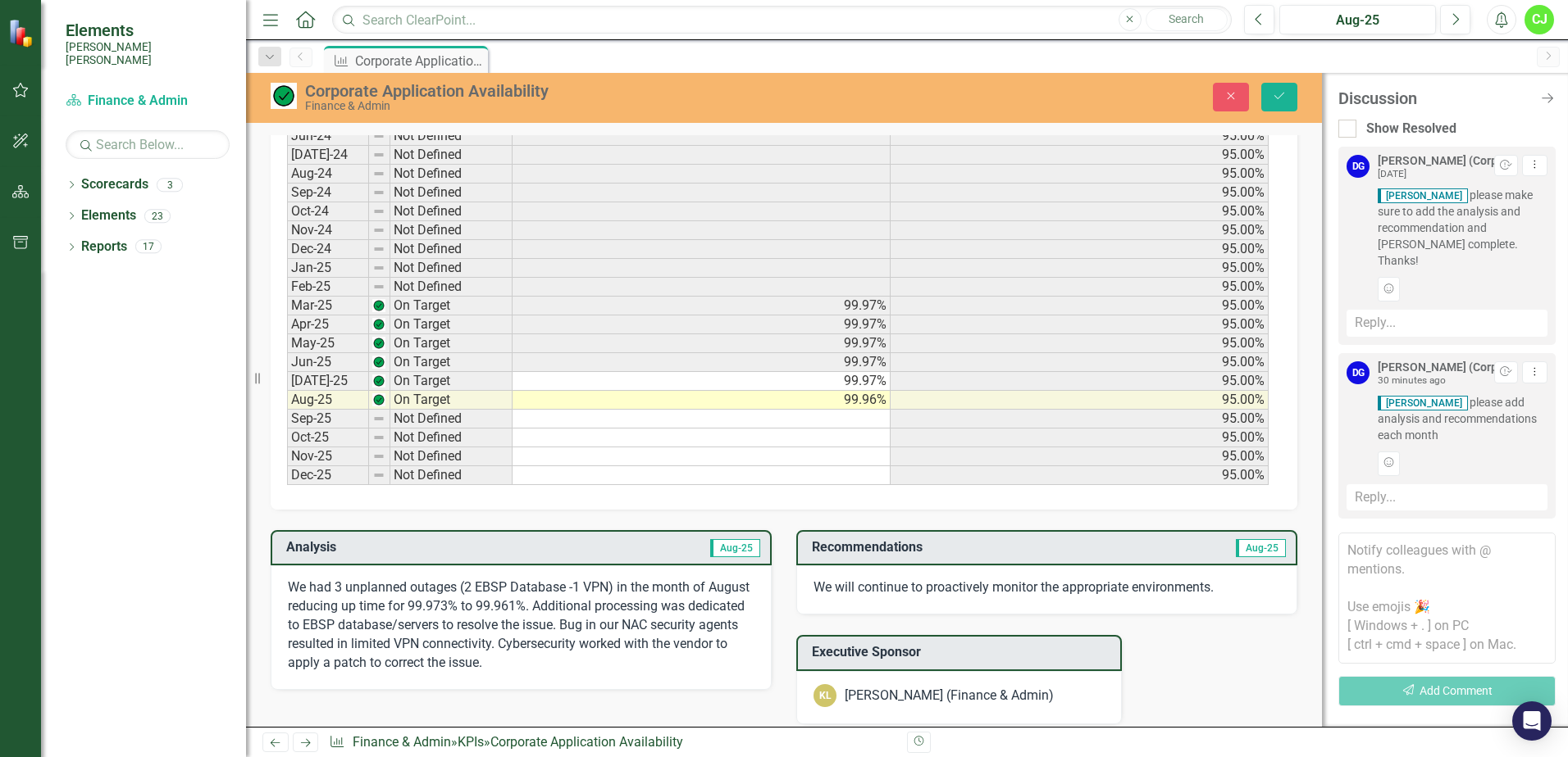
click at [740, 547] on span "Aug-25" at bounding box center [735, 548] width 50 height 18
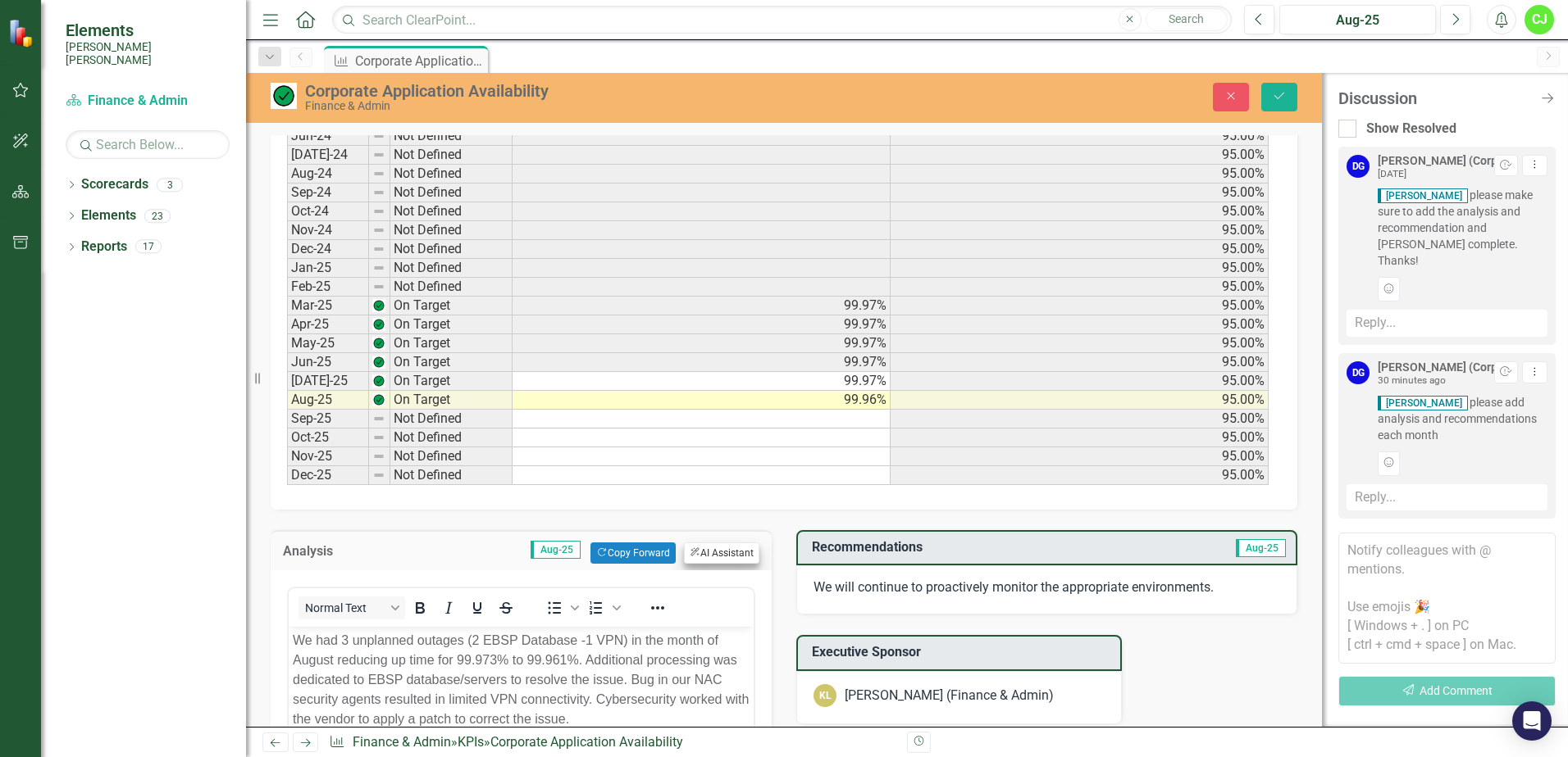
scroll to position [0, 0]
click at [542, 550] on span "Aug-25" at bounding box center [555, 550] width 50 height 18
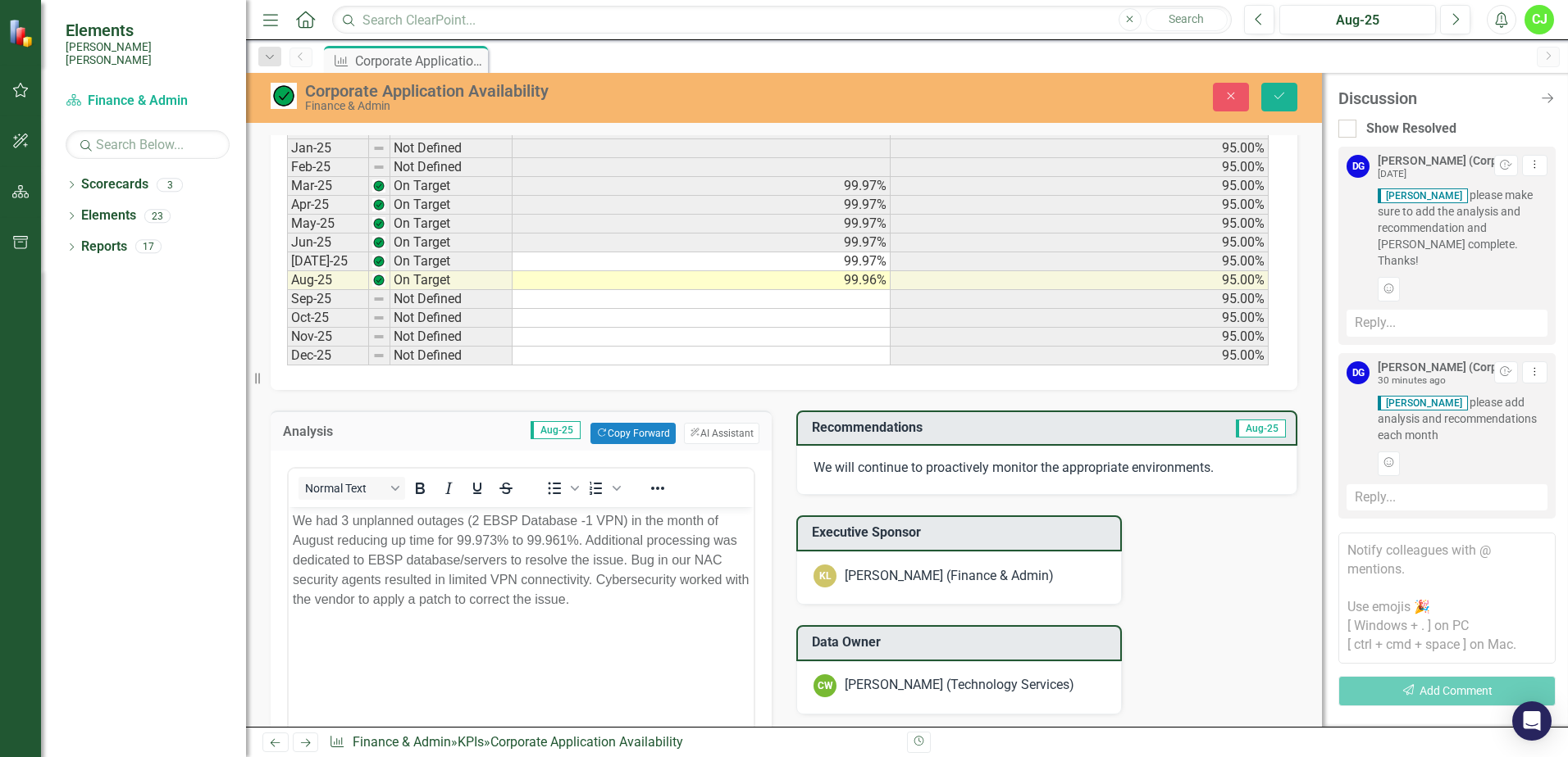
scroll to position [987, 0]
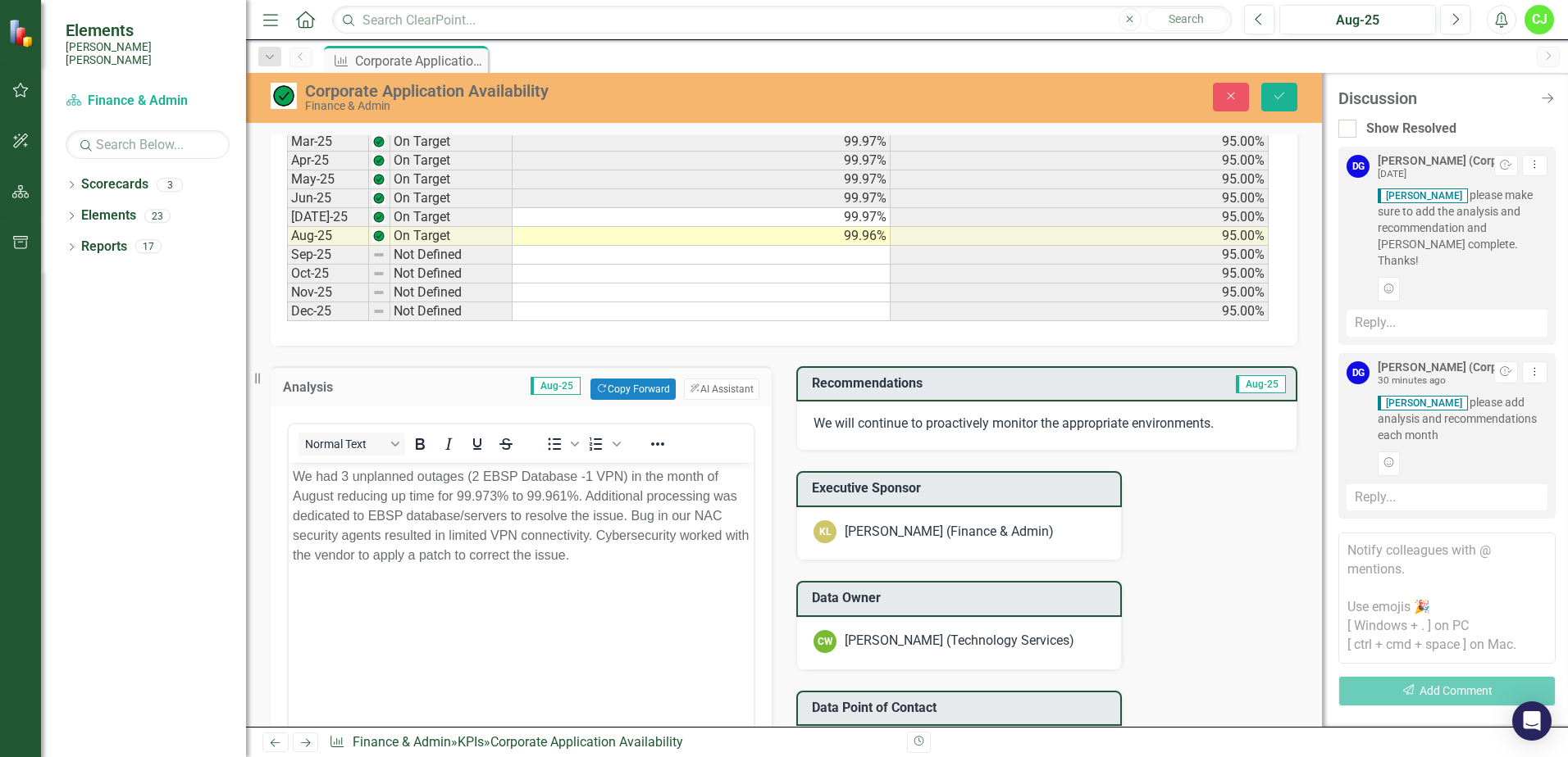
click at [539, 391] on span "Aug-25" at bounding box center [555, 386] width 50 height 18
click at [813, 216] on td "99.97%" at bounding box center [702, 217] width 378 height 19
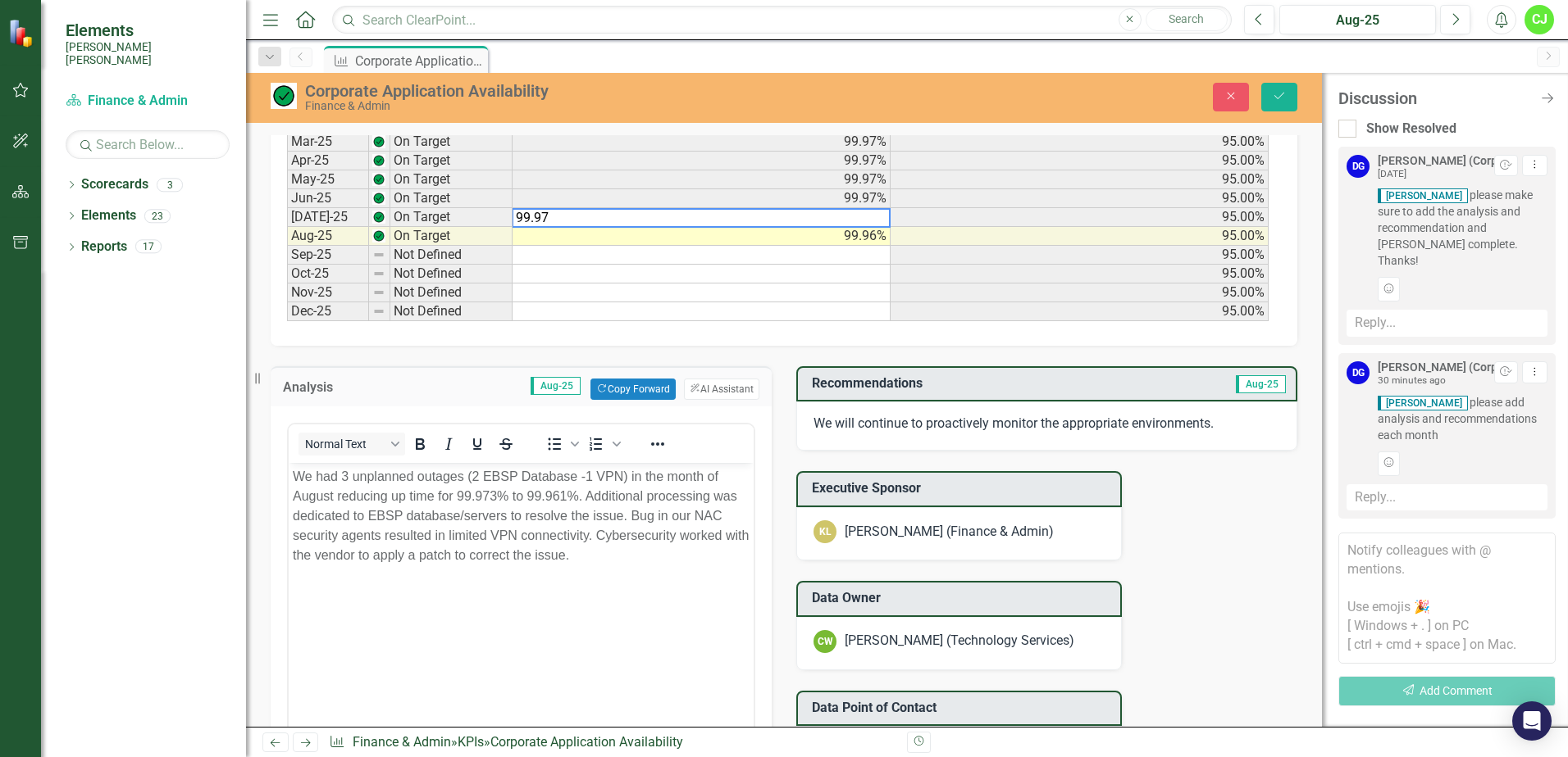
click at [543, 384] on span "Aug-25" at bounding box center [555, 386] width 50 height 18
click at [543, 383] on span "Aug-25" at bounding box center [555, 386] width 50 height 18
click at [418, 591] on body "We had 3 unplanned outages (2 EBSP Database -1 VPN) in the month of August redu…" at bounding box center [521, 585] width 465 height 246
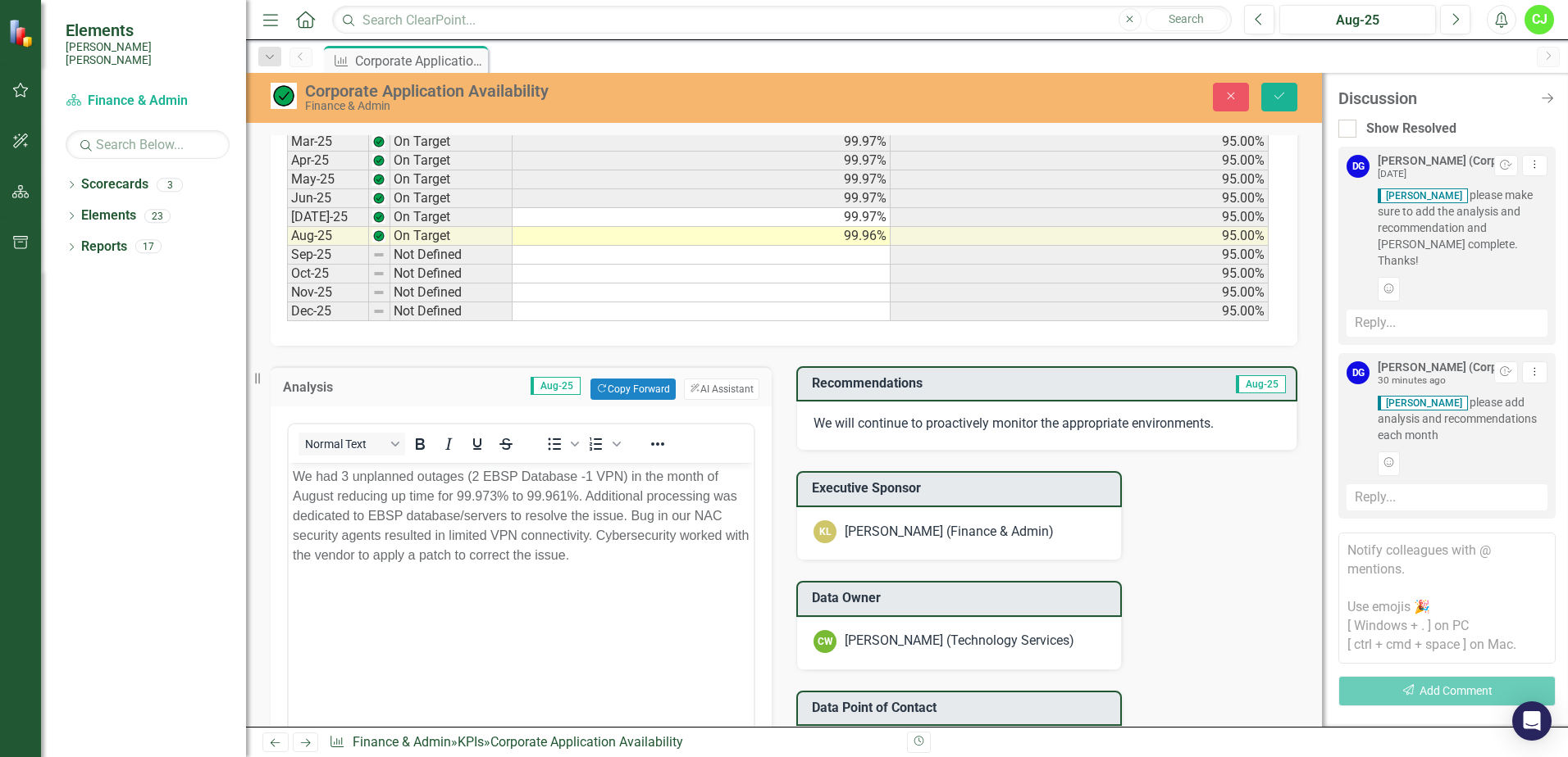
click at [47, 392] on div "Dropdown Scorecards 3 Dropdown Santee Cooper CORPORATE Balanced Scorecard Finan…" at bounding box center [143, 465] width 205 height 586
click at [675, 61] on div "KPI Corporate Application Availability Pin" at bounding box center [925, 59] width 1208 height 27
click at [177, 327] on div "Dropdown Scorecards 3 Dropdown Santee Cooper CORPORATE Balanced Scorecard Finan…" at bounding box center [143, 465] width 205 height 586
click at [636, 613] on body "We had 3 unplanned outages (2 EBSP Database -1 VPN) in the month of August redu…" at bounding box center [521, 585] width 465 height 246
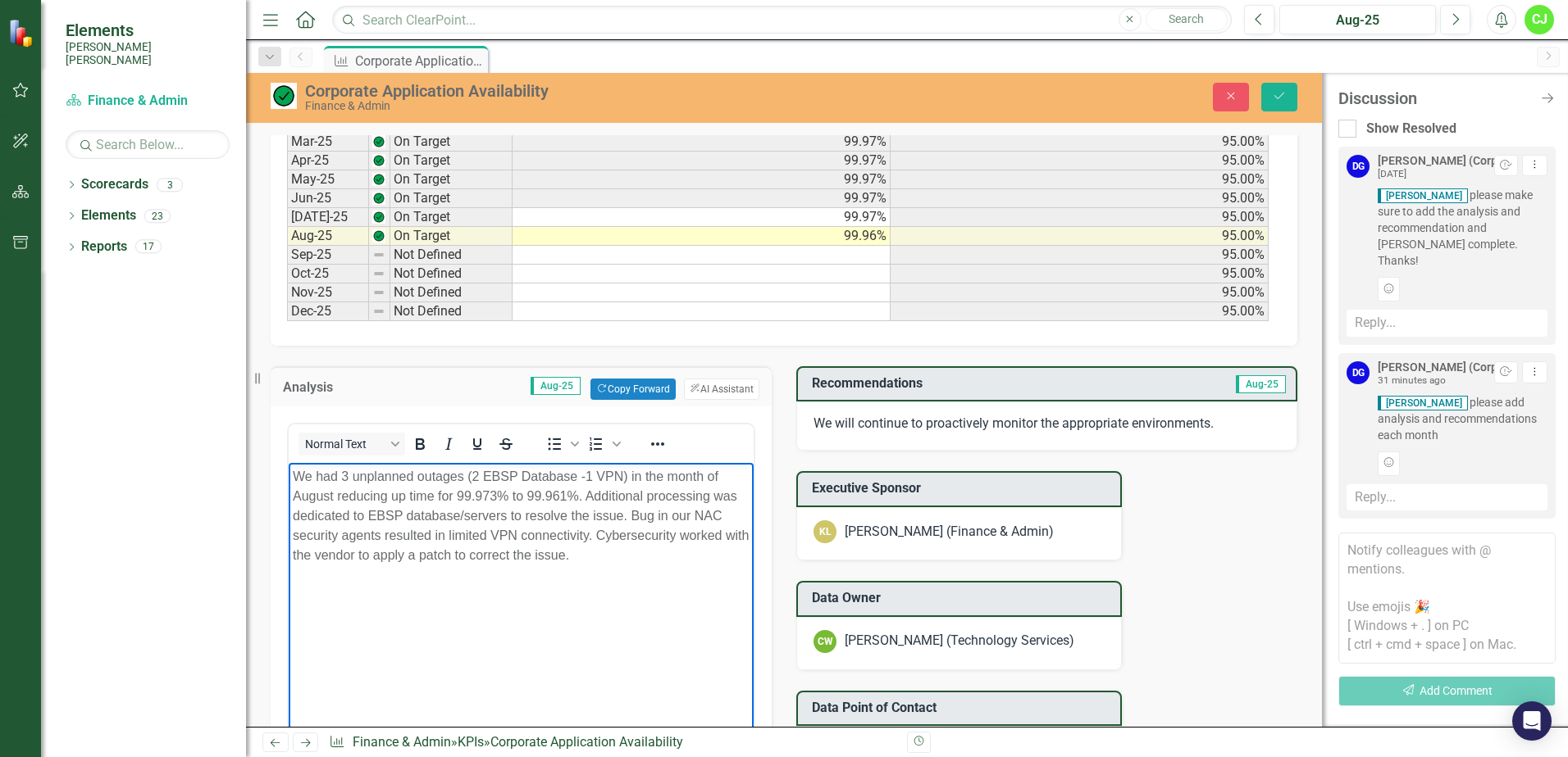
click at [1217, 523] on div "Corporate Application Availability Chart Line chart with 2 lines. The chart has…" at bounding box center [784, 73] width 1052 height 1892
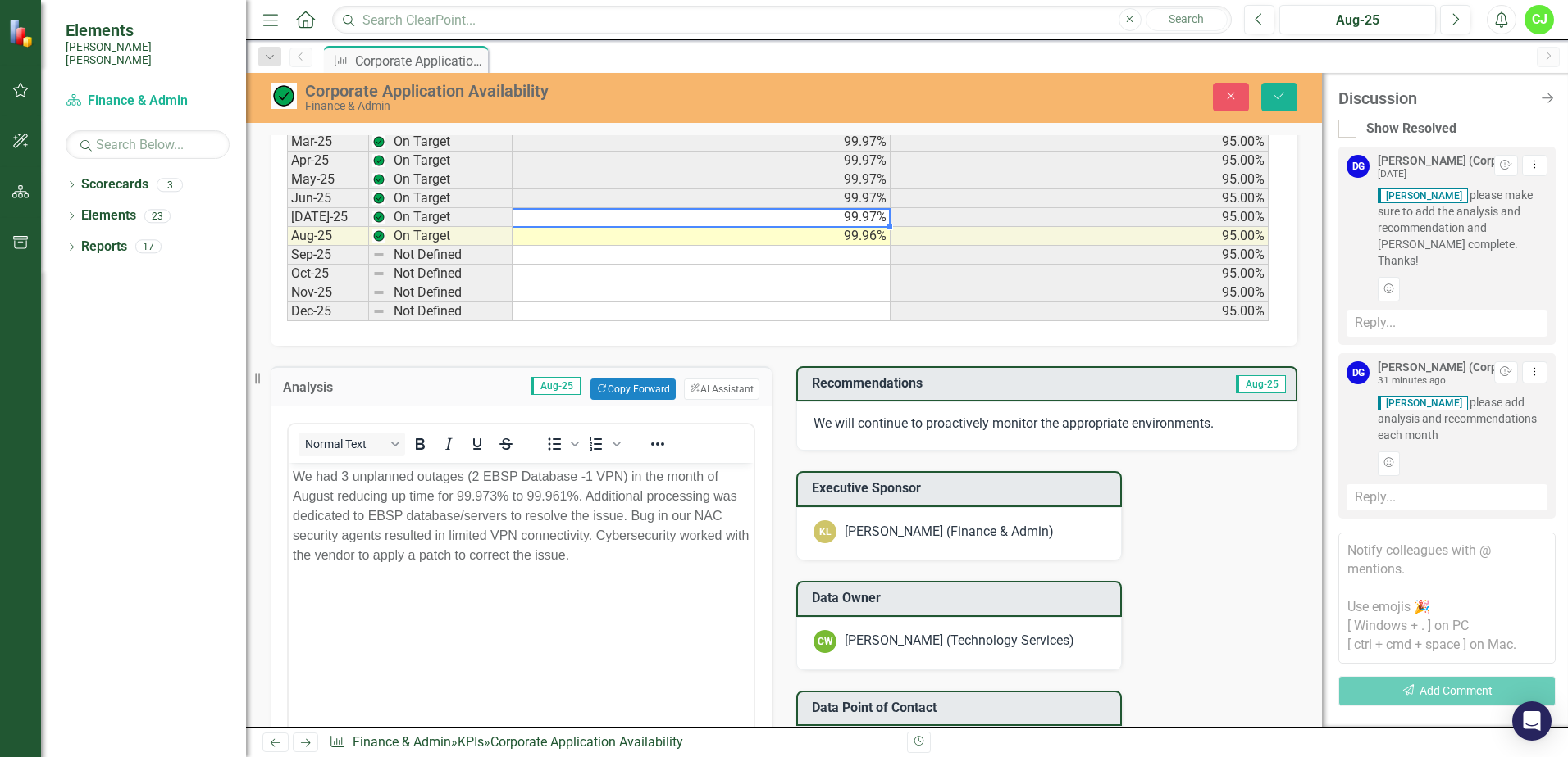
click at [533, 221] on td "99.97%" at bounding box center [702, 217] width 378 height 19
click at [559, 577] on body "We had 3 unplanned outages (2 EBSP Database -1 VPN) in the month of August redu…" at bounding box center [521, 585] width 465 height 246
click at [541, 383] on span "Aug-25" at bounding box center [555, 386] width 50 height 18
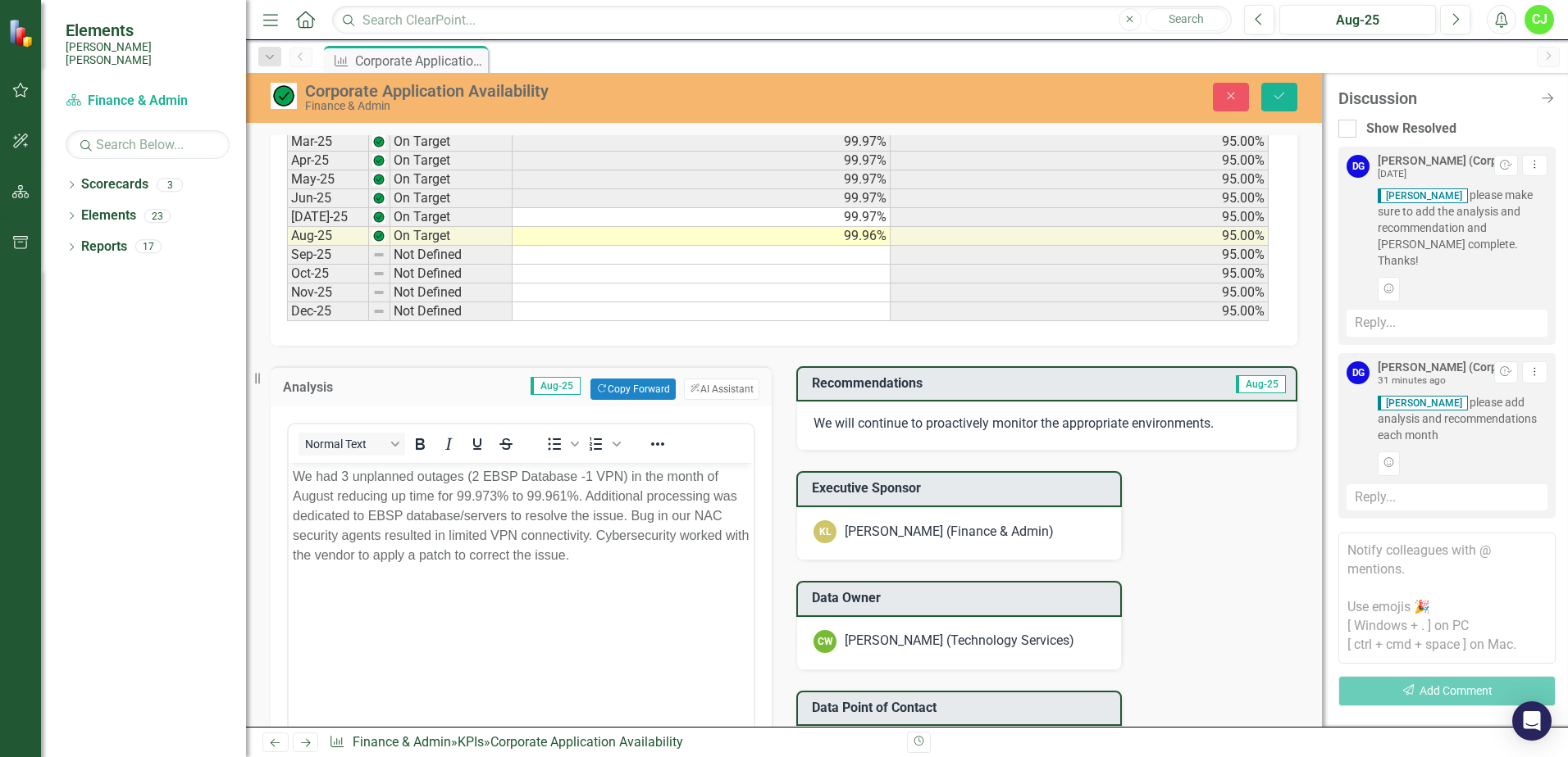
click at [541, 383] on span "Aug-25" at bounding box center [555, 386] width 50 height 18
click at [542, 383] on span "Aug-25" at bounding box center [555, 386] width 50 height 18
click at [309, 212] on td "[DATE]-25" at bounding box center [328, 217] width 82 height 19
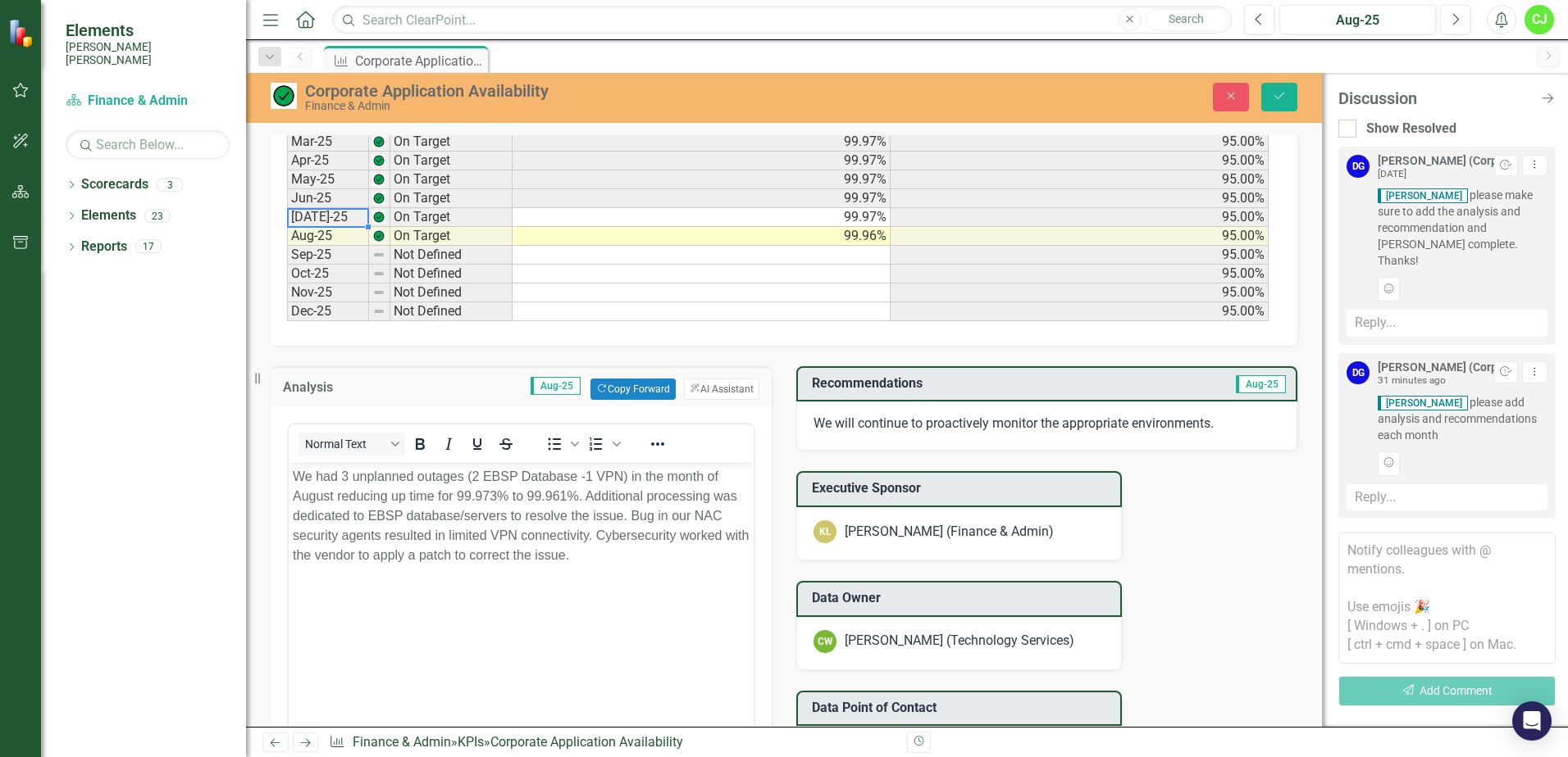
click at [309, 212] on td "[DATE]-25" at bounding box center [328, 217] width 82 height 19
click at [419, 204] on td "On Target" at bounding box center [452, 198] width 122 height 19
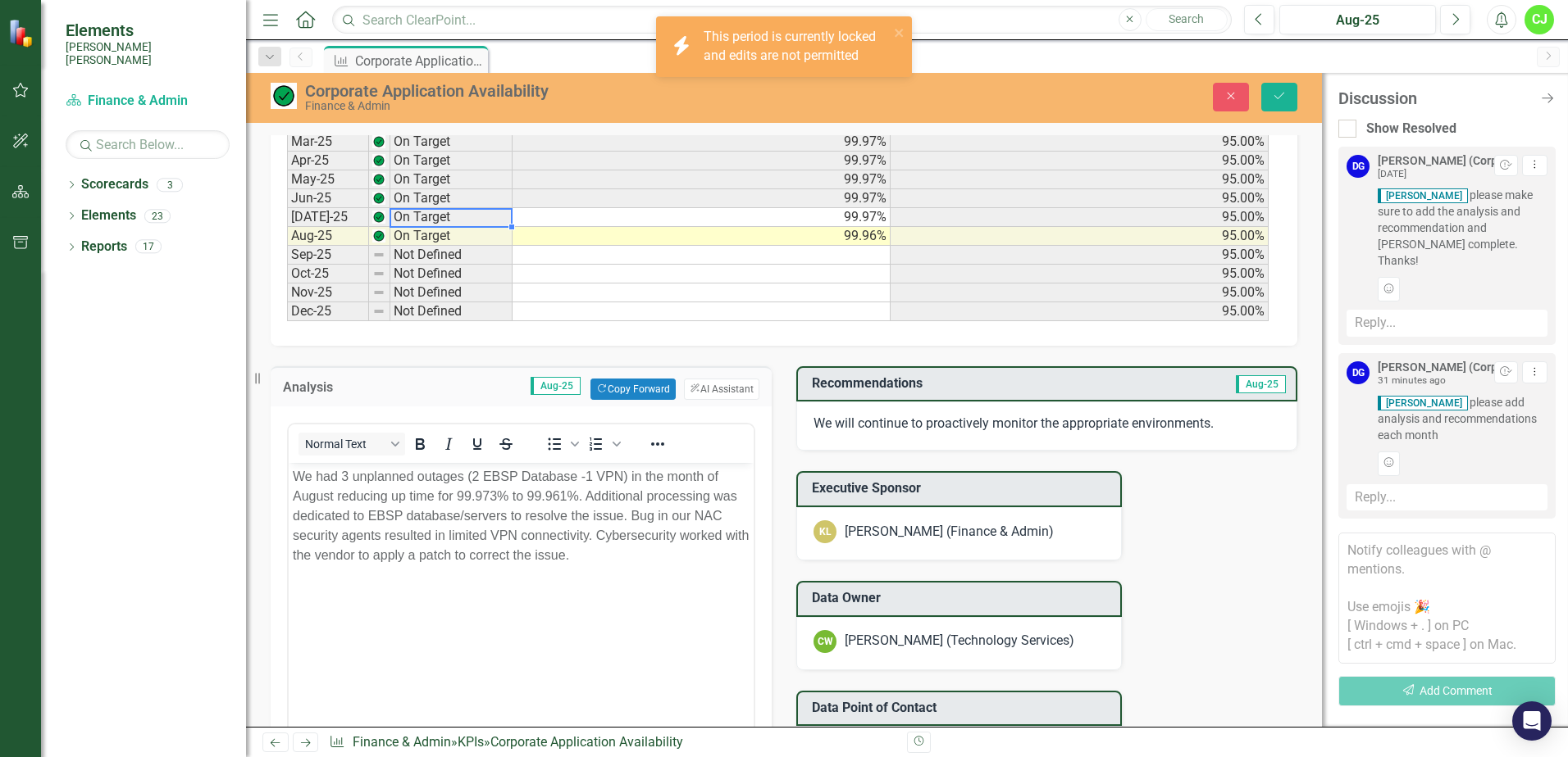
click at [419, 213] on td "On Target" at bounding box center [452, 217] width 122 height 19
click at [423, 214] on td "On Target" at bounding box center [452, 217] width 122 height 19
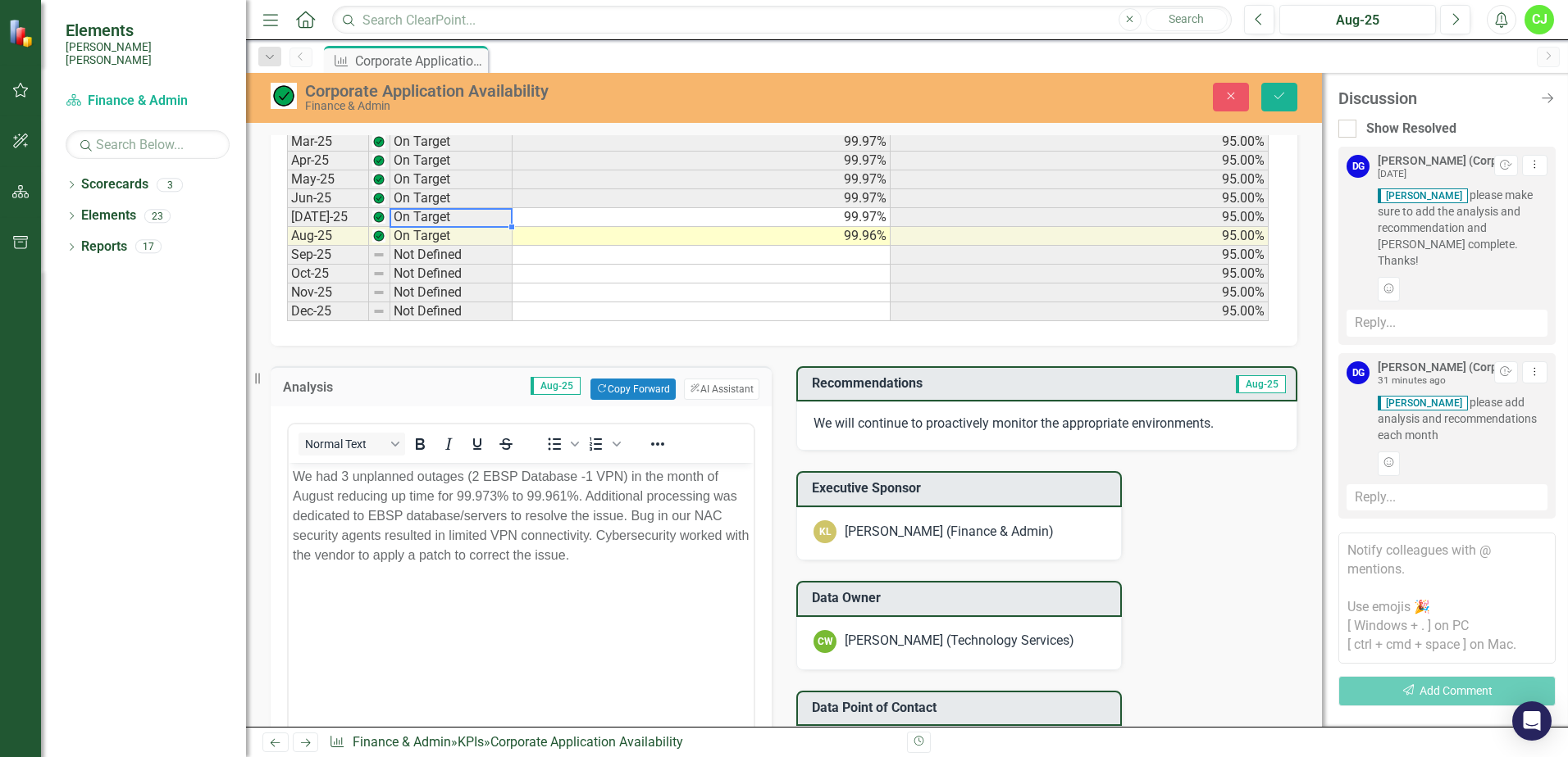
click at [423, 214] on td "On Target" at bounding box center [452, 217] width 122 height 19
click at [613, 220] on td "99.97%" at bounding box center [702, 217] width 378 height 19
type textarea "99.97"
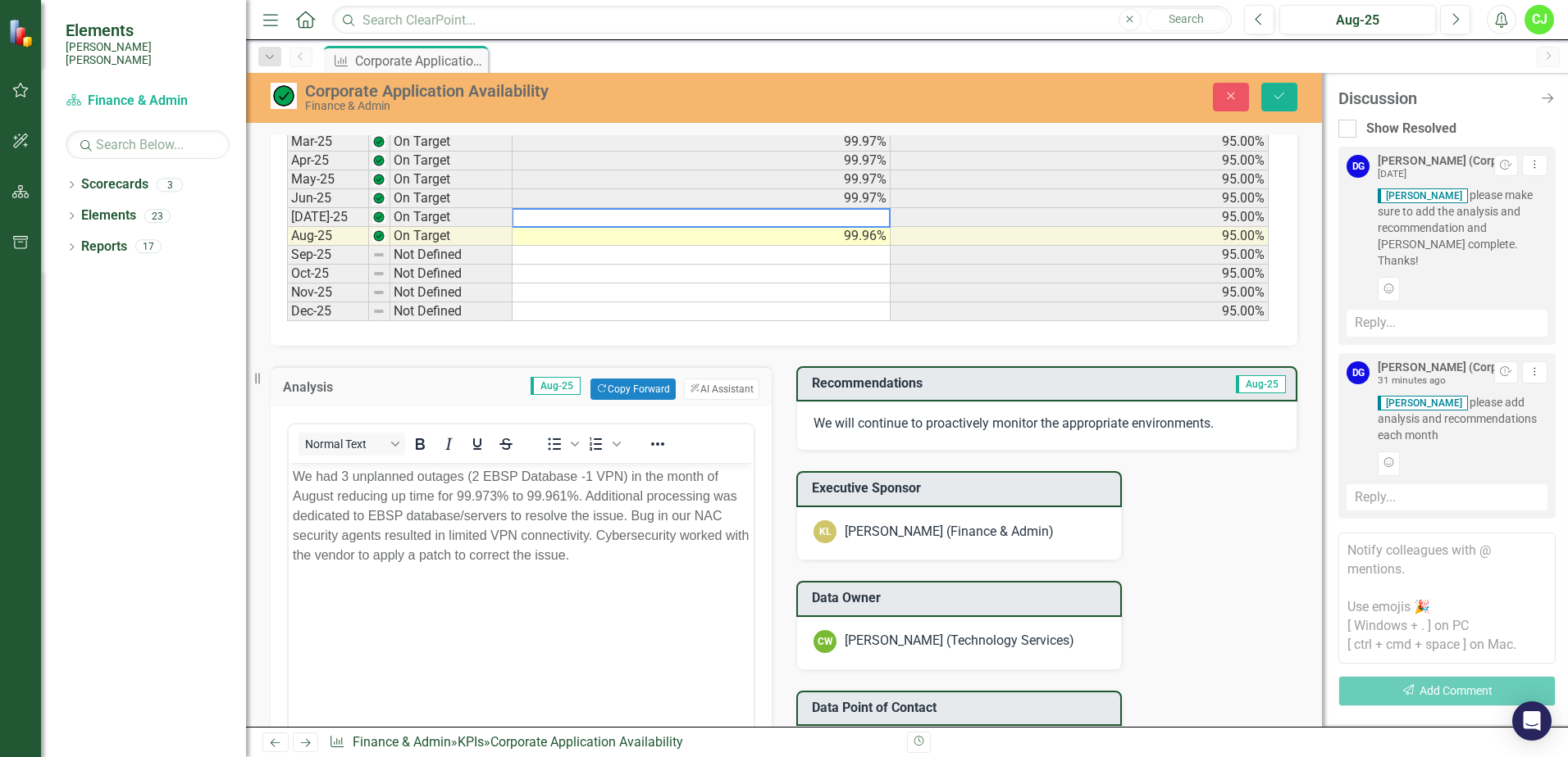
click at [632, 249] on td at bounding box center [702, 255] width 378 height 19
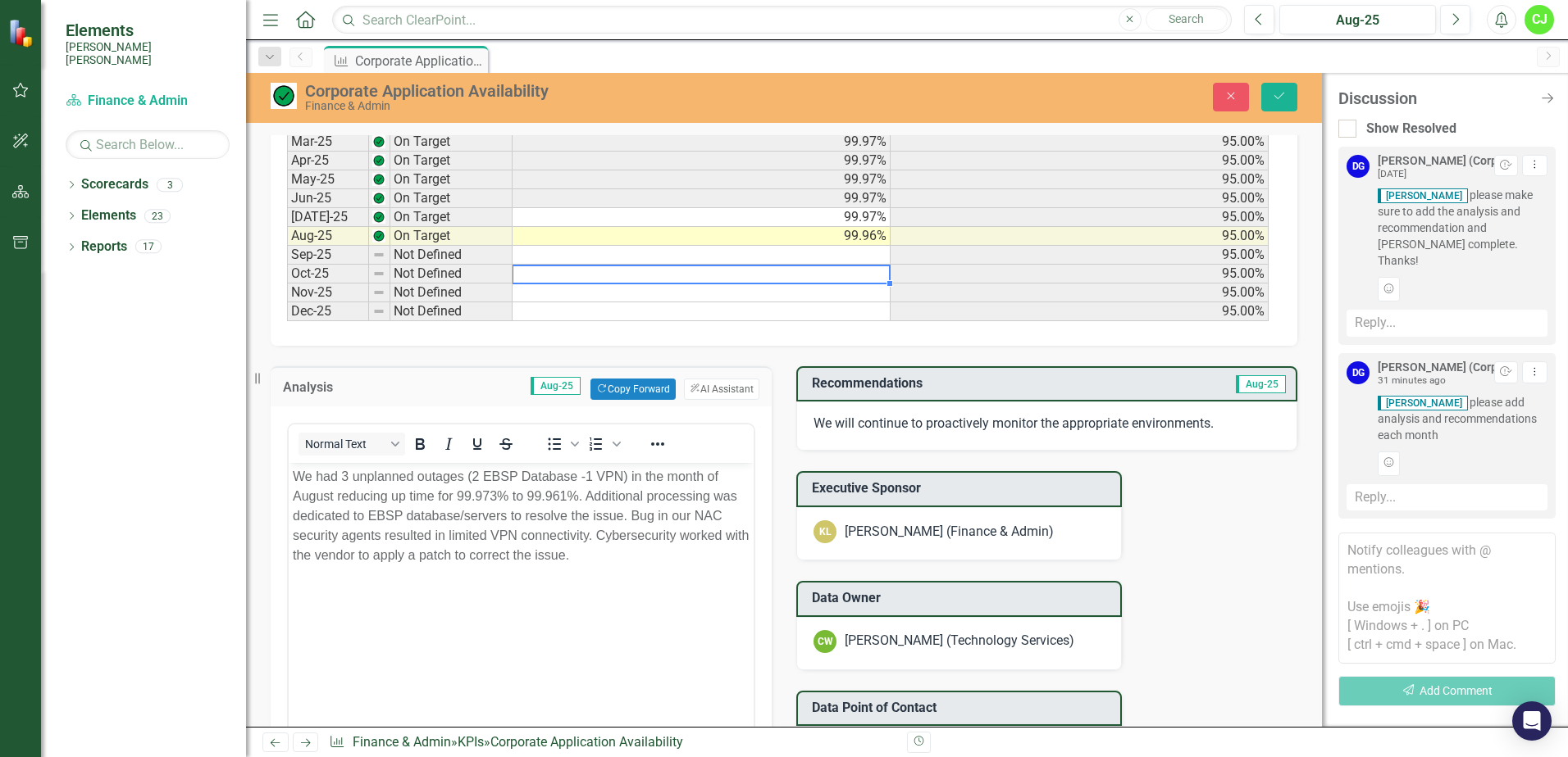
click at [638, 269] on td at bounding box center [702, 274] width 378 height 19
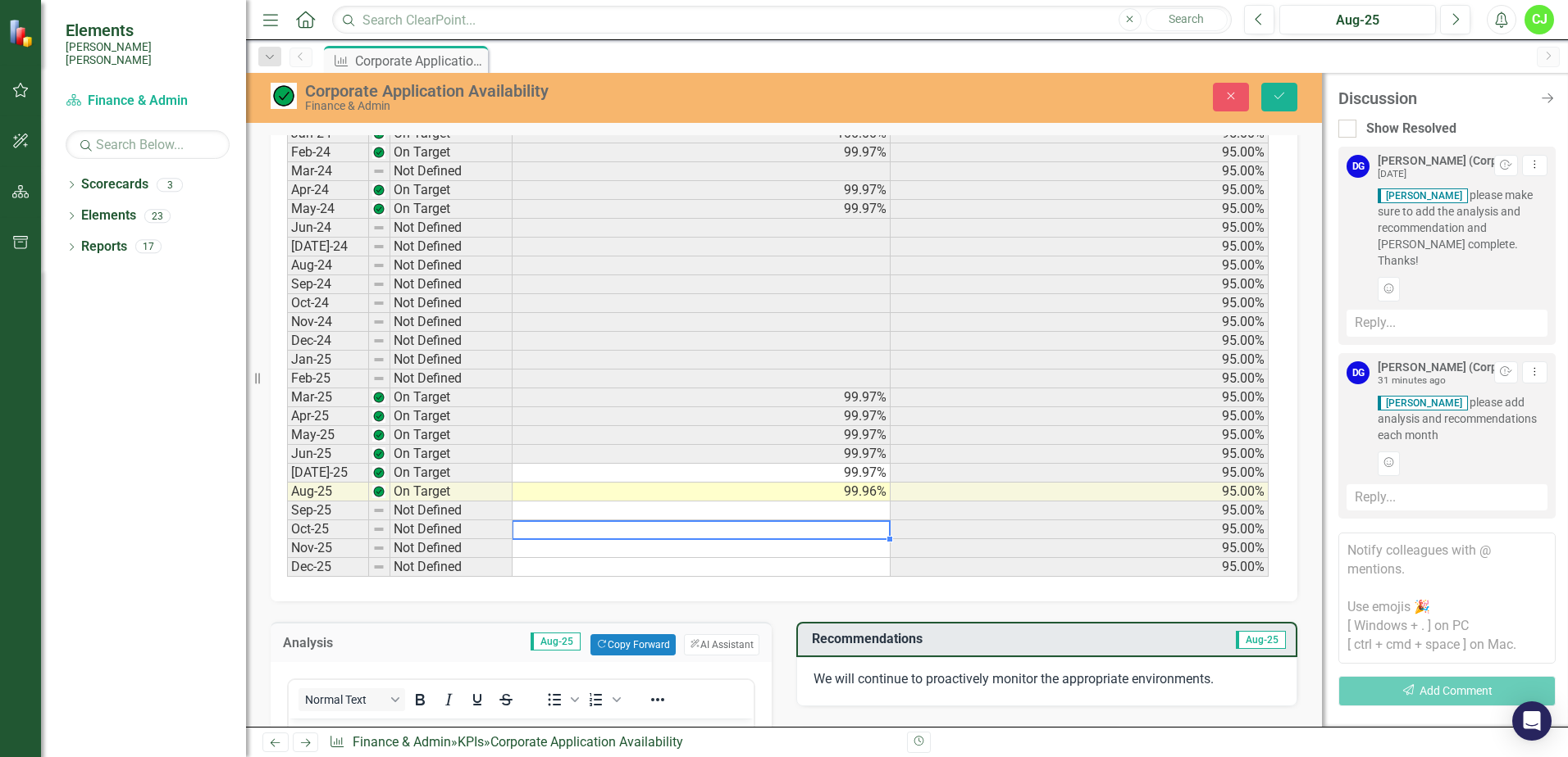
scroll to position [577, 0]
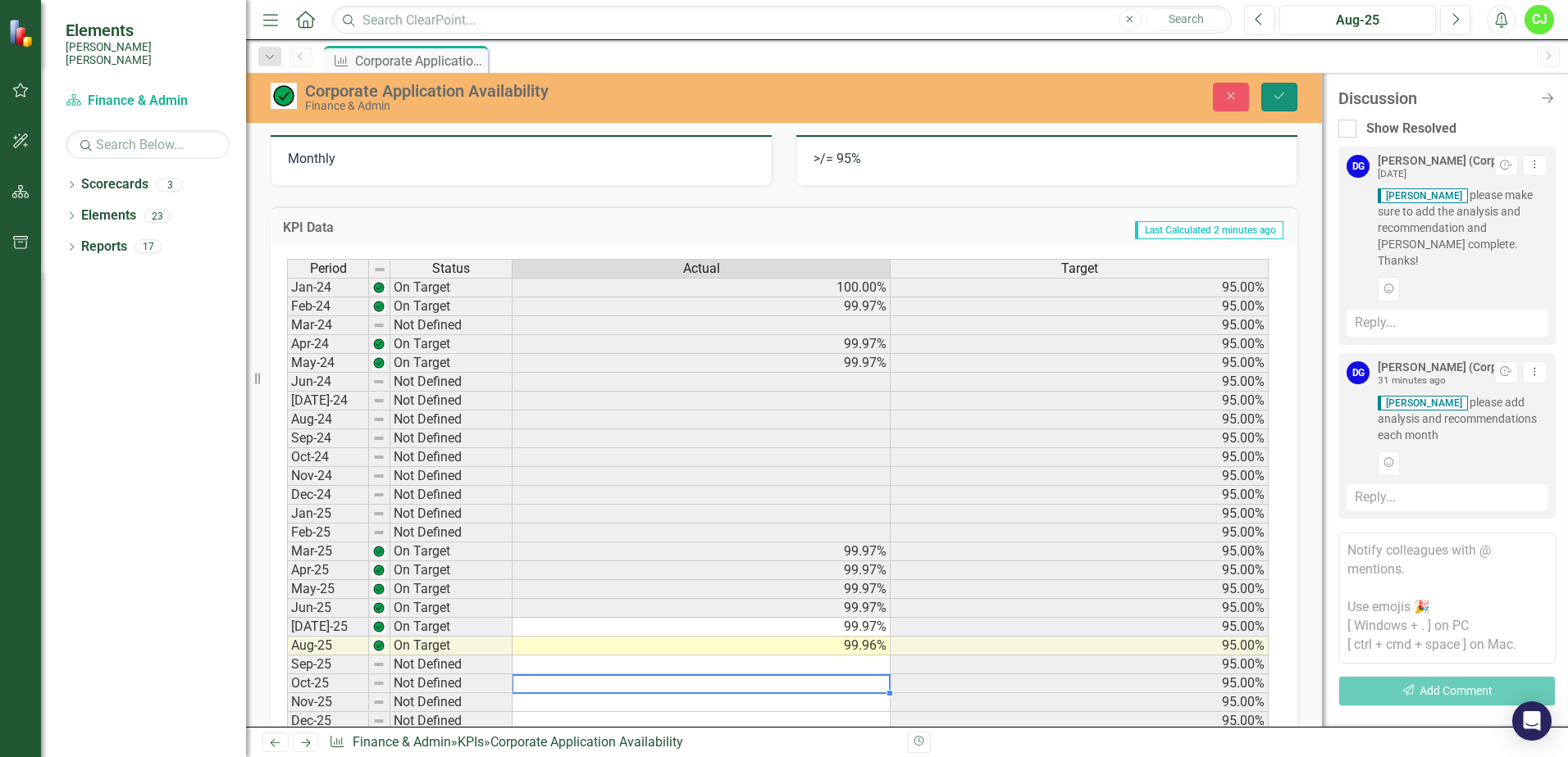
click at [1290, 97] on button "Save" at bounding box center [1279, 97] width 36 height 28
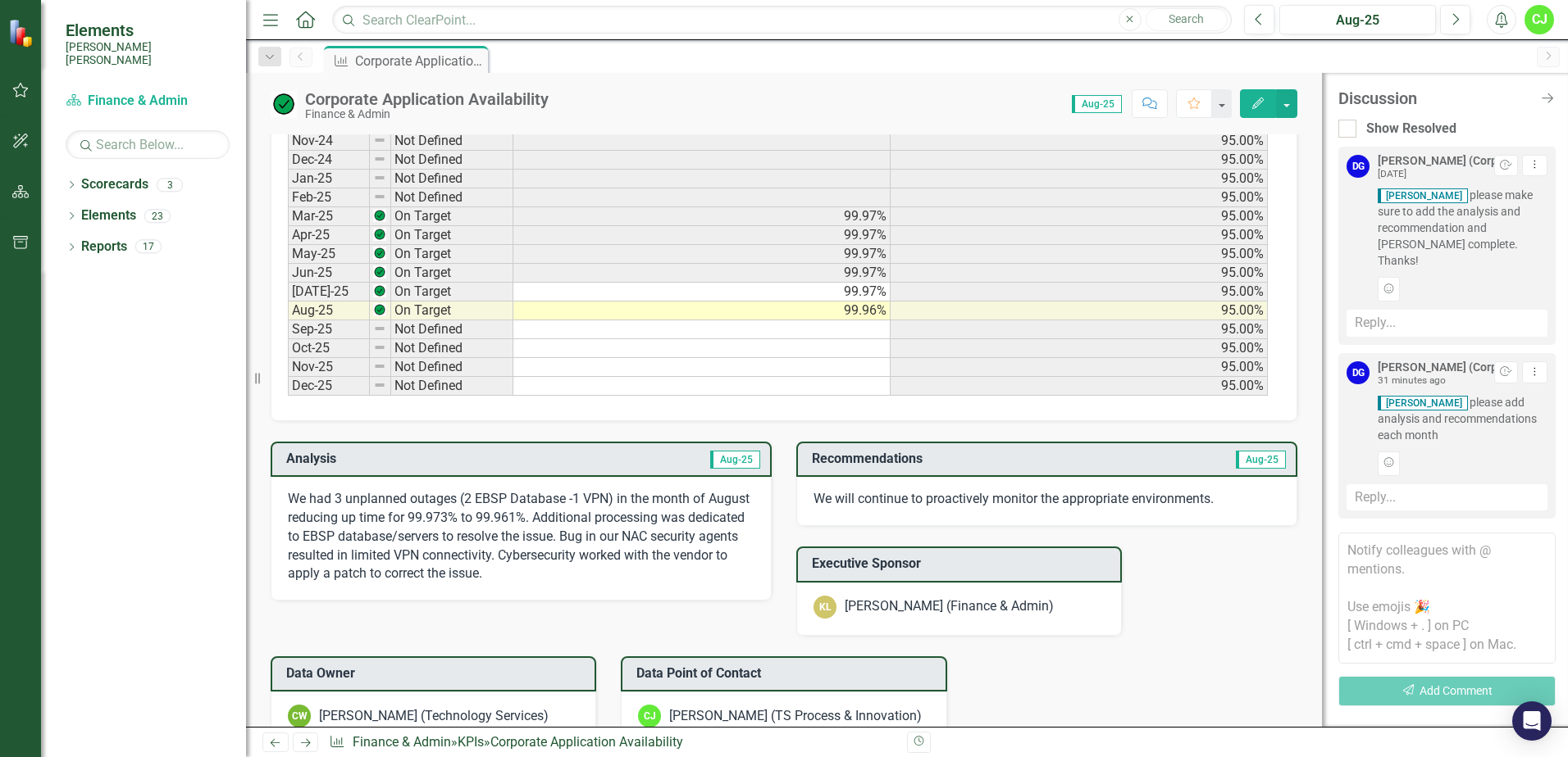
scroll to position [901, 0]
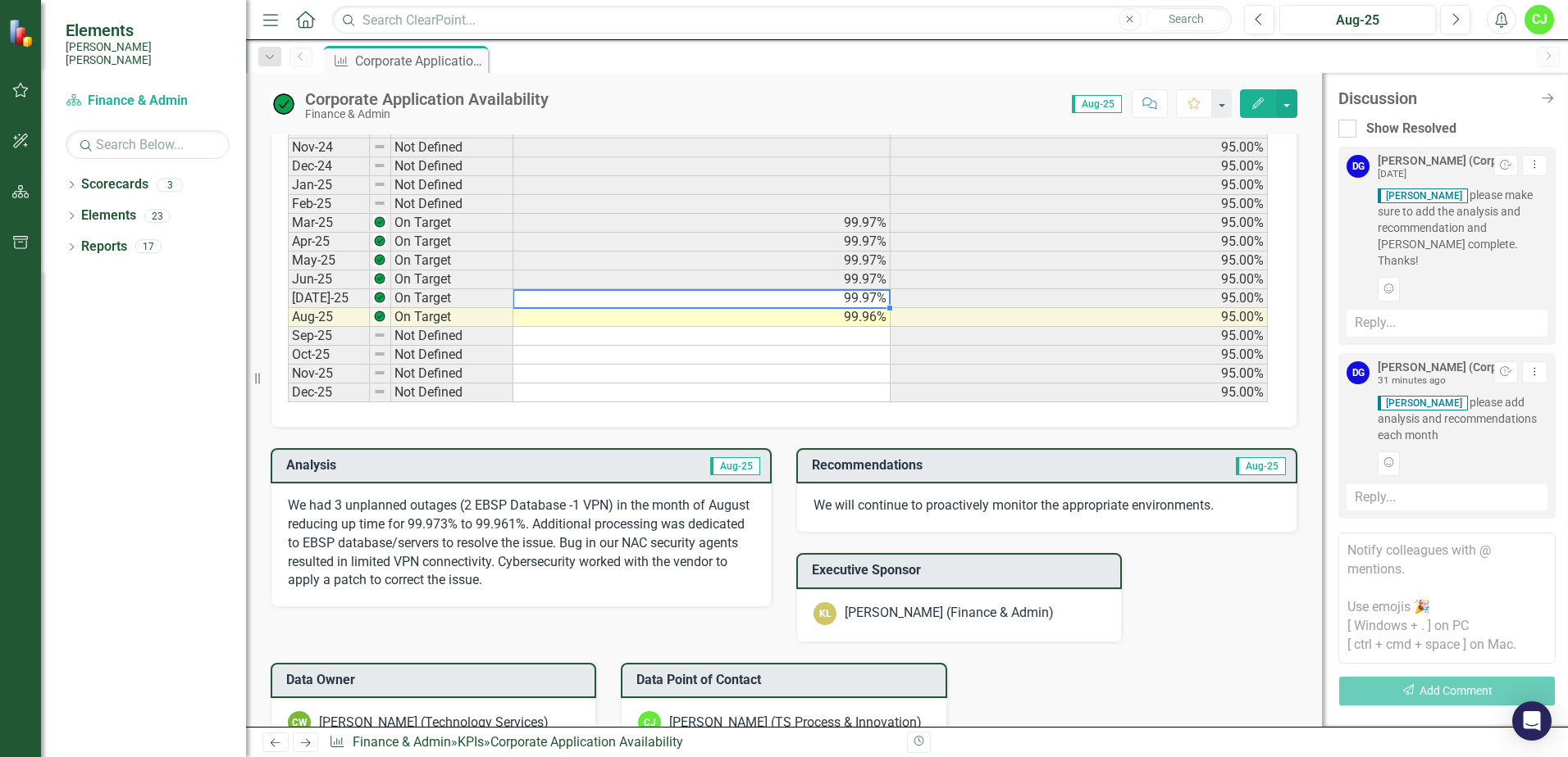
click at [693, 300] on td "99.97%" at bounding box center [702, 298] width 377 height 19
type textarea "99.97"
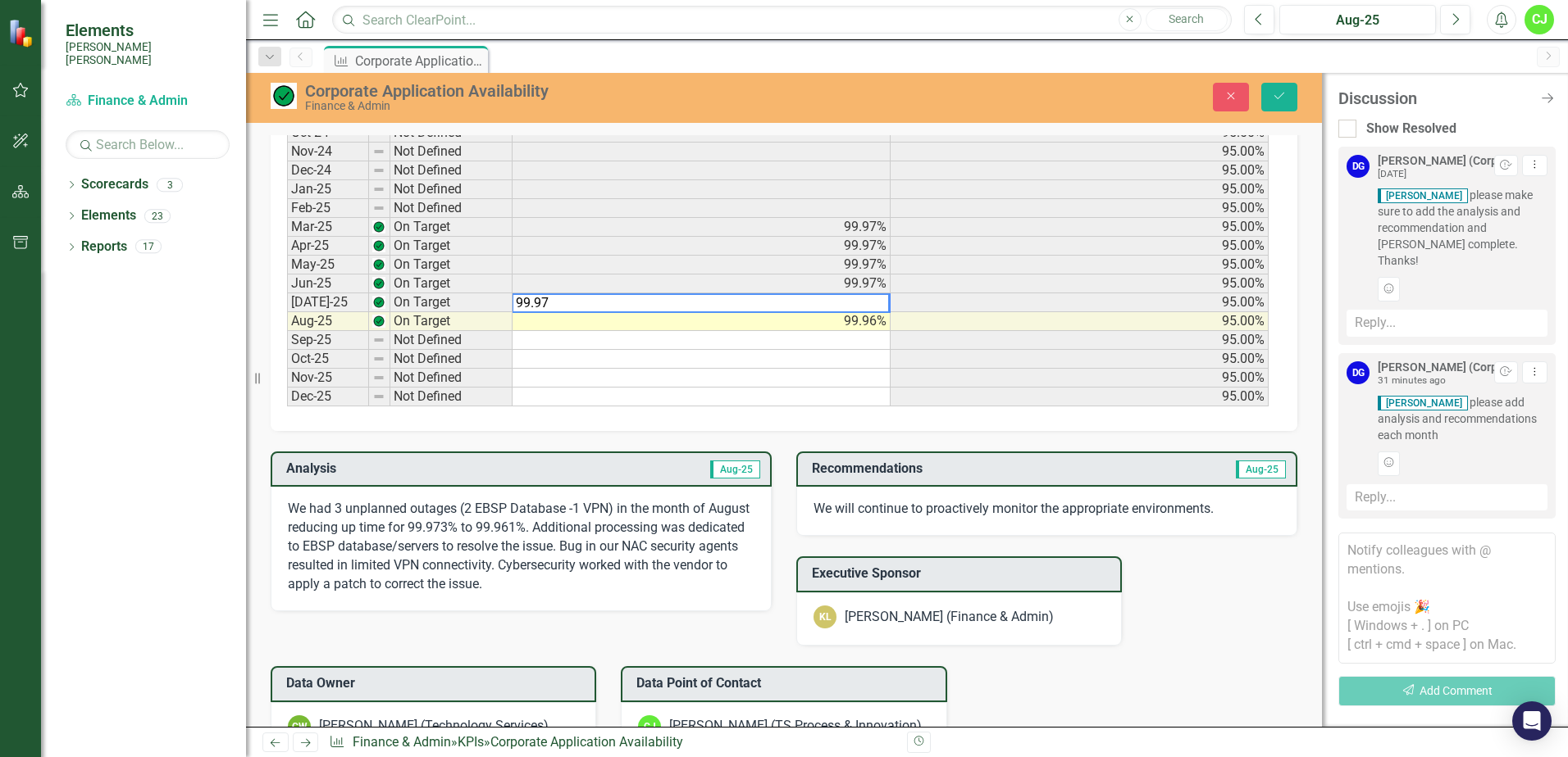
scroll to position [905, 0]
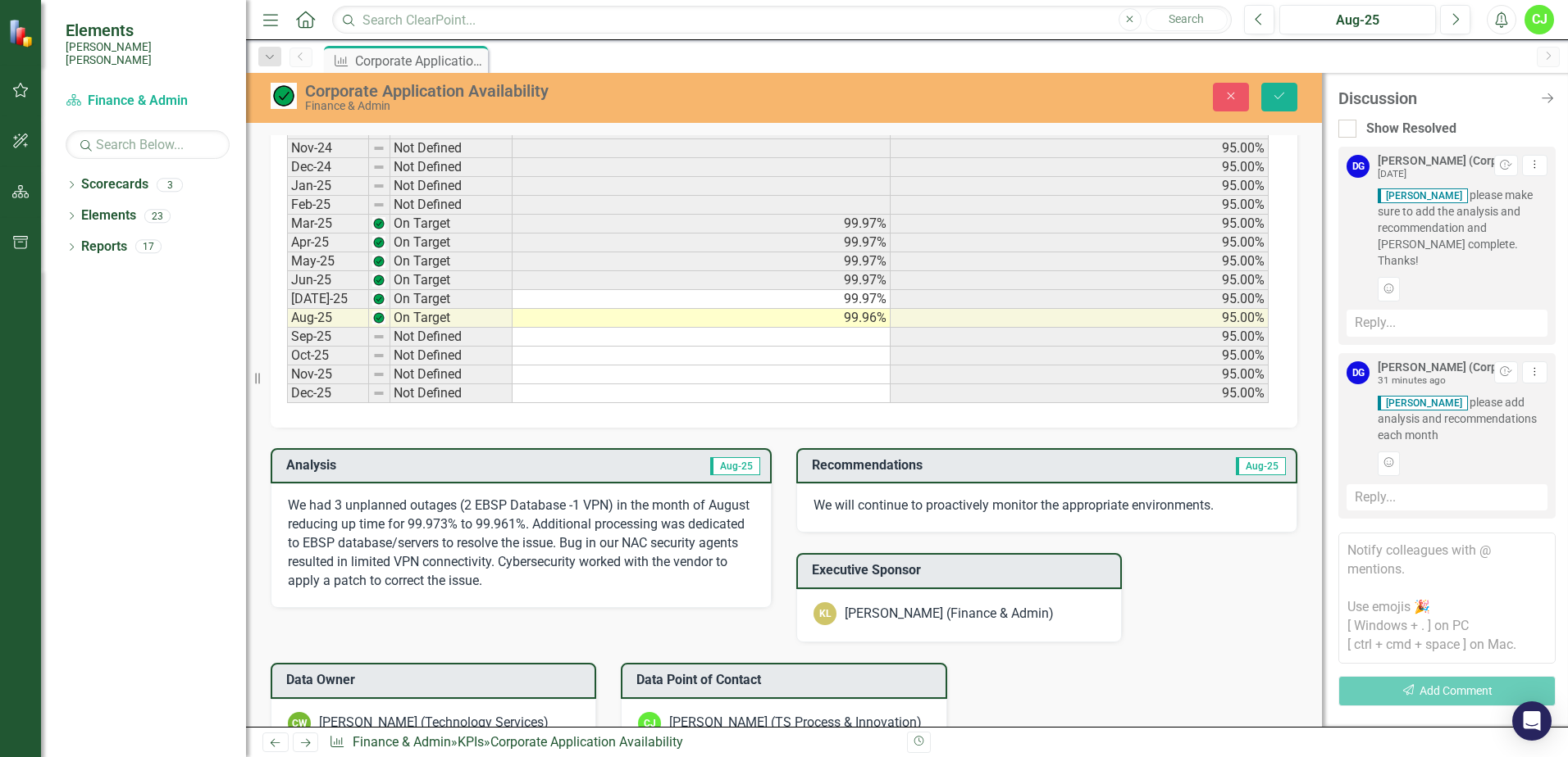
click at [611, 506] on p "We had 3 unplanned outages (2 EBSP Database -1 VPN) in the month of August redu…" at bounding box center [521, 544] width 467 height 94
click at [299, 297] on td "[DATE]-25" at bounding box center [328, 299] width 82 height 19
click at [1258, 25] on icon "Previous" at bounding box center [1260, 19] width 9 height 15
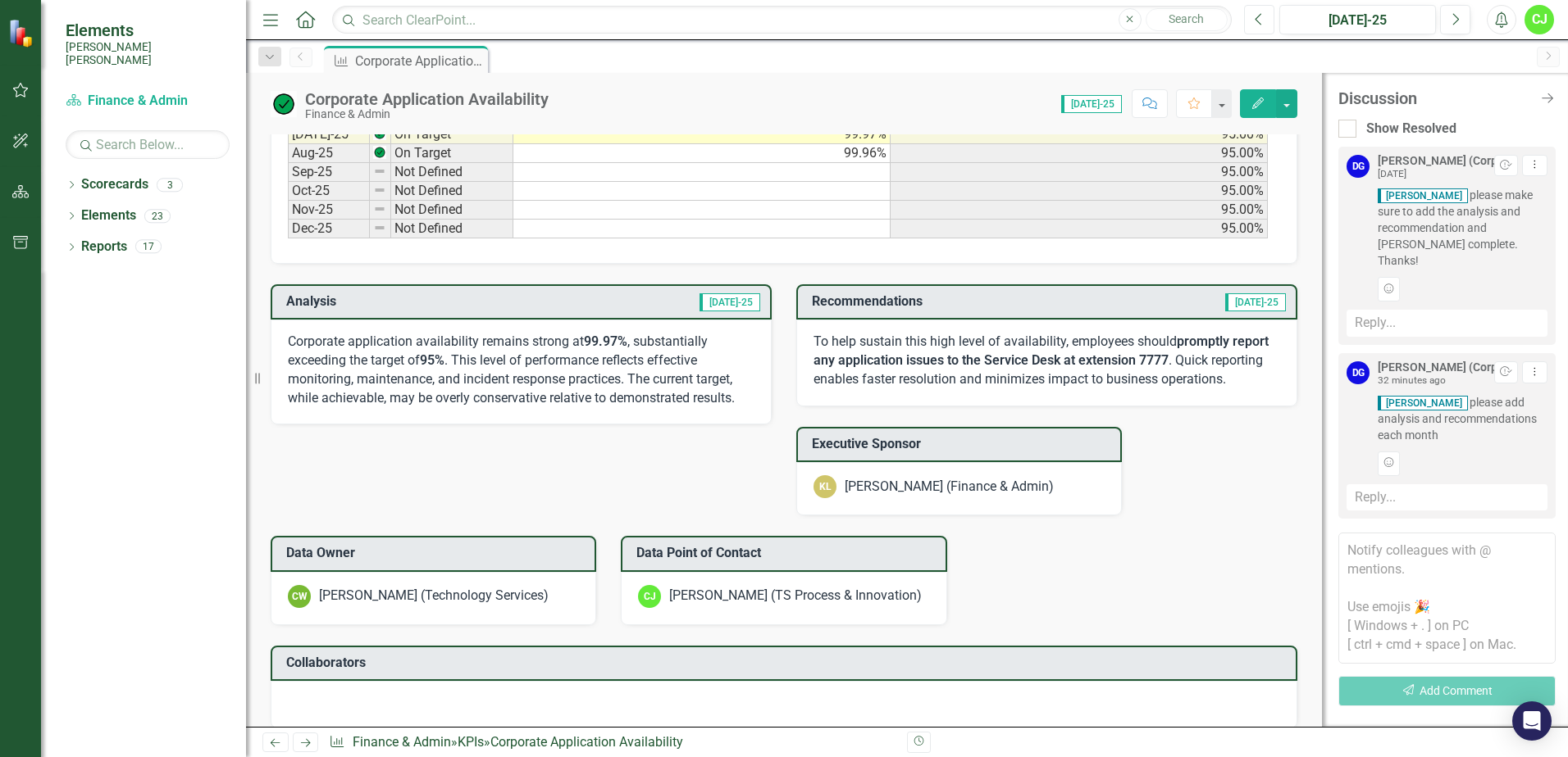
scroll to position [820, 0]
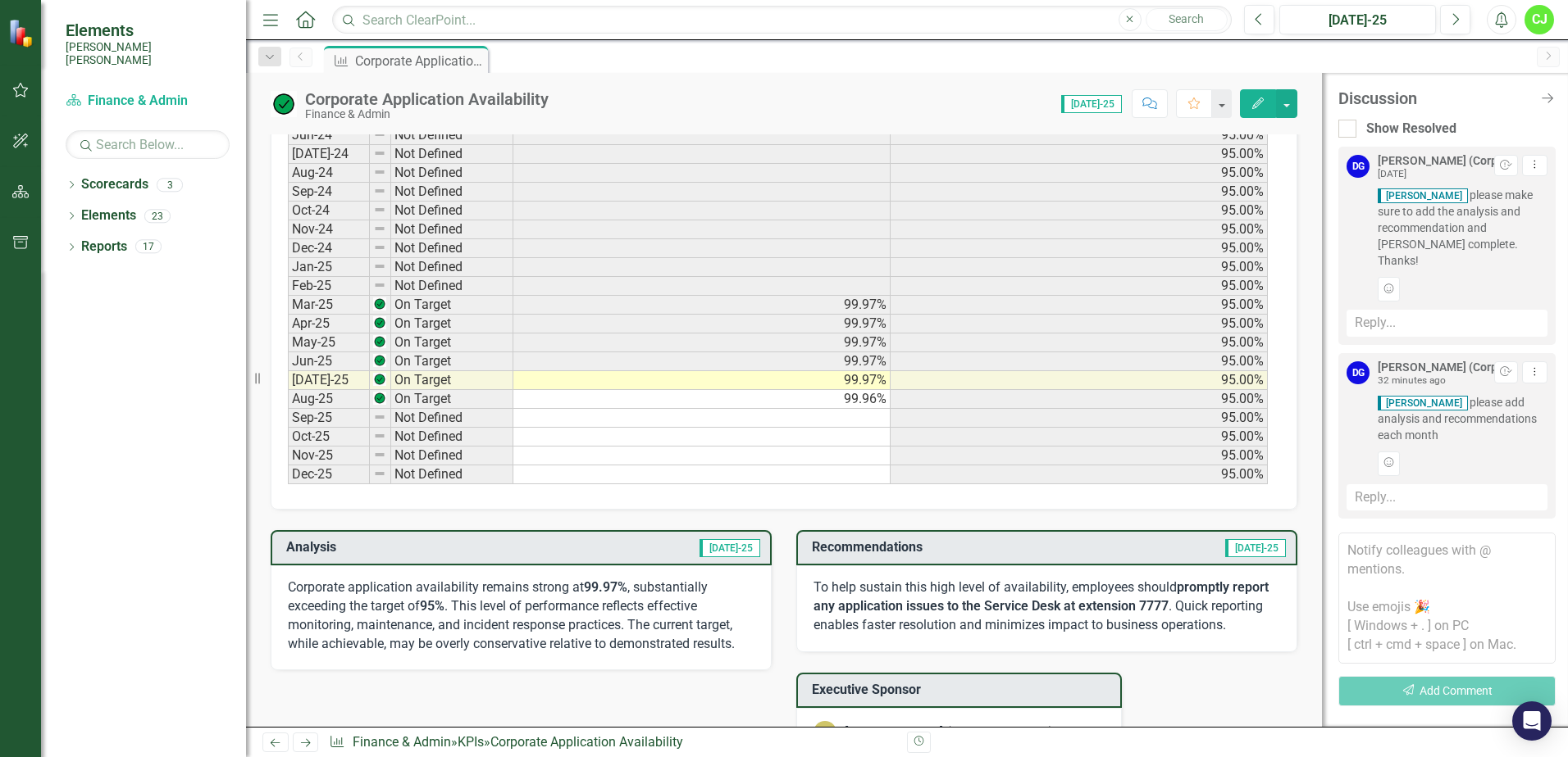
click at [1418, 484] on div "Reply..." at bounding box center [1447, 498] width 201 height 27
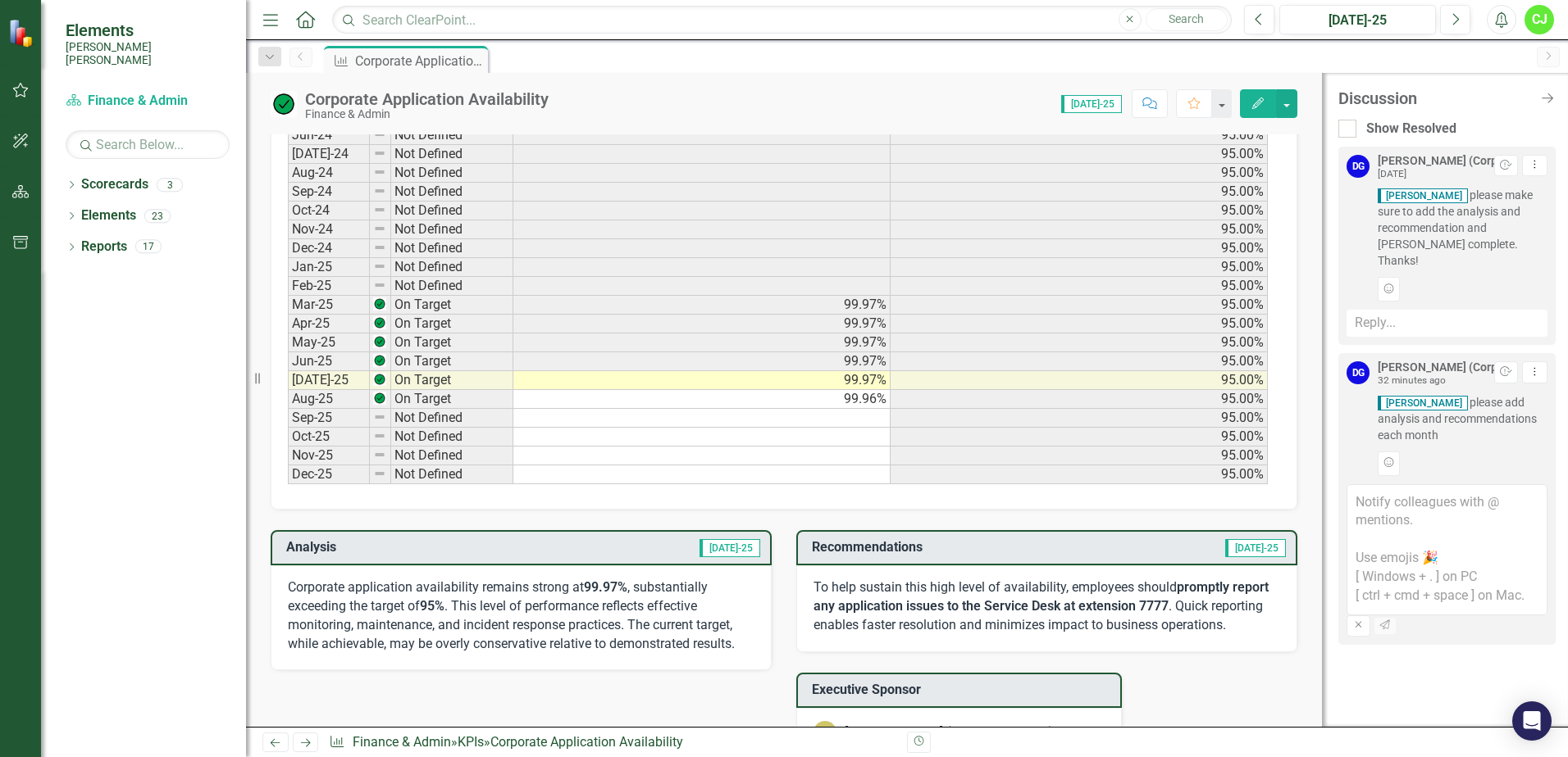
click at [1409, 503] on textarea at bounding box center [1447, 550] width 201 height 131
click at [1434, 312] on div "Reply..." at bounding box center [1447, 323] width 201 height 27
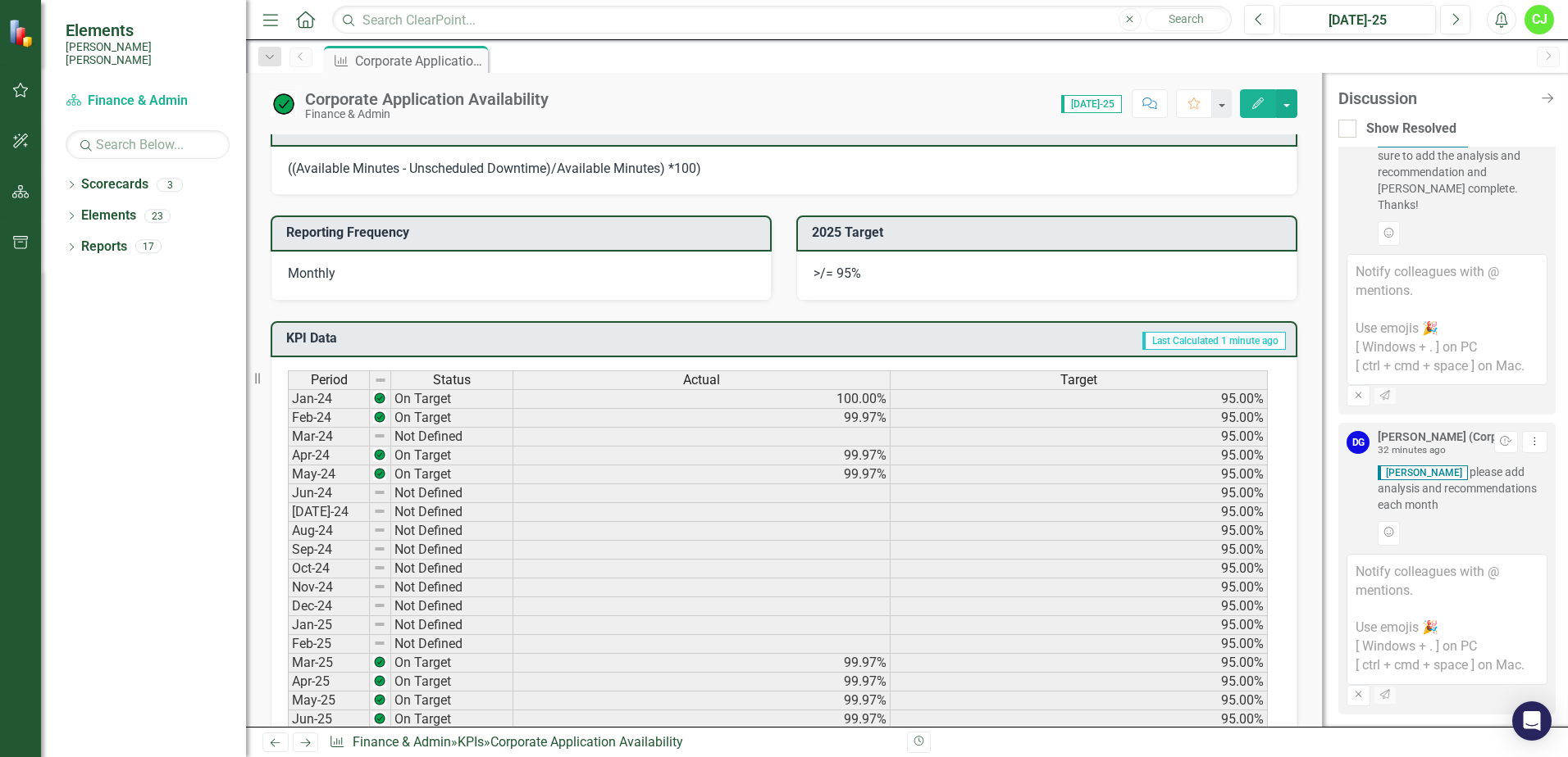
scroll to position [410, 0]
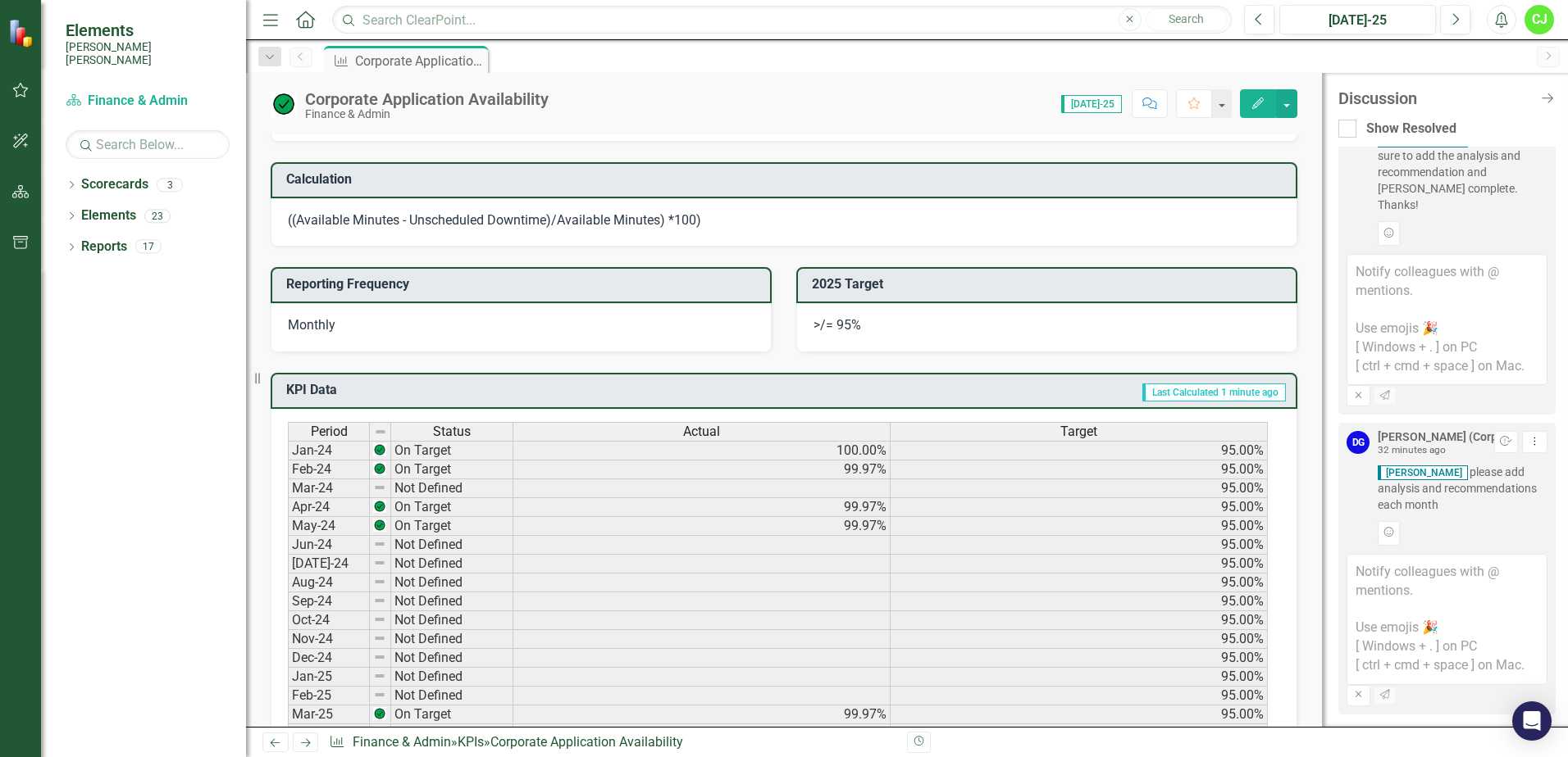
click at [1465, 267] on textarea at bounding box center [1447, 320] width 201 height 131
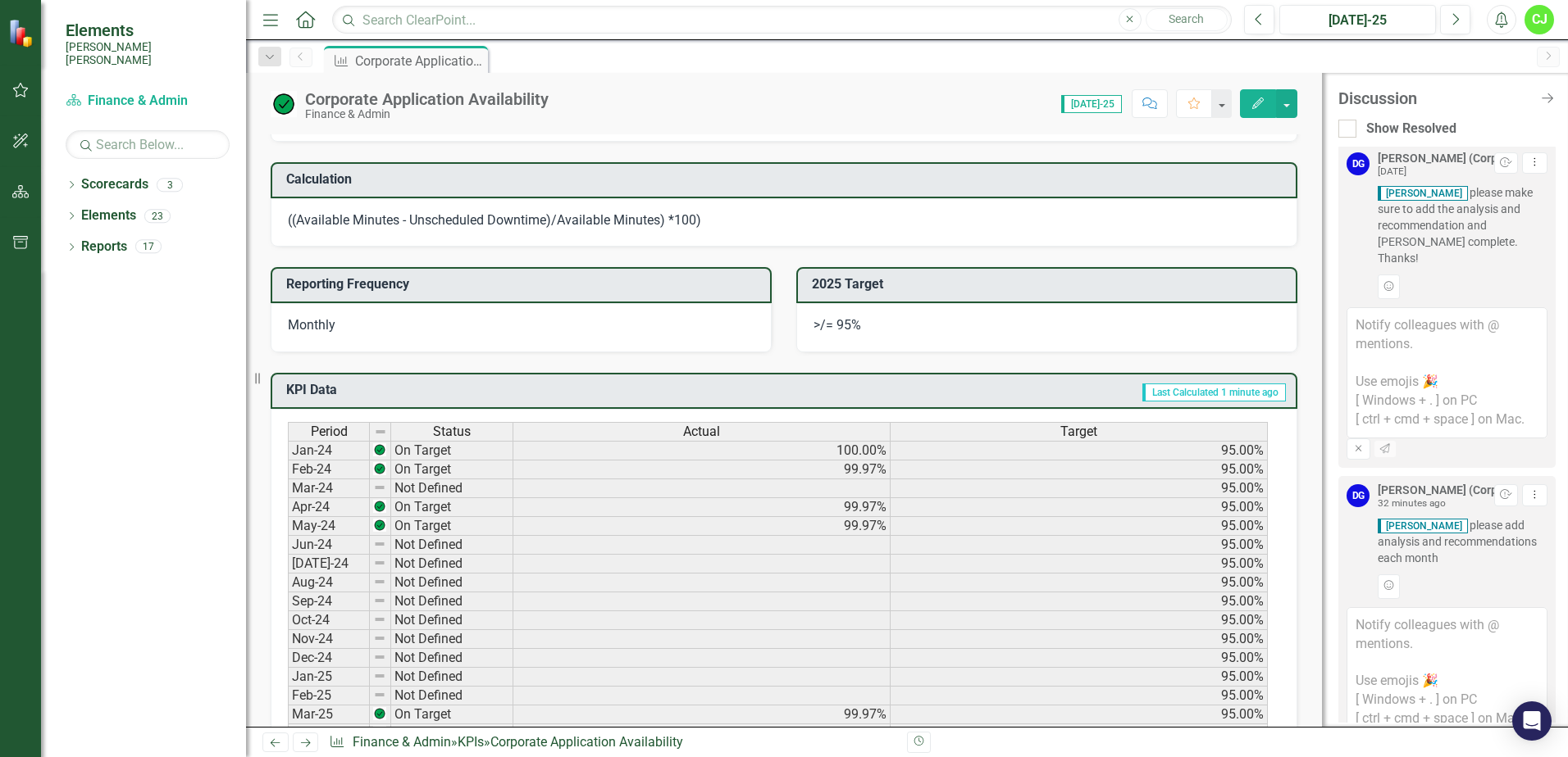
scroll to position [0, 0]
click at [1513, 244] on span "Chris Jimenez please make sure to add the analysis and recommendation and mark …" at bounding box center [1463, 228] width 170 height 82
click at [1528, 166] on icon "Dropdown Menu" at bounding box center [1535, 165] width 14 height 11
click at [1508, 200] on link "Resolve Resolve Thread" at bounding box center [1470, 192] width 129 height 30
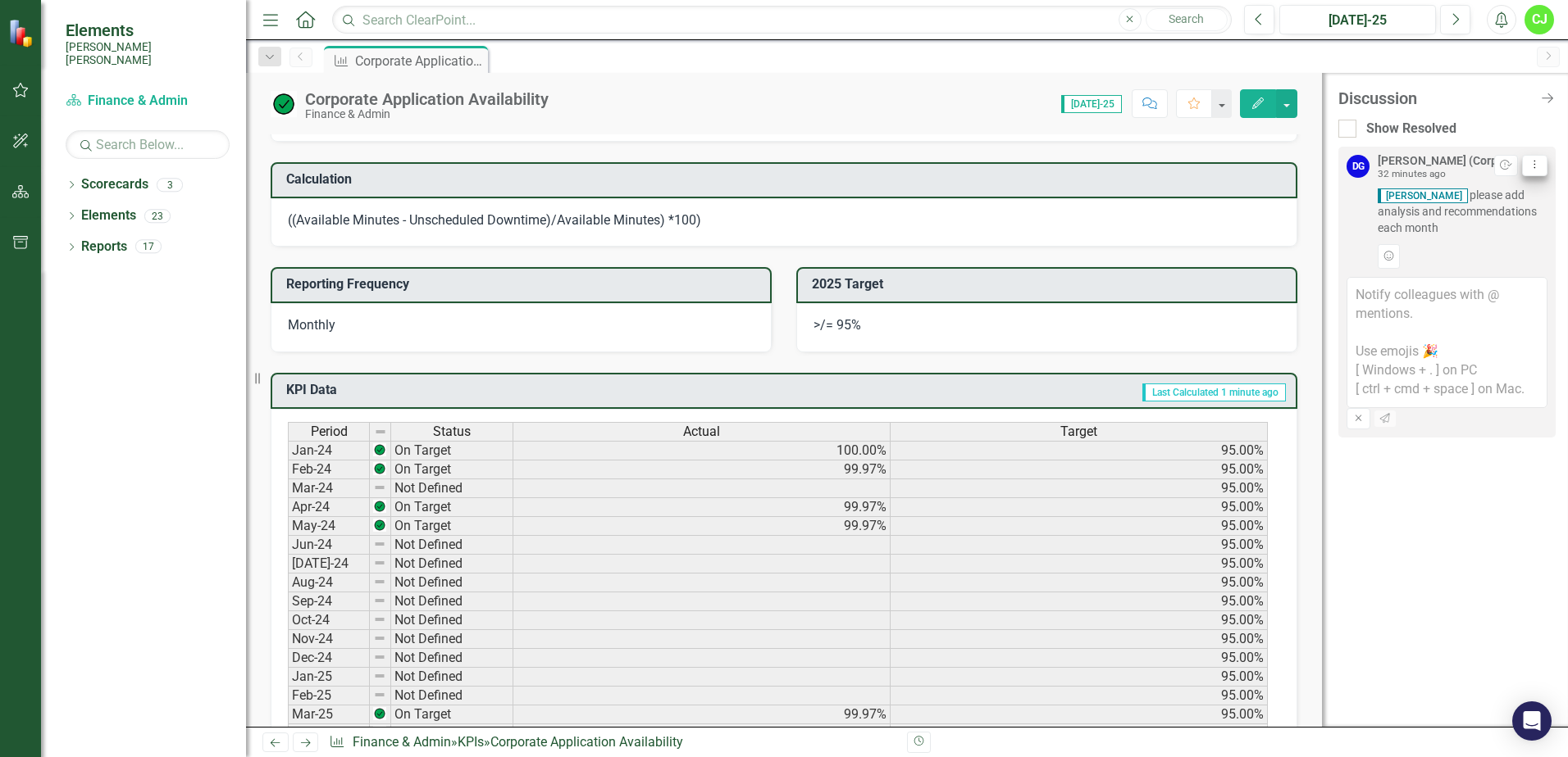
click at [1532, 166] on icon "Dropdown Menu" at bounding box center [1535, 165] width 14 height 11
click at [1521, 185] on link "Resolve Resolve Thread" at bounding box center [1482, 192] width 129 height 30
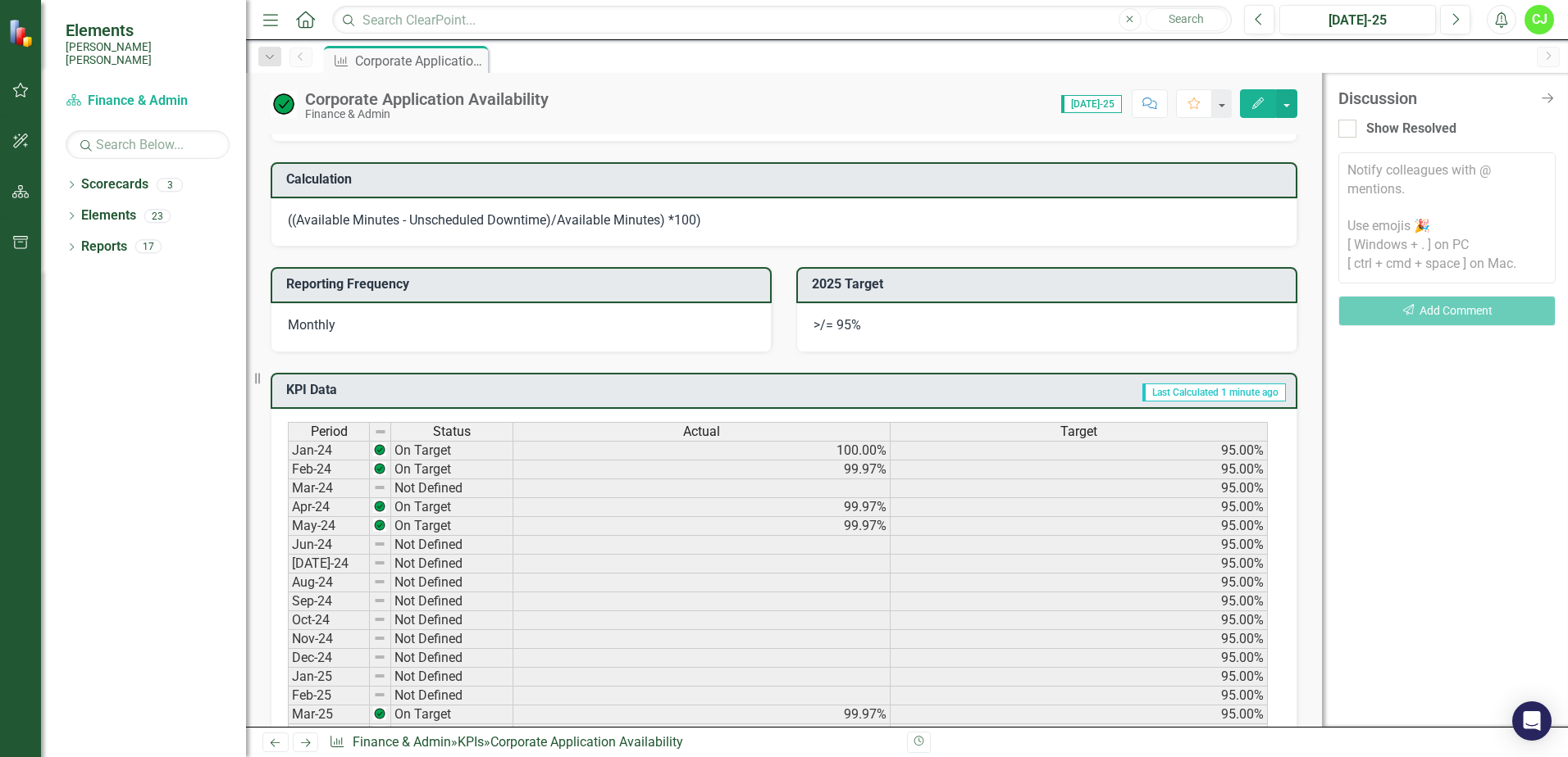
click at [1432, 489] on div "Discussion Close Discussion Bar Show Resolved Notify colleagues with @ mentions…" at bounding box center [1445, 399] width 246 height 654
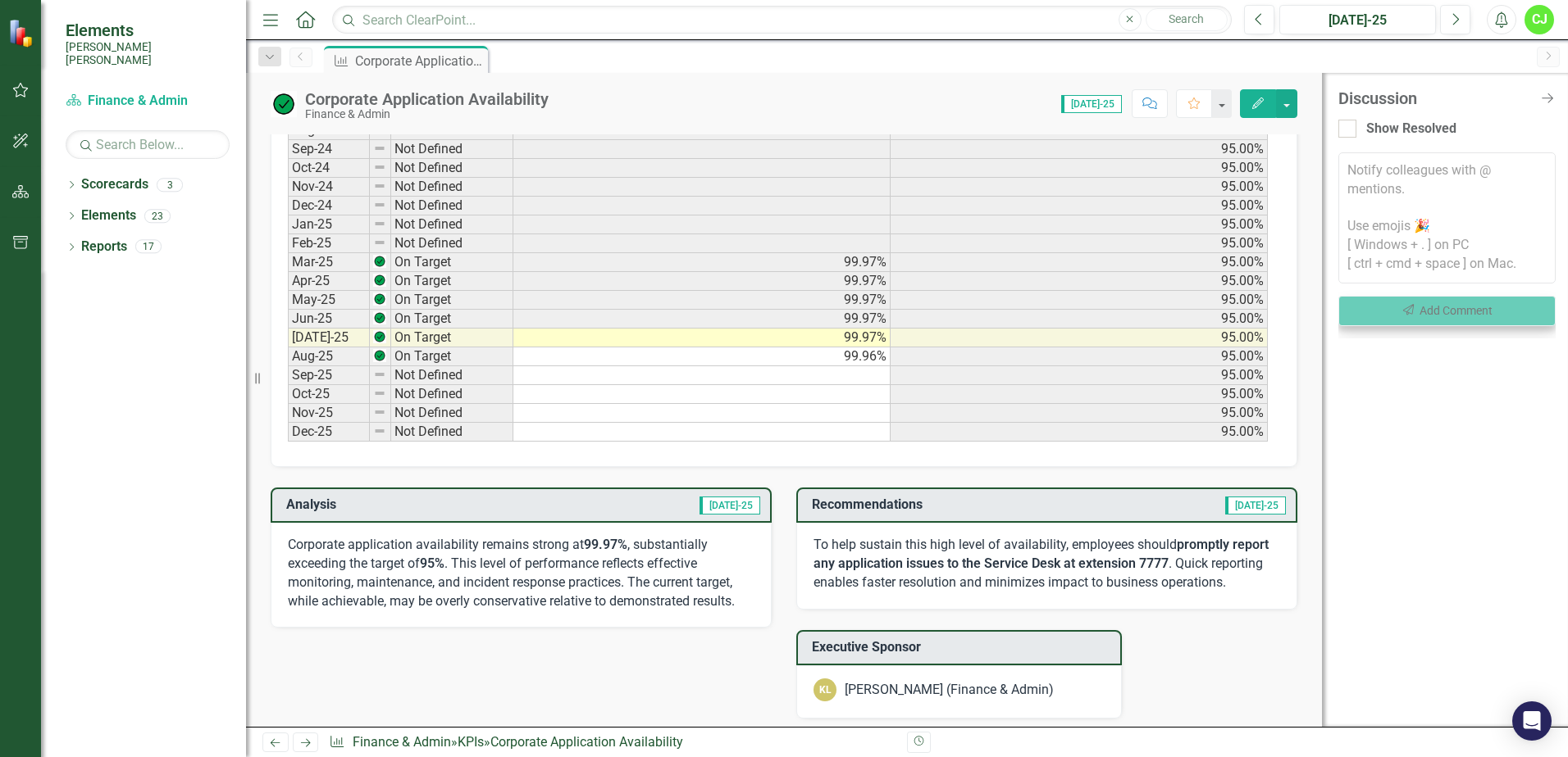
scroll to position [574, 0]
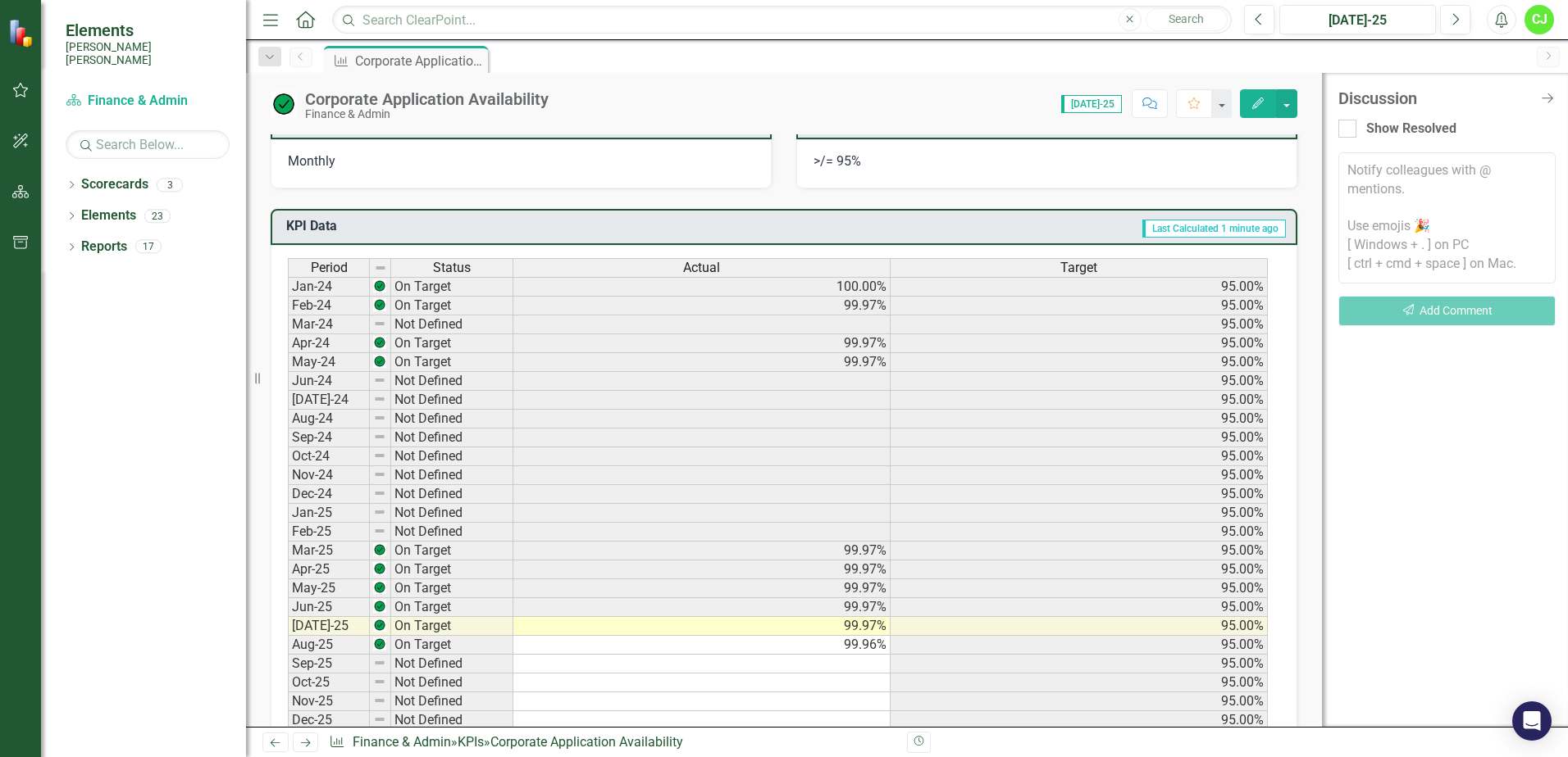
click at [1466, 562] on div "Discussion Close Discussion Bar Show Resolved Notify colleagues with @ mentions…" at bounding box center [1445, 399] width 246 height 654
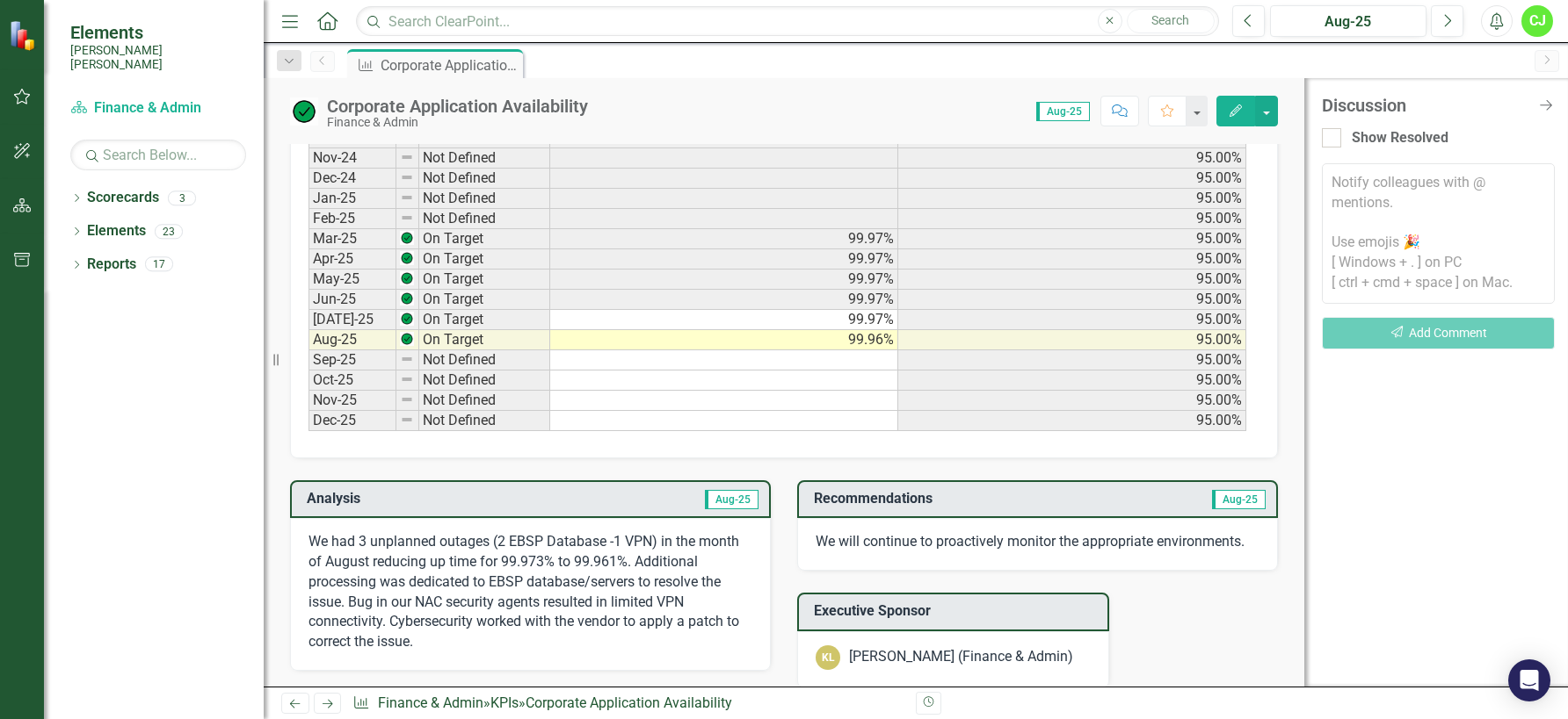
scroll to position [1054, 0]
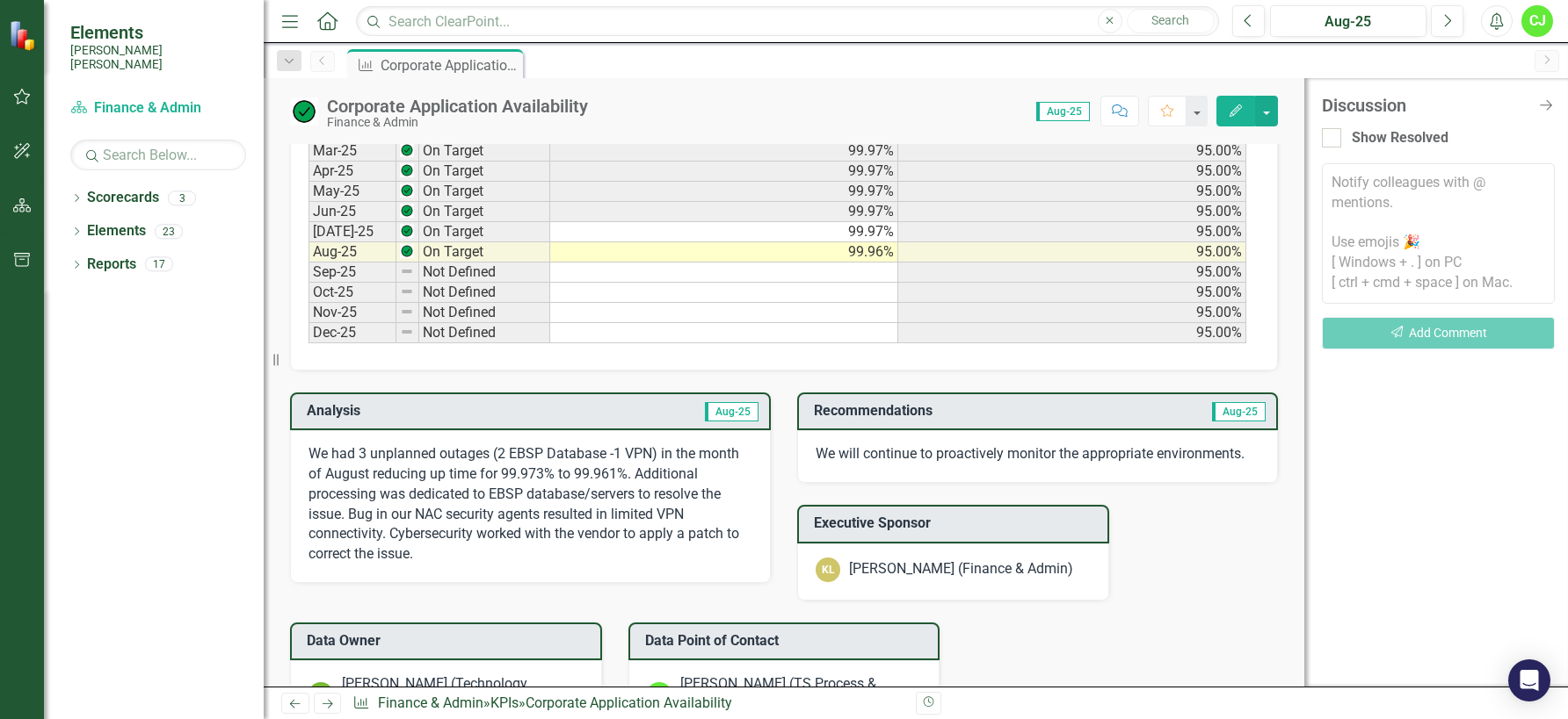
click at [523, 478] on p "We had 3 unplanned outages (2 EBSP Database -1 VPN) in the month of August redu…" at bounding box center [531, 504] width 444 height 120
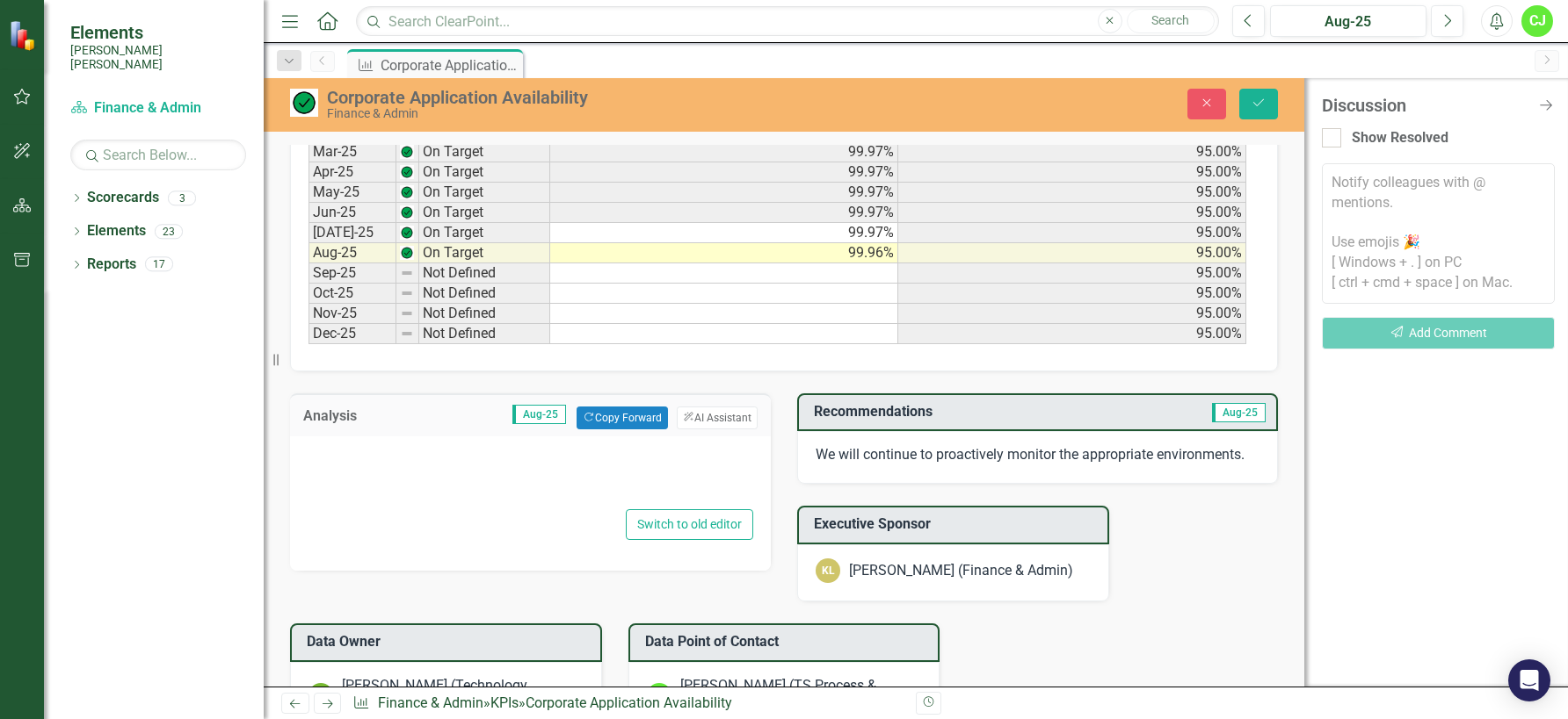
scroll to position [710, 0]
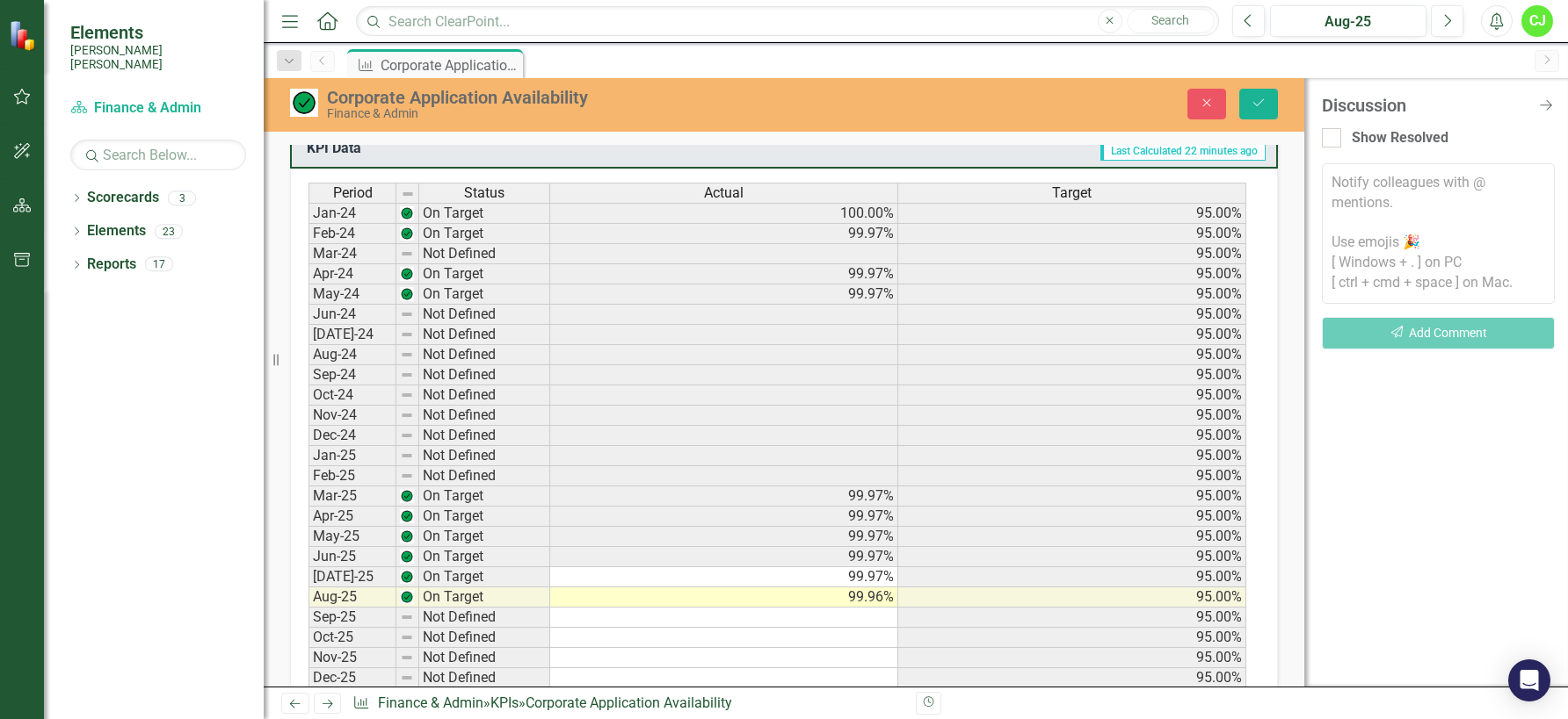
type textarea "<p>We had 3 unplanned outages (2 EBSP Database -1 VPN) in the month of August r…"
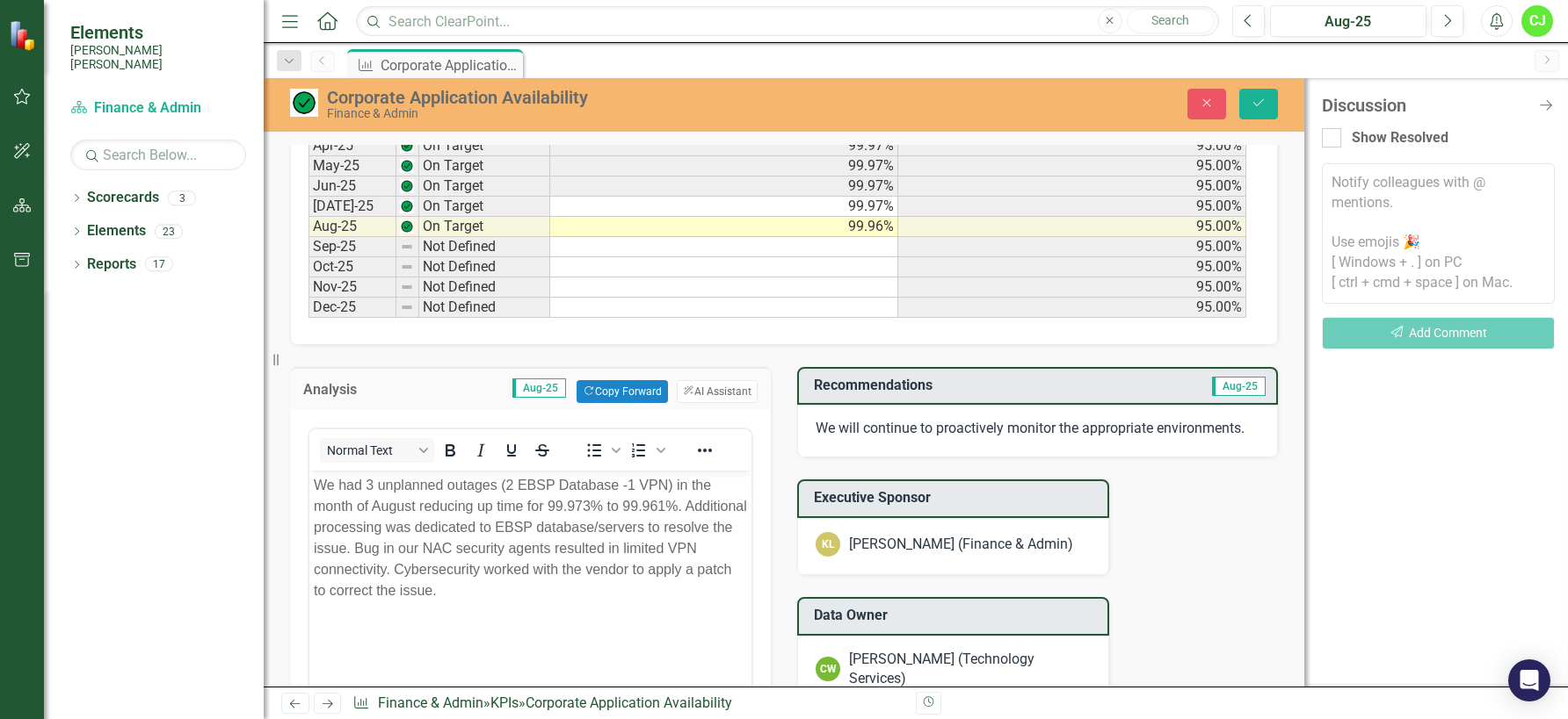
scroll to position [1093, 0]
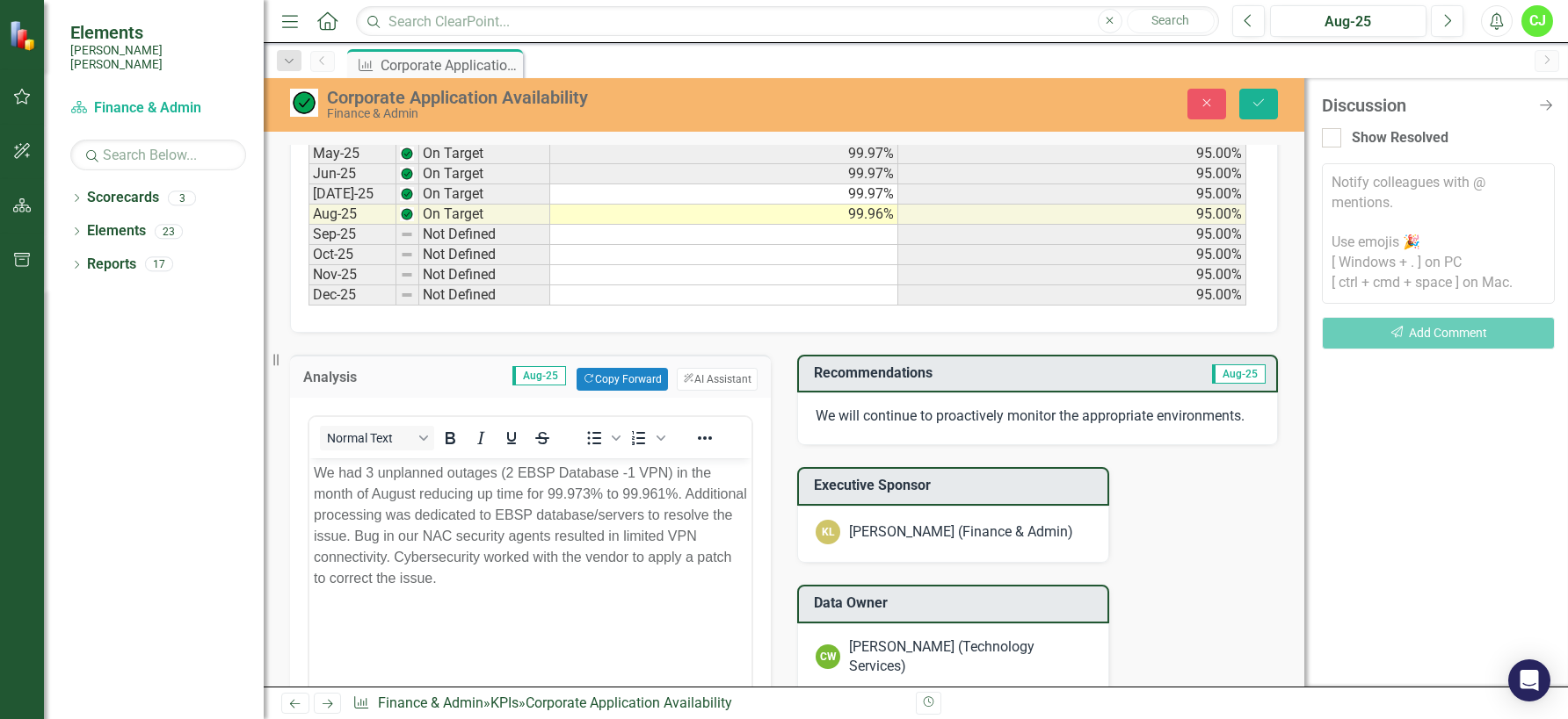
click at [379, 513] on p "We had 3 unplanned outages (2 EBSP Database -1 VPN) in the month of August redu…" at bounding box center [531, 525] width 433 height 126
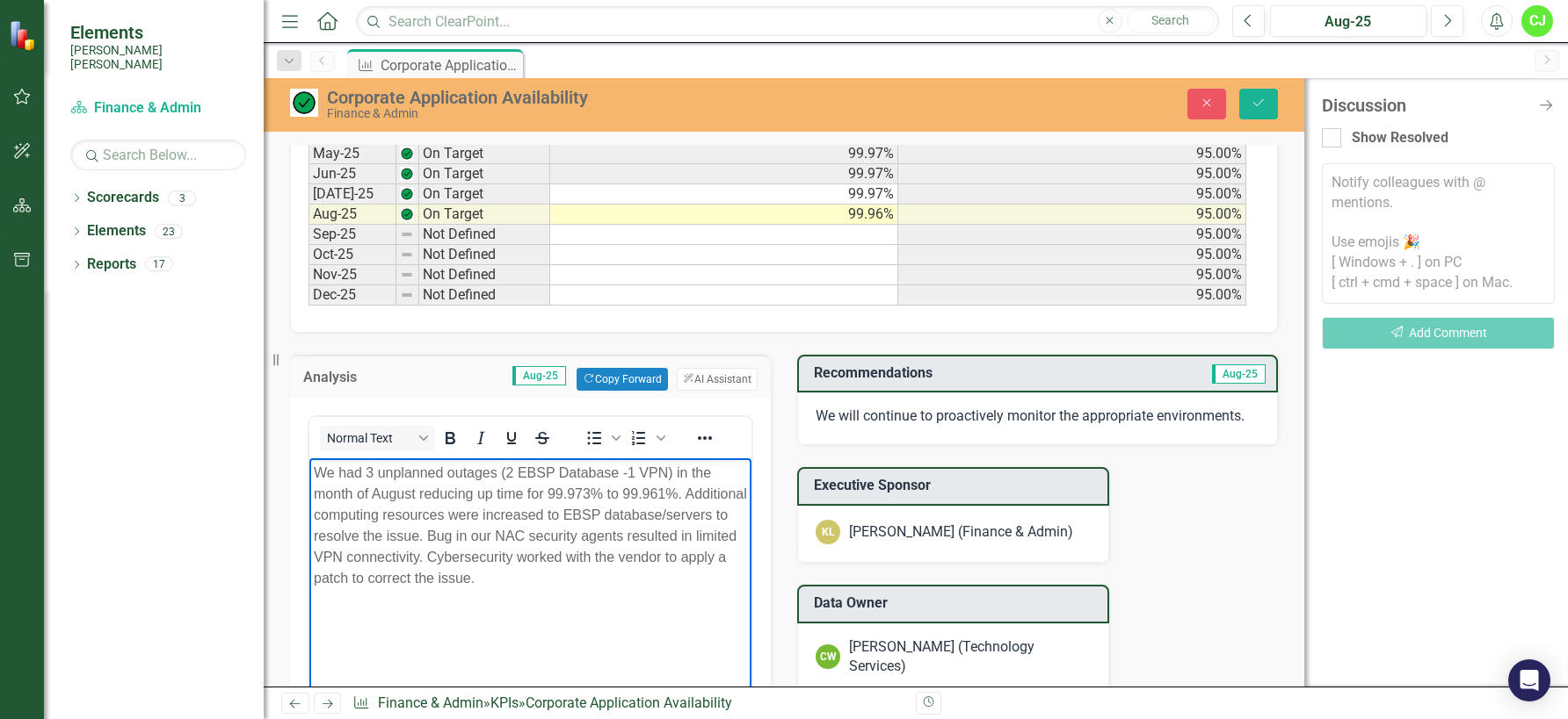
click at [550, 513] on p "We had 3 unplanned outages (2 EBSP Database -1 VPN) in the month of August redu…" at bounding box center [531, 525] width 433 height 126
click at [420, 533] on p "We had 3 unplanned outages (2 EBSP Database -1 VPN) in the month of August redu…" at bounding box center [531, 525] width 433 height 126
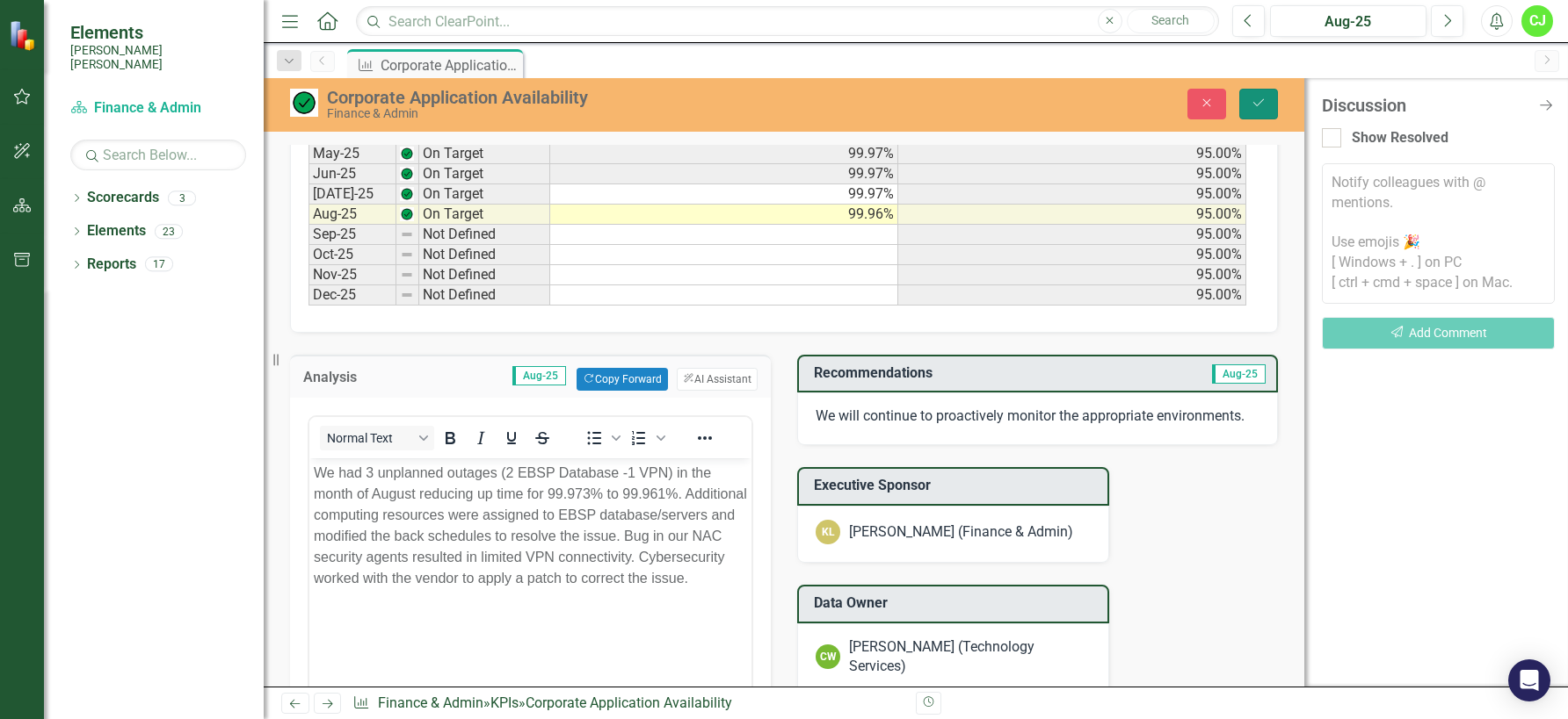
click at [1266, 92] on button "Save" at bounding box center [1258, 104] width 39 height 30
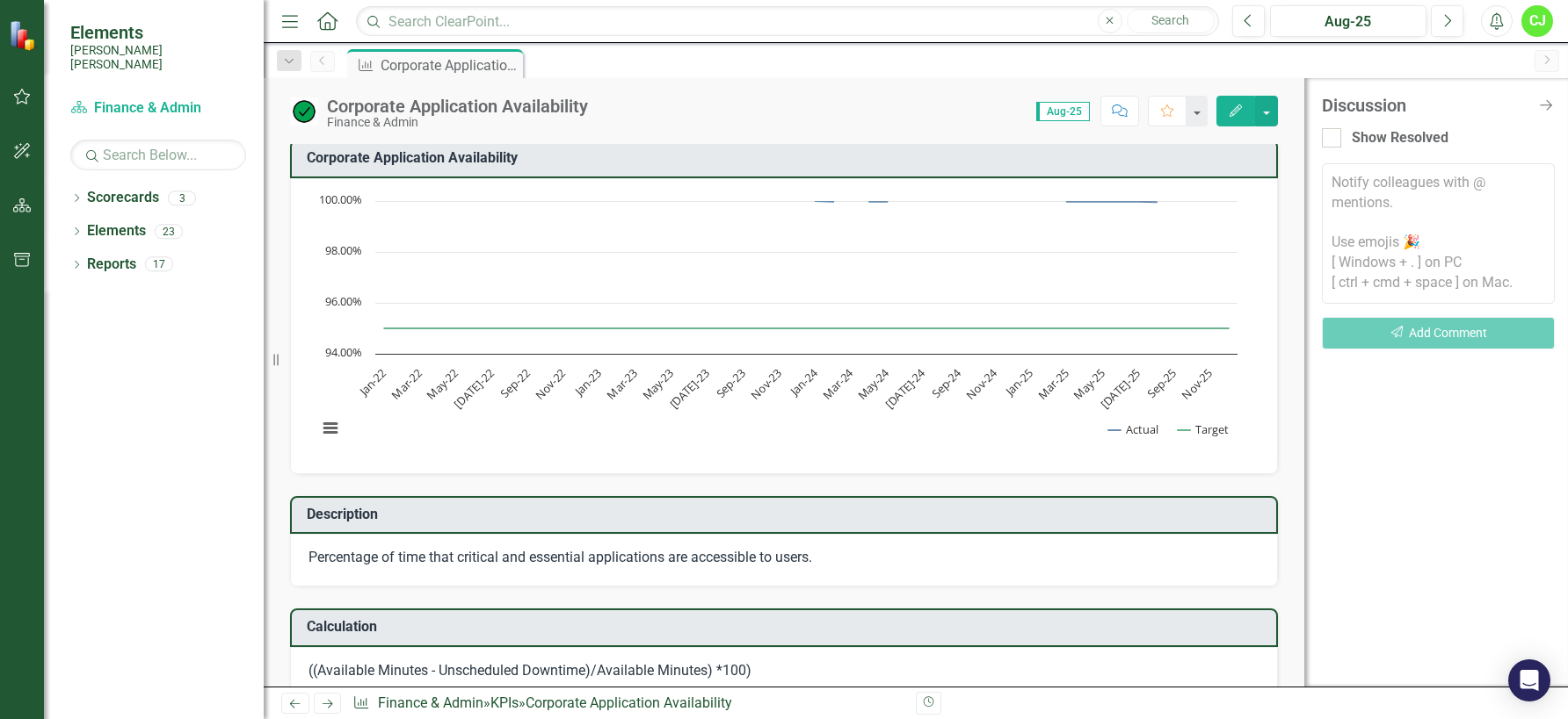
scroll to position [0, 0]
